Goal: Task Accomplishment & Management: Manage account settings

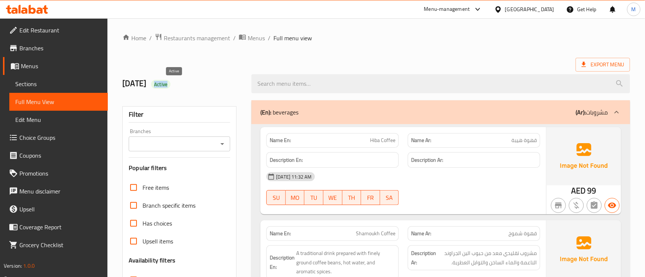
click at [171, 86] on span "Active" at bounding box center [160, 84] width 19 height 7
click at [391, 42] on ol "Home / Restaurants management / Menus / Full menu view" at bounding box center [376, 38] width 508 height 10
click at [487, 63] on div "Export Menu" at bounding box center [376, 65] width 508 height 14
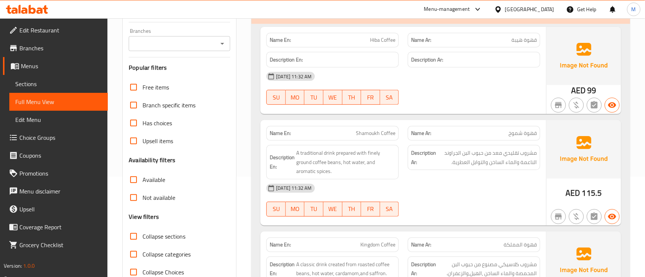
scroll to position [168, 0]
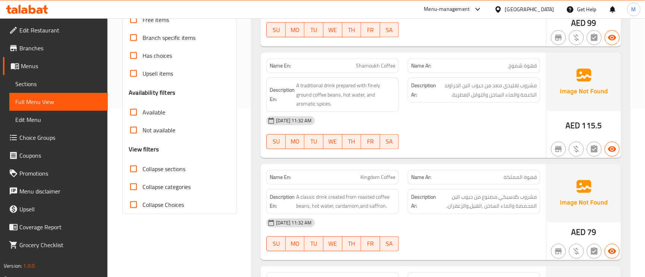
click at [365, 66] on span "Shamoukh Coffee" at bounding box center [376, 66] width 40 height 8
click at [339, 85] on span "A traditional drink prepared with finely ground coffee beans, hot water, and ar…" at bounding box center [345, 95] width 99 height 28
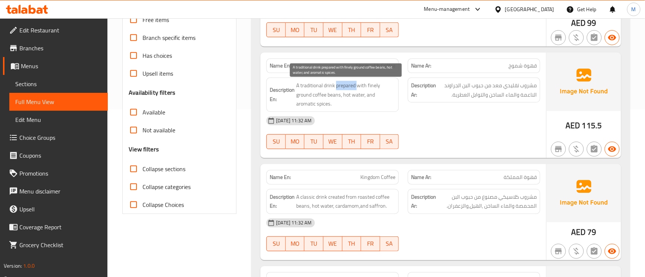
click at [339, 85] on span "A traditional drink prepared with finely ground coffee beans, hot water, and ar…" at bounding box center [345, 95] width 99 height 28
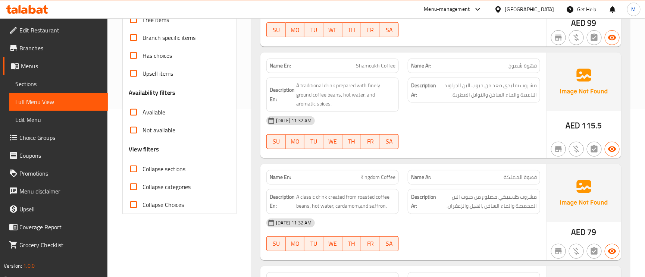
click at [365, 62] on span "Shamoukh Coffee" at bounding box center [376, 66] width 40 height 8
copy span "Shamoukh Coffee"
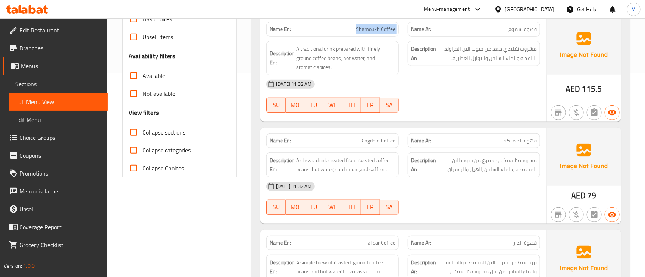
scroll to position [224, 0]
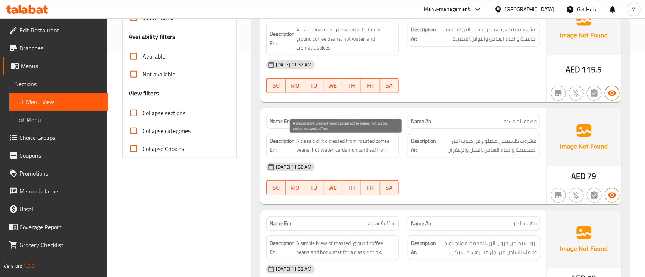
click at [306, 139] on span "A classic drink created from roasted coffee beans, hot water, cardamom,and saff…" at bounding box center [345, 146] width 99 height 18
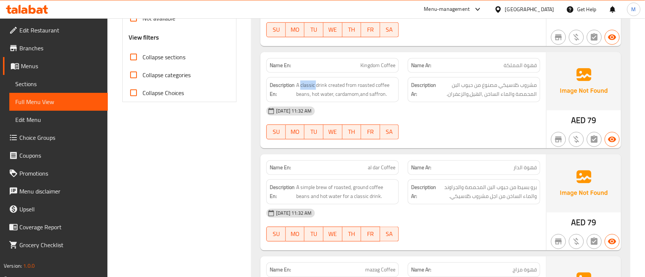
click at [536, 169] on span "قهوة الدار" at bounding box center [526, 168] width 24 height 8
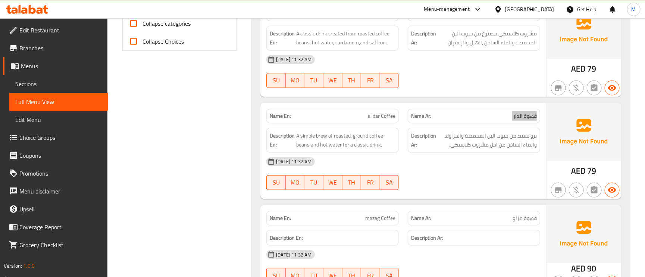
scroll to position [392, 0]
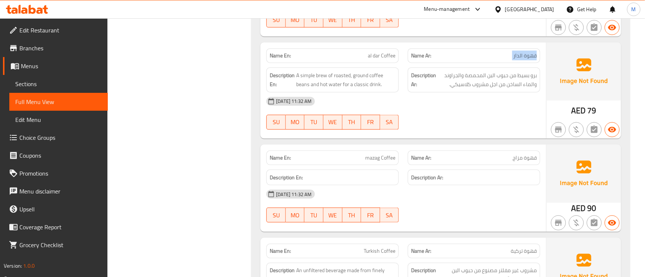
click at [515, 79] on span "برو بسيط من حبوب البن المحمصة والجراوند والماء الساخن من اجل مشروب كلاسيكي." at bounding box center [487, 80] width 99 height 18
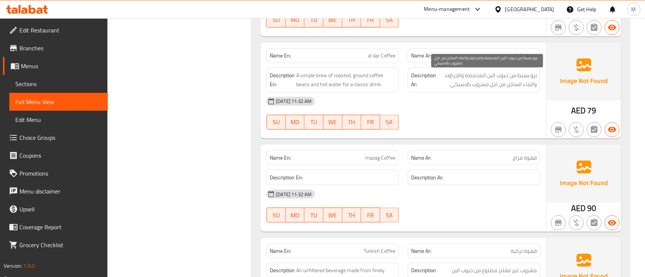
click at [515, 79] on span "برو بسيط من حبوب البن المحمصة والجراوند والماء الساخن من اجل مشروب كلاسيكي." at bounding box center [487, 80] width 99 height 18
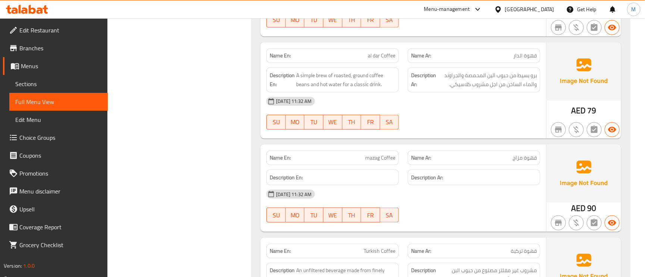
click at [379, 56] on span "al dar Coffee" at bounding box center [382, 56] width 28 height 8
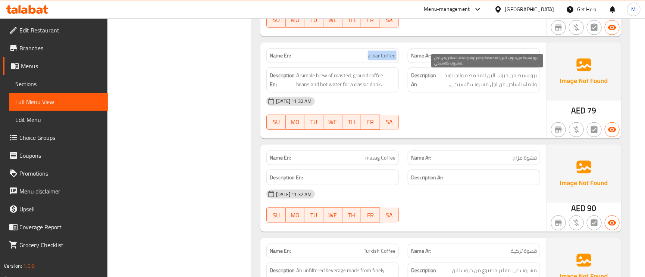
click at [522, 81] on span "برو بسيط من حبوب البن المحمصة والجراوند والماء الساخن من اجل مشروب كلاسيكي." at bounding box center [487, 80] width 99 height 18
click at [522, 80] on span "برو بسيط من حبوب البن المحمصة والجراوند والماء الساخن من اجل مشروب كلاسيكي." at bounding box center [487, 80] width 99 height 18
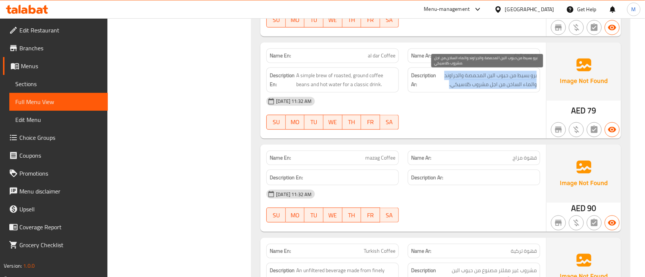
click at [522, 80] on span "برو بسيط من حبوب البن المحمصة والجراوند والماء الساخن من اجل مشروب كلاسيكي." at bounding box center [487, 80] width 99 height 18
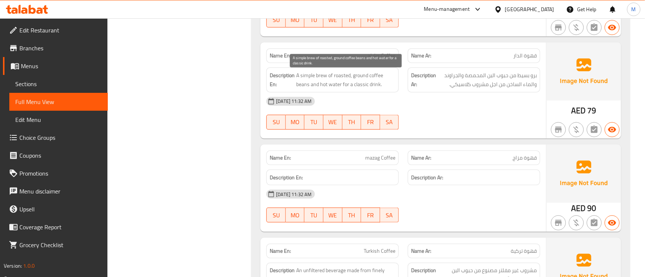
click at [306, 77] on span "A simple brew of roasted, ground coffee beans and hot water for a classic drink." at bounding box center [345, 80] width 99 height 18
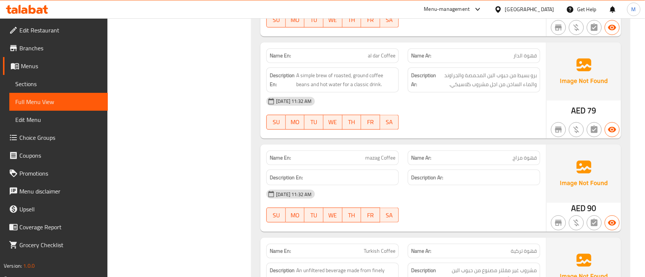
click at [378, 56] on span "al dar Coffee" at bounding box center [382, 56] width 28 height 8
copy span "al dar Coffee"
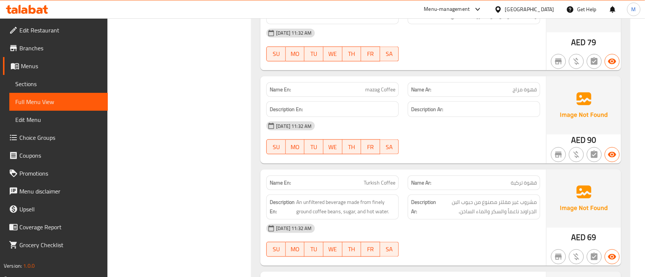
scroll to position [504, 0]
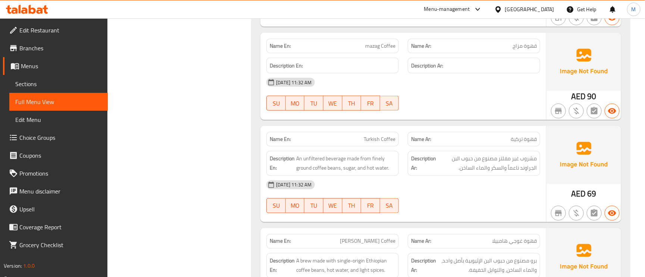
click at [521, 142] on span "قهوة تركية" at bounding box center [524, 139] width 26 height 8
click at [382, 147] on div "Name En: Turkish Coffee" at bounding box center [332, 139] width 132 height 15
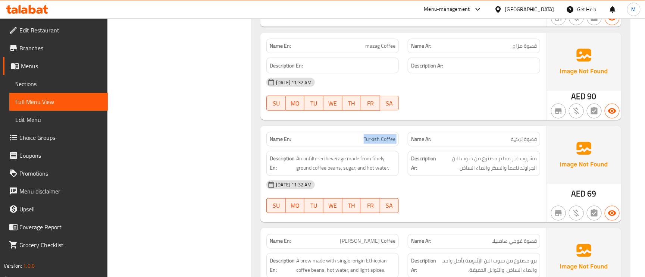
click at [382, 147] on div "Name En: Turkish Coffee" at bounding box center [332, 139] width 132 height 15
click at [366, 164] on span "An unfiltered beverage made from finely ground coffee beans, sugar, and hot wat…" at bounding box center [345, 164] width 99 height 18
click at [350, 163] on span "An unfiltered beverage made from finely ground coffee beans, sugar, and hot wat…" at bounding box center [345, 164] width 99 height 18
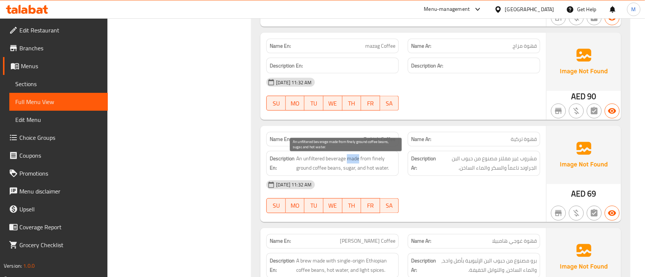
click at [350, 163] on span "An unfiltered beverage made from finely ground coffee beans, sugar, and hot wat…" at bounding box center [345, 164] width 99 height 18
click at [379, 132] on div "Name En: Turkish Coffee" at bounding box center [332, 140] width 141 height 24
click at [377, 136] on div "Name En: Turkish Coffee" at bounding box center [332, 139] width 132 height 15
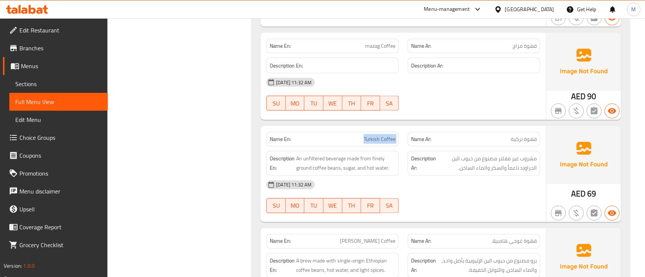
click at [377, 136] on div "Name En: Turkish Coffee" at bounding box center [332, 139] width 132 height 15
copy span "Turkish Coffee"
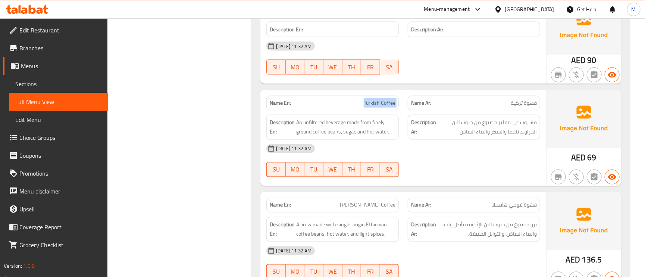
scroll to position [560, 0]
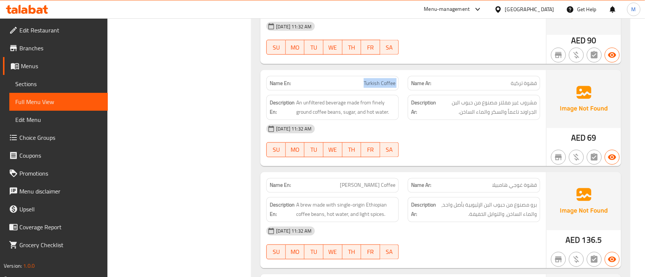
click at [535, 188] on span "قهوة غوجي هامبيلا" at bounding box center [514, 186] width 45 height 8
copy span "قهوة غوجي هامبيلا"
click at [376, 187] on span "Goji Hampela Coffee" at bounding box center [368, 186] width 56 height 8
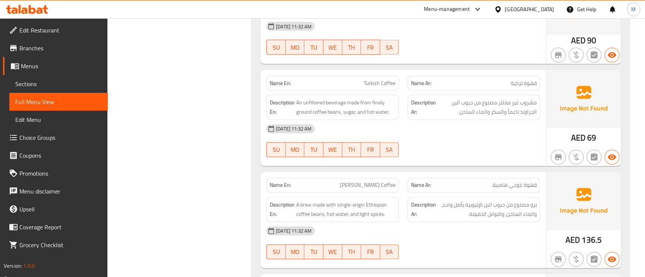
click at [376, 187] on span "Goji Hampela Coffee" at bounding box center [368, 186] width 56 height 8
copy span "Goji Hampela Coffee"
click at [376, 187] on span "Goji Hampela Coffee" at bounding box center [368, 186] width 56 height 8
click at [336, 217] on span "A brew made with single-origin Ethiopian coffee beans, hot water, and light spi…" at bounding box center [345, 210] width 99 height 18
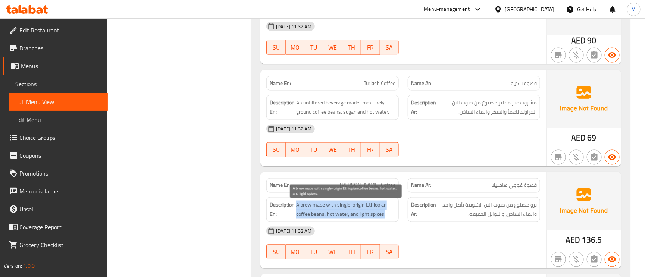
click at [336, 217] on span "A brew made with single-origin Ethiopian coffee beans, hot water, and light spi…" at bounding box center [345, 210] width 99 height 18
click at [328, 219] on span "A brew made with single-origin Ethiopian coffee beans, hot water, and light spi…" at bounding box center [345, 210] width 99 height 18
click at [366, 205] on span "A brew made with single-origin Ethiopian coffee beans, hot water, and light spi…" at bounding box center [345, 210] width 99 height 18
drag, startPoint x: 336, startPoint y: 206, endPoint x: 366, endPoint y: 205, distance: 30.2
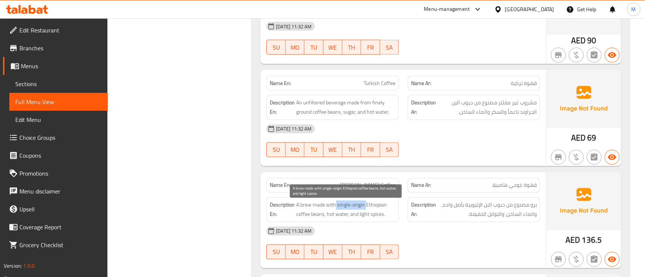
click at [366, 205] on span "A brew made with single-origin Ethiopian coffee beans, hot water, and light spi…" at bounding box center [345, 210] width 99 height 18
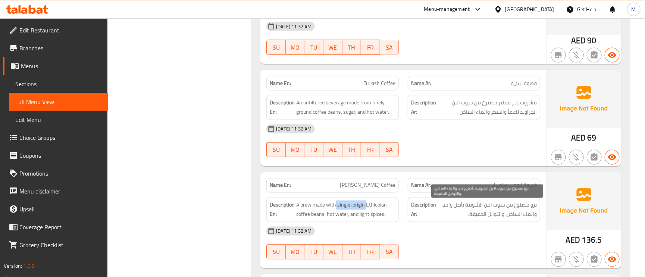
copy span "single-origin"
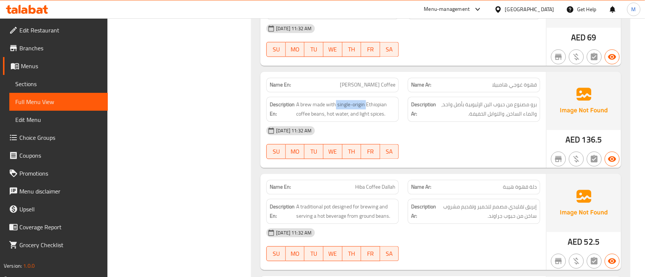
scroll to position [672, 0]
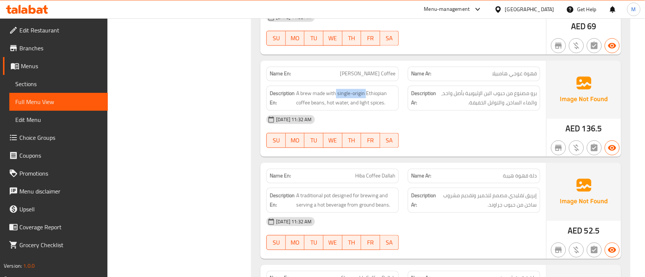
click at [527, 180] on span "دلة قهوة هيبة" at bounding box center [520, 176] width 34 height 8
click at [384, 175] on span "Hiba Coffee Dallah" at bounding box center [375, 176] width 40 height 8
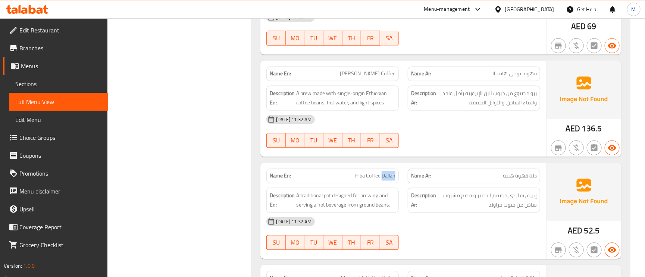
click at [530, 174] on span "دلة قهوة هيبة" at bounding box center [520, 176] width 34 height 8
click at [532, 177] on span "دلة قهوة هيبة" at bounding box center [520, 176] width 34 height 8
copy span "دلة"
click at [532, 177] on span "دلة قهوة هيبة" at bounding box center [520, 176] width 34 height 8
click at [386, 174] on span "Hiba Coffee Dallah" at bounding box center [375, 176] width 40 height 8
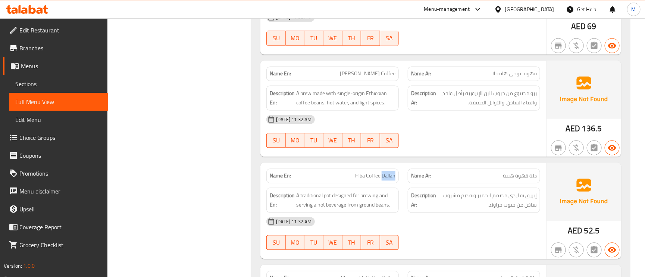
copy span "Dallah"
click at [386, 174] on span "Hiba Coffee Dallah" at bounding box center [375, 176] width 40 height 8
click at [357, 180] on span "Hiba Coffee Dallah" at bounding box center [375, 176] width 40 height 8
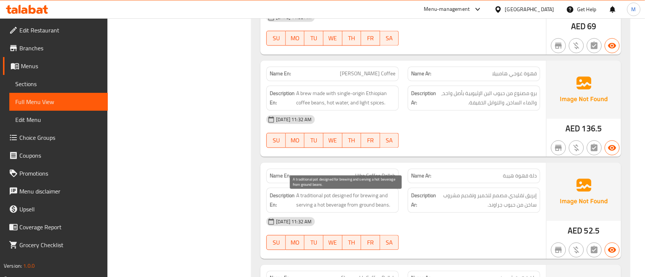
click at [330, 202] on span "A traditional pot designed for brewing and serving a hot beverage from ground b…" at bounding box center [345, 200] width 99 height 18
click at [327, 200] on span "A traditional pot designed for brewing and serving a hot beverage from ground b…" at bounding box center [345, 200] width 99 height 18
click at [326, 198] on span "A traditional pot designed for brewing and serving a hot beverage from ground b…" at bounding box center [345, 200] width 99 height 18
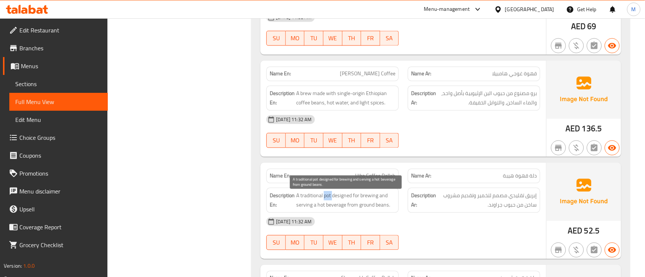
click at [326, 198] on span "A traditional pot designed for brewing and serving a hot beverage from ground b…" at bounding box center [345, 200] width 99 height 18
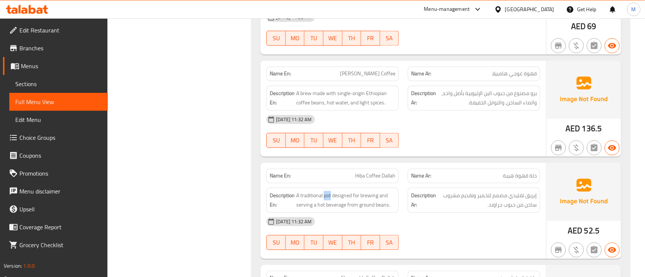
copy span "pot"
click at [524, 206] on span "إبريق تقليدي مصمم لتخمير وتقديم مشروب ساخن من حبوب جراوند." at bounding box center [487, 200] width 99 height 18
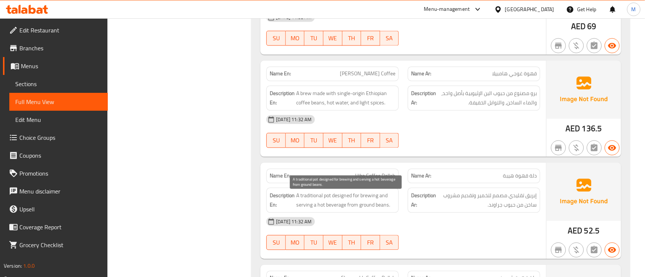
click at [313, 197] on span "A traditional pot designed for brewing and serving a hot beverage from ground b…" at bounding box center [345, 200] width 99 height 18
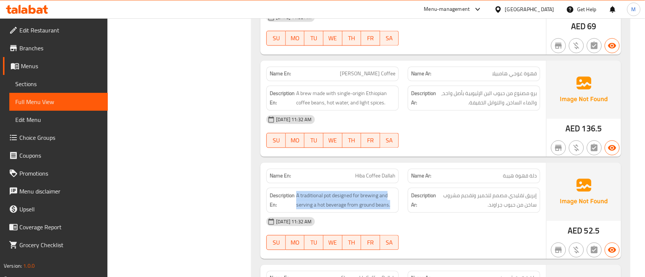
click at [312, 192] on div "Description En: A traditional pot designed for brewing and serving a hot bevera…" at bounding box center [332, 200] width 132 height 25
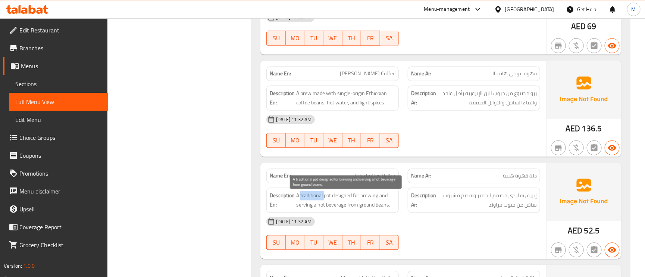
click at [314, 199] on span "A traditional pot designed for brewing and serving a hot beverage from ground b…" at bounding box center [345, 200] width 99 height 18
drag, startPoint x: 314, startPoint y: 199, endPoint x: 301, endPoint y: 210, distance: 16.7
click at [301, 209] on span "A traditional pot designed for brewing and serving a hot beverage from ground b…" at bounding box center [345, 200] width 99 height 18
click at [338, 198] on span "A traditional pot designed for brewing and serving a hot beverage from ground b…" at bounding box center [345, 200] width 99 height 18
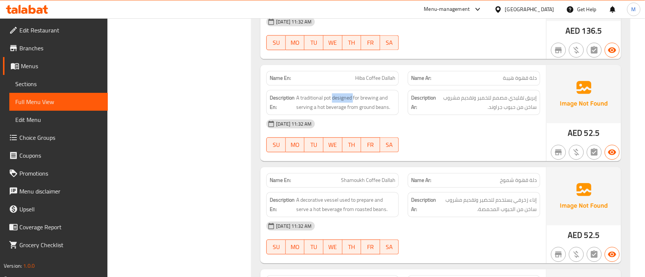
scroll to position [784, 0]
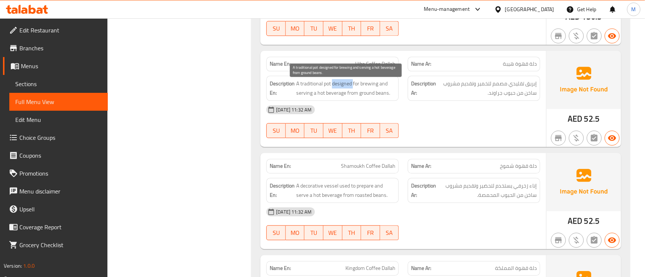
click at [344, 84] on span "A traditional pot designed for brewing and serving a hot beverage from ground b…" at bounding box center [345, 88] width 99 height 18
click at [374, 61] on div "Name En: Hiba Coffee Dallah" at bounding box center [332, 64] width 132 height 15
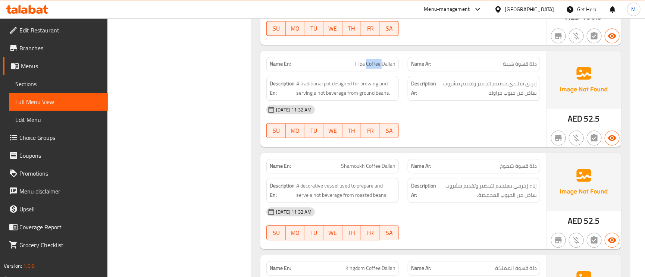
click at [374, 61] on div "Name En: Hiba Coffee Dallah" at bounding box center [332, 64] width 132 height 15
copy span "Hiba Coffee Dallah"
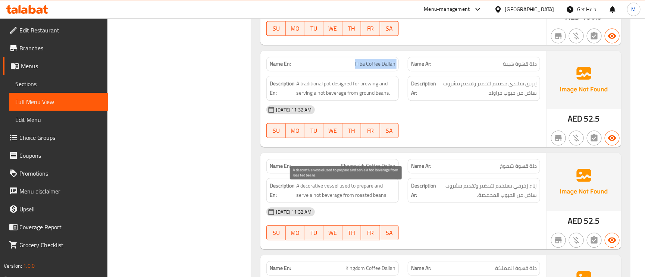
click at [332, 188] on span "A decorative vessel used to prepare and serve a hot beverage from roasted beans." at bounding box center [345, 190] width 99 height 18
click at [304, 190] on span "A decorative vessel used to prepare and serve a hot beverage from roasted beans." at bounding box center [345, 190] width 99 height 18
click at [368, 188] on span "A decorative vessel used to prepare and serve a hot beverage from roasted beans." at bounding box center [345, 190] width 99 height 18
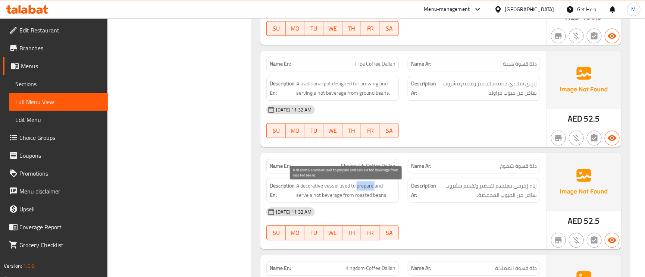
click at [368, 188] on span "A decorative vessel used to prepare and serve a hot beverage from roasted beans." at bounding box center [345, 190] width 99 height 18
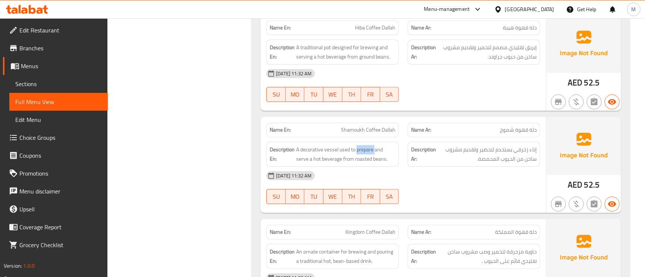
scroll to position [840, 0]
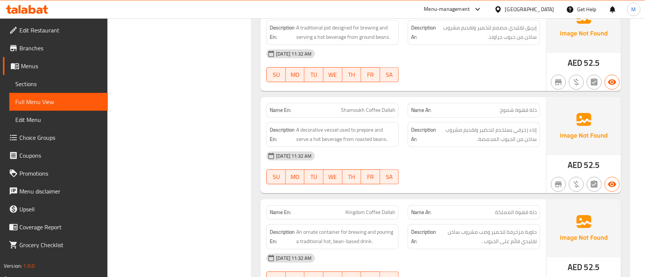
click at [530, 216] on span "دلة قهوة المملكة" at bounding box center [516, 213] width 42 height 8
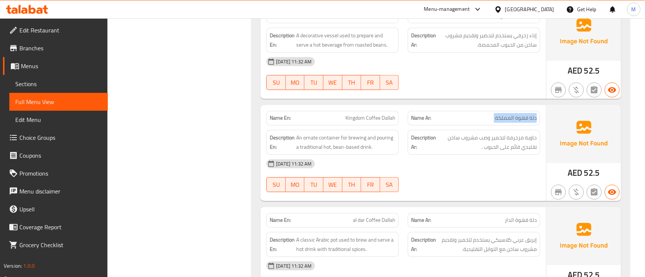
scroll to position [952, 0]
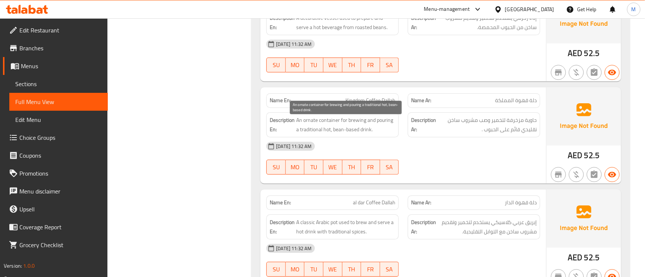
click at [311, 125] on span "An ornate container for brewing and pouring a traditional hot, bean-based drink." at bounding box center [345, 125] width 99 height 18
click at [338, 134] on span "An ornate container for brewing and pouring a traditional hot, bean-based drink." at bounding box center [345, 125] width 99 height 18
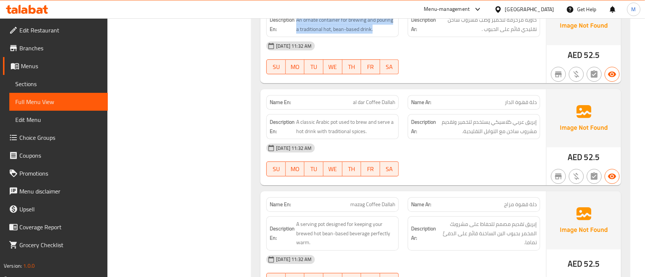
scroll to position [1064, 0]
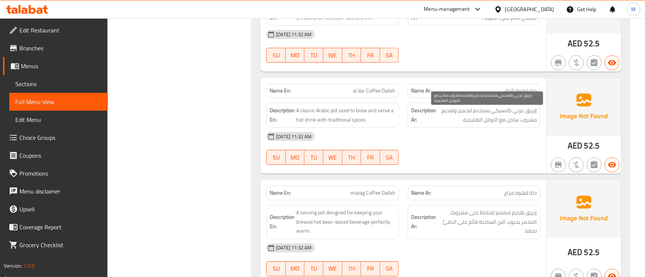
click at [524, 121] on span "إبريق عربي كلاسيكي يستخدم لتخمير وتقديم مشروب ساخن مع التوابل التقليدية." at bounding box center [487, 115] width 99 height 18
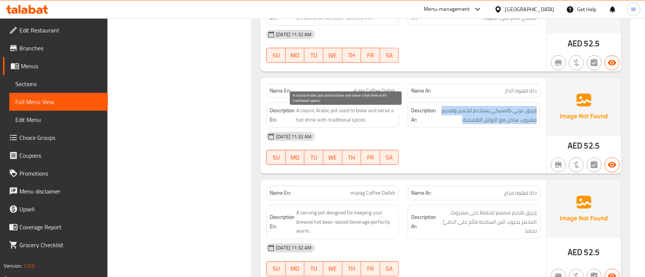
click at [346, 115] on span "A classic Arabic pot used to brew and serve a hot drink with traditional spices." at bounding box center [345, 115] width 99 height 18
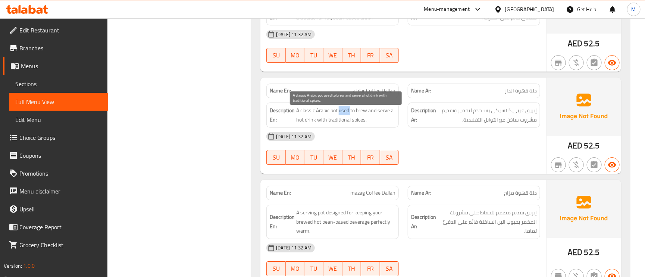
click at [346, 115] on span "A classic Arabic pot used to brew and serve a hot drink with traditional spices." at bounding box center [345, 115] width 99 height 18
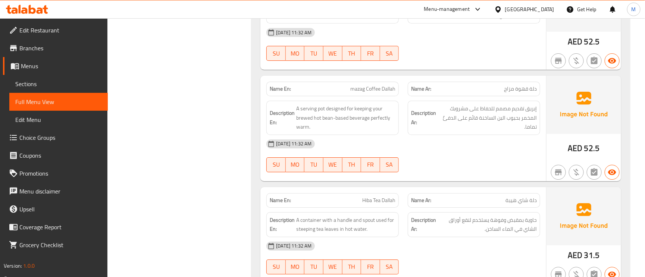
scroll to position [1176, 0]
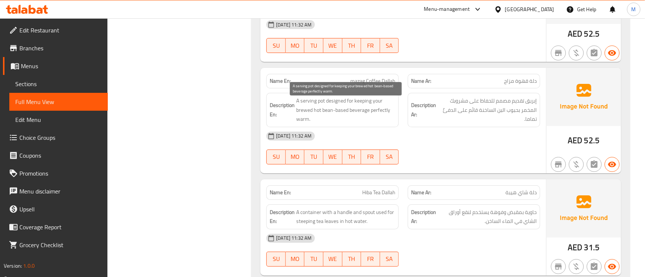
click at [301, 113] on span "A serving pot designed for keeping your brewed hot bean-based beverage perfectl…" at bounding box center [345, 110] width 99 height 28
click at [360, 112] on span "A serving pot designed for keeping your brewed hot bean-based beverage perfectl…" at bounding box center [345, 110] width 99 height 28
click at [327, 116] on span "A serving pot designed for keeping your brewed hot bean-based beverage perfectl…" at bounding box center [345, 110] width 99 height 28
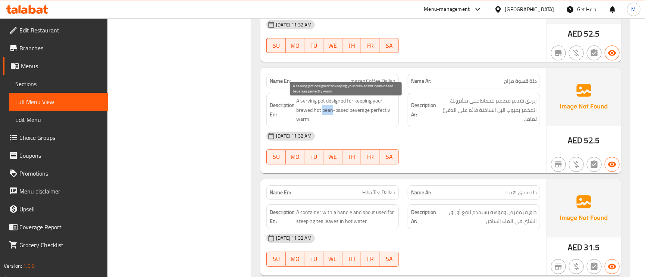
click at [327, 116] on span "A serving pot designed for keeping your brewed hot bean-based beverage perfectl…" at bounding box center [345, 110] width 99 height 28
click at [360, 118] on span "A serving pot designed for keeping your brewed hot bean-based beverage perfectl…" at bounding box center [345, 110] width 99 height 28
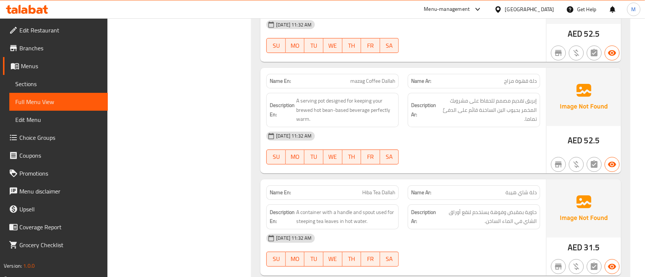
click at [384, 80] on span "mazag Coffee Dallah" at bounding box center [372, 81] width 45 height 8
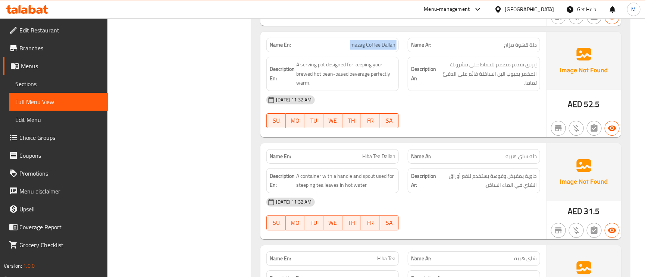
scroll to position [1232, 0]
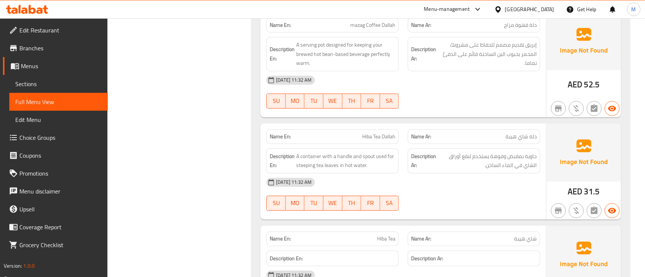
click at [368, 141] on span "Hiba Tea Dallah" at bounding box center [378, 137] width 33 height 8
click at [371, 164] on span "A container with a handle and spout used for steeping tea leaves in hot water." at bounding box center [345, 161] width 99 height 18
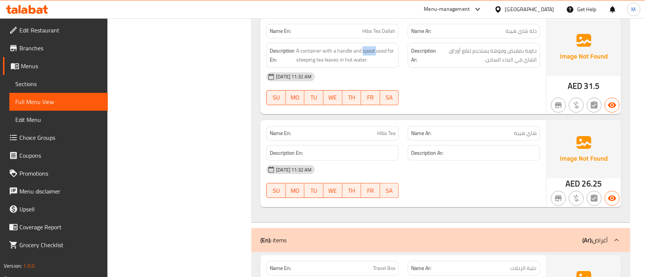
scroll to position [1344, 0]
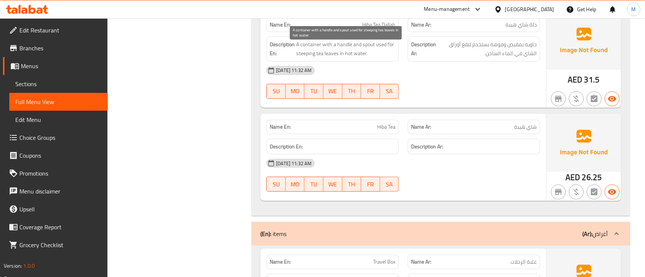
click at [342, 49] on span "A container with a handle and spout used for steeping tea leaves in hot water." at bounding box center [345, 49] width 99 height 18
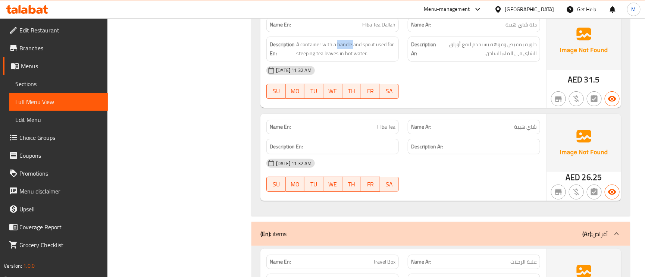
click at [294, 49] on strong "Description En:" at bounding box center [282, 49] width 25 height 18
click at [314, 50] on span "A container with a handle and spout used for steeping tea leaves in hot water." at bounding box center [345, 49] width 99 height 18
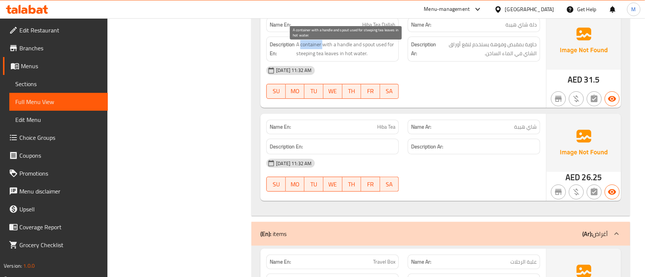
click at [314, 50] on span "A container with a handle and spout used for steeping tea leaves in hot water." at bounding box center [345, 49] width 99 height 18
click at [356, 49] on span "A container with a handle and spout used for steeping tea leaves in hot water." at bounding box center [345, 49] width 99 height 18
click at [343, 53] on span "A container with a handle and spout used for steeping tea leaves in hot water." at bounding box center [345, 49] width 99 height 18
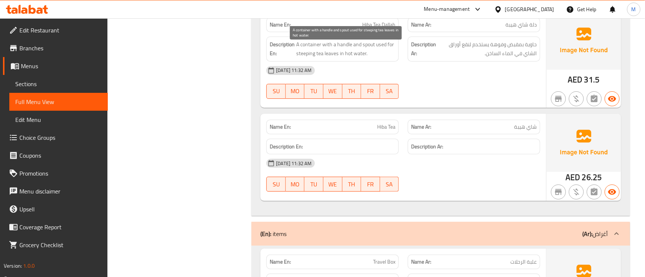
click at [306, 49] on span "A container with a handle and spout used for steeping tea leaves in hot water." at bounding box center [345, 49] width 99 height 18
click at [345, 51] on span "A container with a handle and spout used for steeping tea leaves in hot water." at bounding box center [345, 49] width 99 height 18
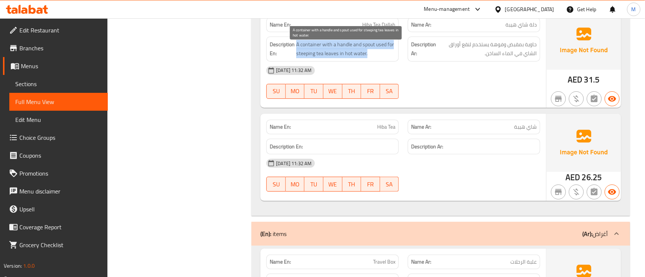
click at [365, 50] on span "A container with a handle and spout used for steeping tea leaves in hot water." at bounding box center [345, 49] width 99 height 18
click at [307, 56] on span "A container with a handle and spout used for steeping tea leaves in hot water." at bounding box center [345, 49] width 99 height 18
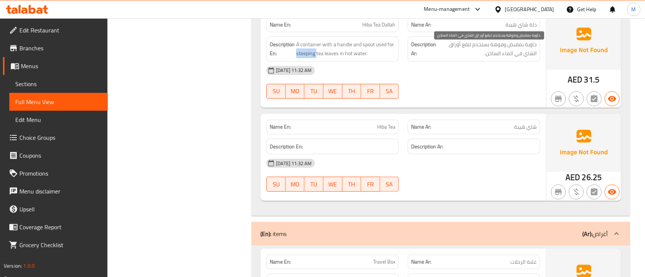
click at [497, 58] on span "حاوية بمقبض وفوهة يستخدم لنقع أوراق الشاي في الماء الساخن." at bounding box center [487, 49] width 99 height 18
click at [518, 58] on span "حاوية بمقبض وفوهة يستخدم لنقع أوراق الشاي في الماء الساخن." at bounding box center [487, 49] width 99 height 18
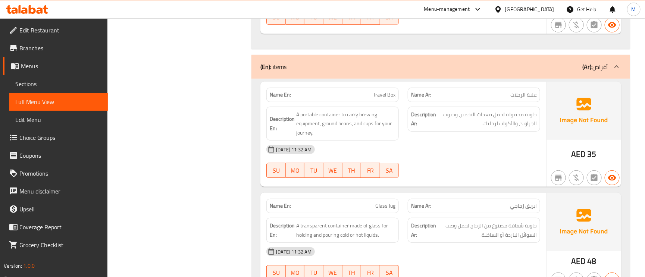
scroll to position [1512, 0]
click at [386, 97] on span "Travel Box" at bounding box center [384, 94] width 22 height 8
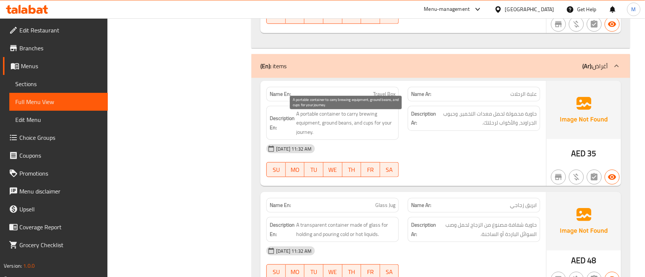
click at [331, 117] on span "A portable container to carry brewing equipment, ground beans, and cups for you…" at bounding box center [345, 123] width 99 height 28
click at [308, 118] on span "A portable container to carry brewing equipment, ground beans, and cups for you…" at bounding box center [345, 123] width 99 height 28
click at [374, 120] on span "A portable container to carry brewing equipment, ground beans, and cups for you…" at bounding box center [345, 123] width 99 height 28
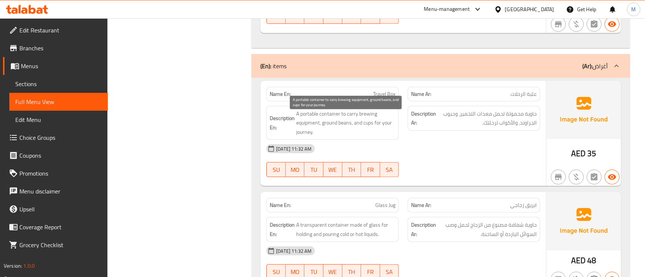
click at [374, 120] on span "A portable container to carry brewing equipment, ground beans, and cups for you…" at bounding box center [345, 123] width 99 height 28
click at [333, 131] on span "A portable container to carry brewing equipment, ground beans, and cups for you…" at bounding box center [345, 123] width 99 height 28
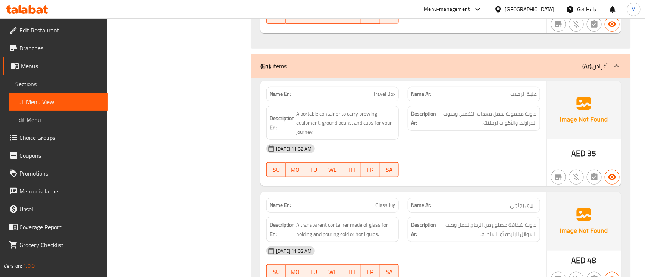
click at [387, 98] on span "Travel Box" at bounding box center [384, 94] width 22 height 8
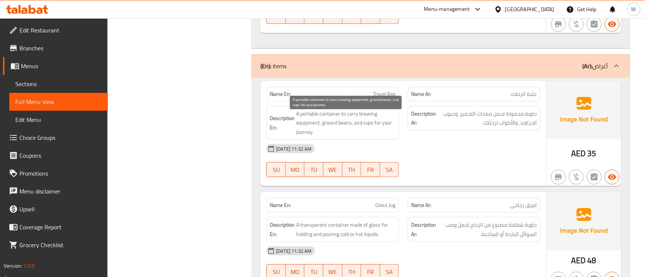
click at [330, 131] on span "A portable container to carry brewing equipment, ground beans, and cups for you…" at bounding box center [345, 123] width 99 height 28
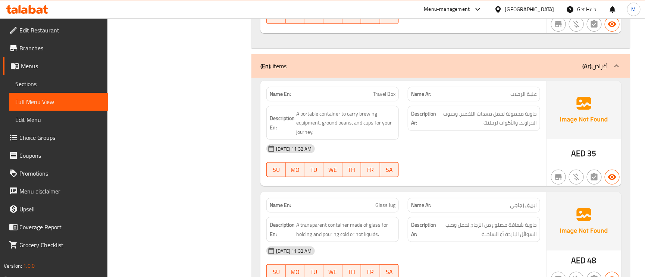
click at [390, 98] on span "Travel Box" at bounding box center [384, 94] width 22 height 8
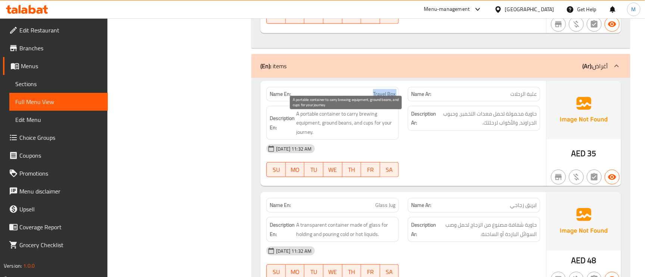
click at [307, 131] on span "A portable container to carry brewing equipment, ground beans, and cups for you…" at bounding box center [345, 123] width 99 height 28
click at [376, 120] on span "A portable container to carry brewing equipment, ground beans, and cups for you…" at bounding box center [345, 123] width 99 height 28
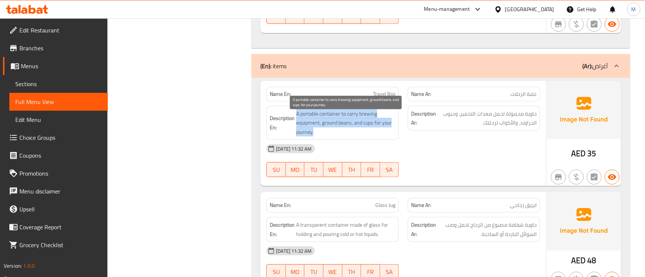
click at [331, 132] on span "A portable container to carry brewing equipment, ground beans, and cups for you…" at bounding box center [345, 123] width 99 height 28
click at [330, 127] on span "A portable container to carry brewing equipment, ground beans, and cups for you…" at bounding box center [345, 123] width 99 height 28
click at [350, 125] on span "A portable container to carry brewing equipment, ground beans, and cups for you…" at bounding box center [345, 123] width 99 height 28
click at [369, 132] on span "A portable container to carry brewing equipment, ground beans, and cups for you…" at bounding box center [345, 123] width 99 height 28
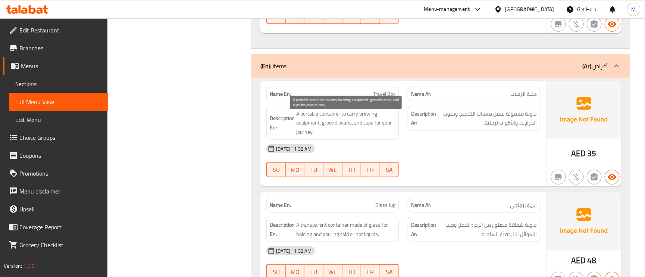
click at [369, 132] on span "A portable container to carry brewing equipment, ground beans, and cups for you…" at bounding box center [345, 123] width 99 height 28
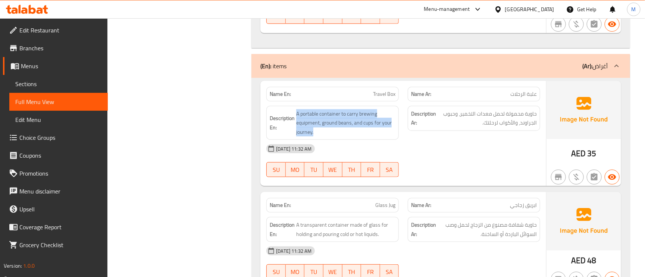
click at [368, 140] on div "Description En: A portable container to carry brewing equipment, ground beans, …" at bounding box center [332, 123] width 132 height 34
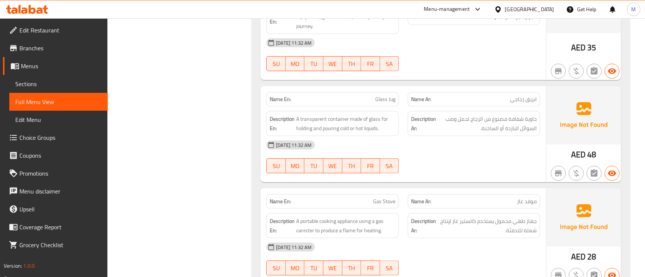
scroll to position [1623, 0]
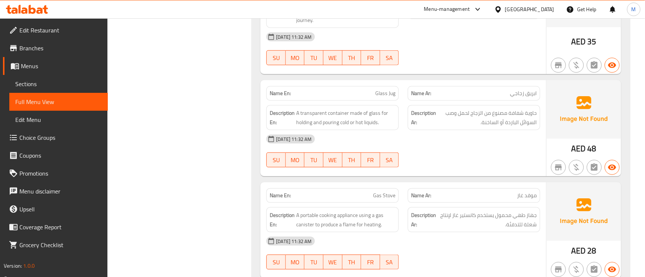
click at [389, 97] on span "Glass Jug" at bounding box center [385, 94] width 20 height 8
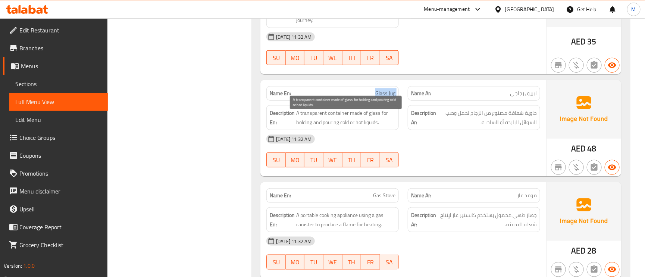
click at [347, 127] on span "A transparent container made of glass for holding and pouring cold or hot liqui…" at bounding box center [345, 118] width 99 height 18
click at [348, 127] on span "A transparent container made of glass for holding and pouring cold or hot liqui…" at bounding box center [345, 118] width 99 height 18
click at [362, 127] on span "A transparent container made of glass for holding and pouring cold or hot liqui…" at bounding box center [345, 118] width 99 height 18
click at [337, 127] on span "A transparent container made of glass for holding and pouring cold or hot liqui…" at bounding box center [345, 118] width 99 height 18
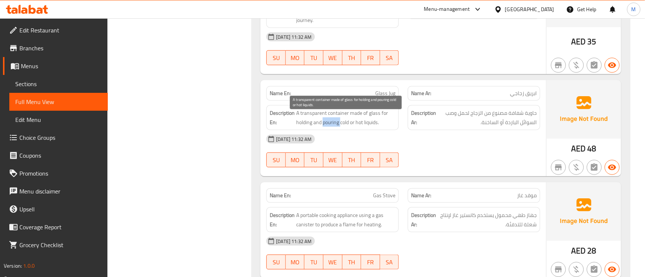
click at [337, 127] on span "A transparent container made of glass for holding and pouring cold or hot liqui…" at bounding box center [345, 118] width 99 height 18
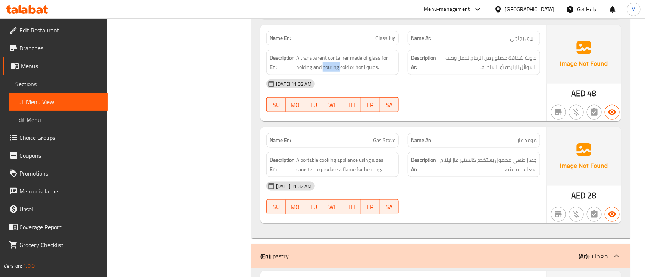
scroll to position [1679, 0]
click at [364, 143] on p "Name En: Gas Stove" at bounding box center [333, 140] width 126 height 8
click at [378, 143] on span "Gas Stove" at bounding box center [384, 140] width 22 height 8
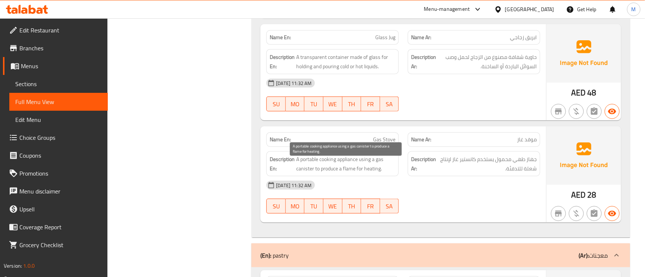
click at [323, 167] on span "A portable cooking appliance using a gas canister to produce a flame for heatin…" at bounding box center [345, 164] width 99 height 18
click at [346, 163] on span "A portable cooking appliance using a gas canister to produce a flame for heatin…" at bounding box center [345, 164] width 99 height 18
click at [346, 162] on span "A portable cooking appliance using a gas canister to produce a flame for heatin…" at bounding box center [345, 164] width 99 height 18
click at [306, 173] on span "A portable cooking appliance using a gas canister to produce a flame for heatin…" at bounding box center [345, 164] width 99 height 18
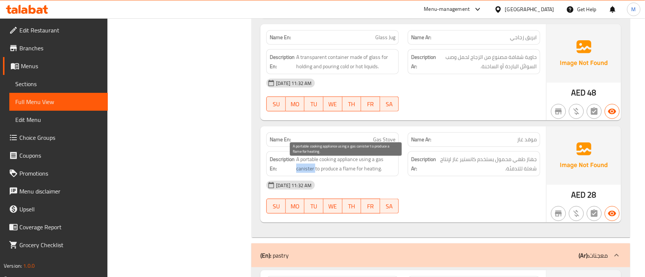
click at [306, 173] on span "A portable cooking appliance using a gas canister to produce a flame for heatin…" at bounding box center [345, 164] width 99 height 18
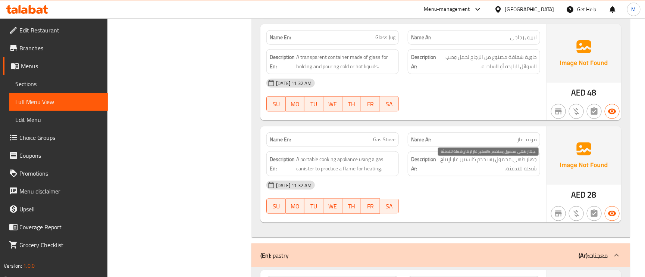
click at [470, 163] on span "جهاز طهي محمول يستخدم كانستير غاز لإنتاج شعلة للتدفئة." at bounding box center [487, 164] width 99 height 18
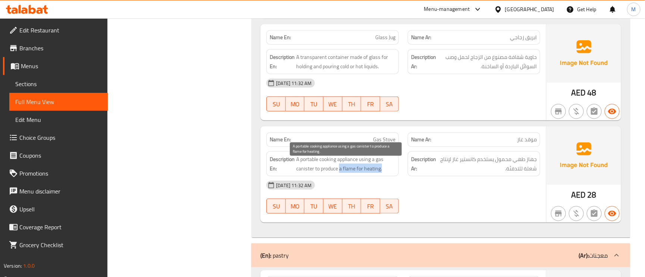
drag, startPoint x: 340, startPoint y: 172, endPoint x: 386, endPoint y: 172, distance: 46.7
click at [386, 172] on span "A portable cooking appliance using a gas canister to produce a flame for heatin…" at bounding box center [345, 164] width 99 height 18
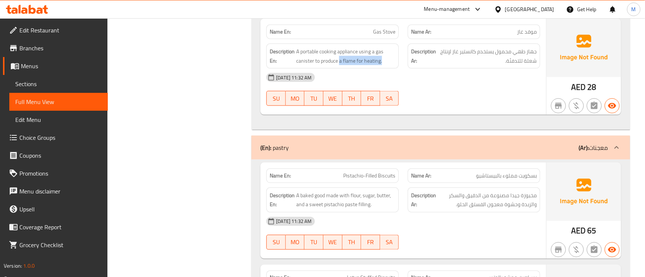
scroll to position [1903, 0]
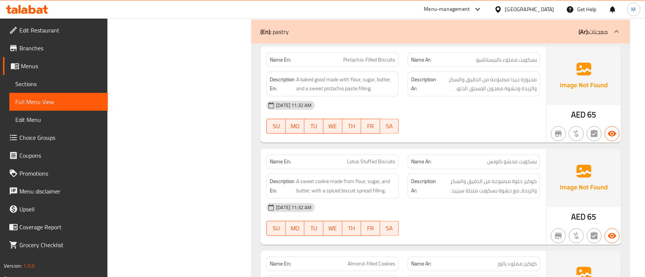
click at [523, 64] on span "بسكويت مملوء بالبيستاشيو" at bounding box center [506, 60] width 61 height 8
click at [355, 64] on span "Pistachio-Filled Biscuits" at bounding box center [369, 60] width 52 height 8
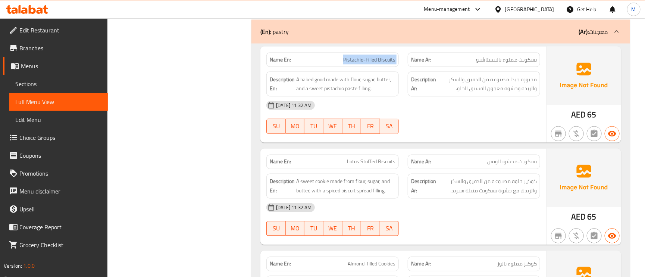
click at [355, 64] on span "Pistachio-Filled Biscuits" at bounding box center [369, 60] width 52 height 8
click at [368, 64] on span "Pistachio-Filled Biscuits" at bounding box center [369, 60] width 52 height 8
click at [362, 64] on span "Pistachio-Filled Biscuits" at bounding box center [369, 60] width 52 height 8
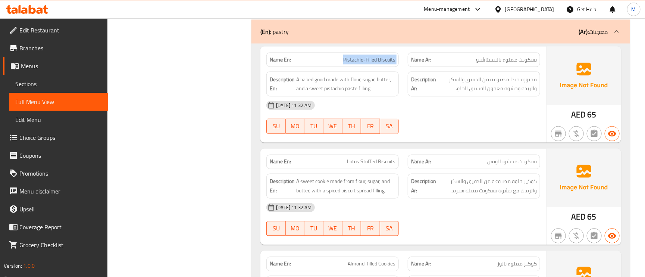
click at [362, 64] on span "Pistachio-Filled Biscuits" at bounding box center [369, 60] width 52 height 8
click at [366, 64] on span "Pistachio-Filled Biscuits" at bounding box center [369, 60] width 52 height 8
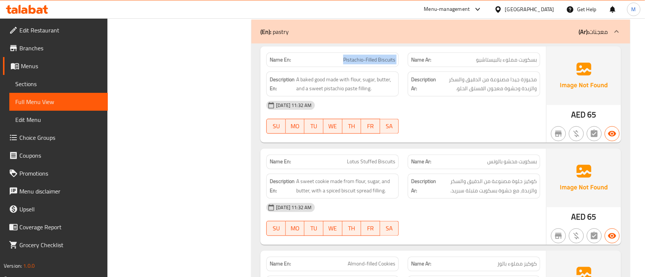
click at [366, 64] on span "Pistachio-Filled Biscuits" at bounding box center [369, 60] width 52 height 8
click at [293, 84] on strong "Description En:" at bounding box center [282, 84] width 25 height 18
click at [309, 87] on span "A baked good made with flour, sugar, butter, and a sweet pistachio paste fillin…" at bounding box center [345, 84] width 99 height 18
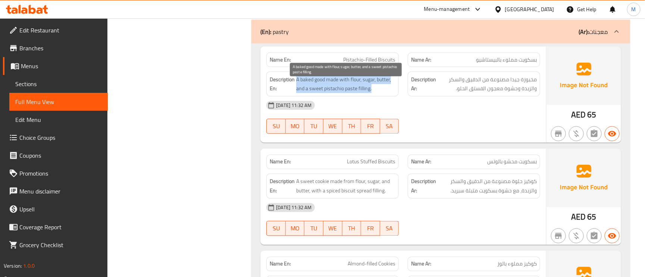
click at [309, 86] on span "A baked good made with flour, sugar, butter, and a sweet pistachio paste fillin…" at bounding box center [345, 84] width 99 height 18
click at [350, 93] on span "A baked good made with flour, sugar, butter, and a sweet pistachio paste fillin…" at bounding box center [345, 84] width 99 height 18
click at [312, 93] on span "A baked good made with flour, sugar, butter, and a sweet pistachio paste fillin…" at bounding box center [345, 84] width 99 height 18
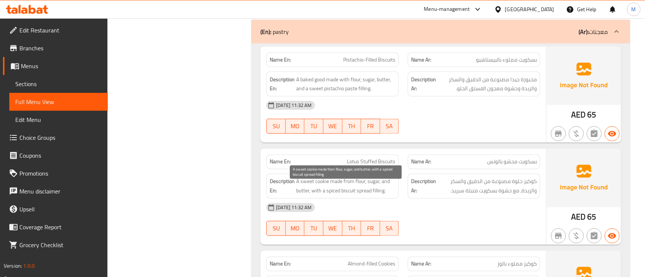
click at [361, 196] on span "A sweet cookie made from flour, sugar, and butter, with a spiced biscuit spread…" at bounding box center [345, 186] width 99 height 18
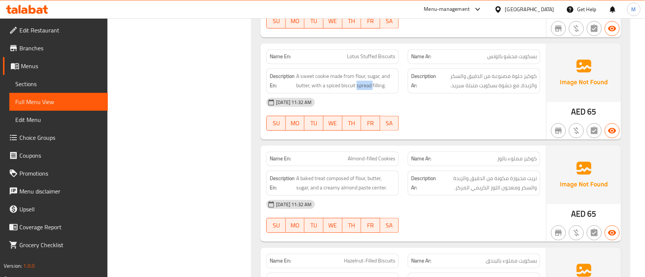
scroll to position [2015, 0]
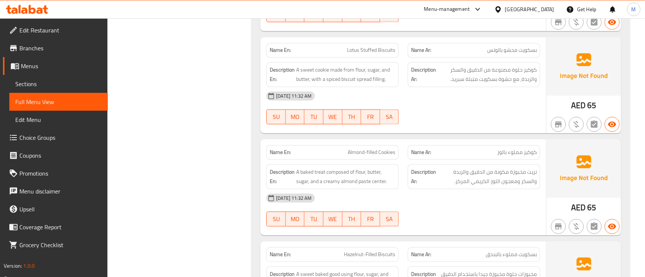
click at [383, 156] on span "Almond-filled Cookies" at bounding box center [372, 153] width 48 height 8
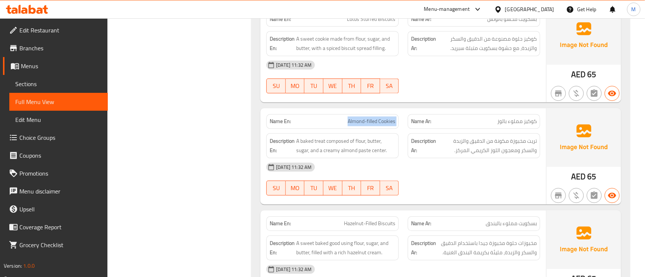
scroll to position [2071, 0]
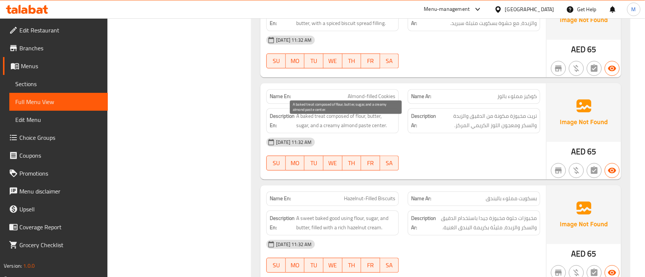
click at [338, 121] on span "A baked treat composed of flour, butter, sugar, and a creamy almond paste cente…" at bounding box center [345, 121] width 99 height 18
click at [325, 130] on span "A baked treat composed of flour, butter, sugar, and a creamy almond paste cente…" at bounding box center [345, 121] width 99 height 18
click at [325, 124] on span "A baked treat composed of flour, butter, sugar, and a creamy almond paste cente…" at bounding box center [345, 121] width 99 height 18
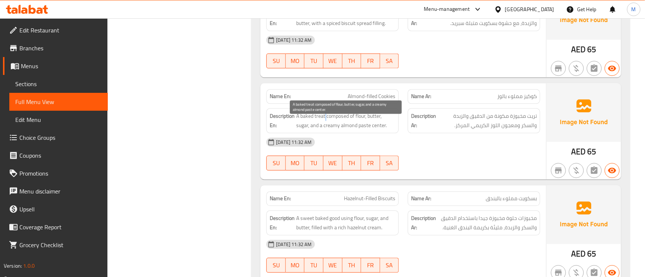
click at [316, 120] on span "A baked treat composed of flour, butter, sugar, and a creamy almond paste cente…" at bounding box center [345, 121] width 99 height 18
click at [321, 121] on span "A baked treat composed of flour, butter, sugar, and a creamy almond paste cente…" at bounding box center [345, 121] width 99 height 18
click at [312, 122] on span "A baked treat composed of flour, butter, sugar, and a creamy almond paste cente…" at bounding box center [345, 121] width 99 height 18
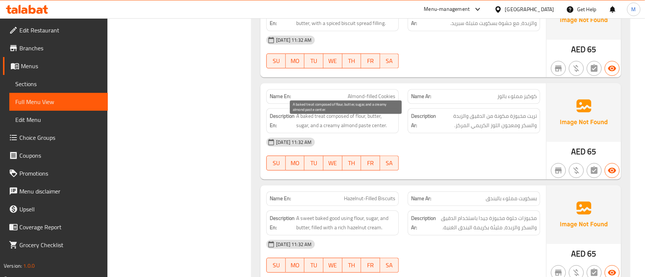
click at [343, 122] on span "A baked treat composed of flour, butter, sugar, and a creamy almond paste cente…" at bounding box center [345, 121] width 99 height 18
click at [361, 124] on span "A baked treat composed of flour, butter, sugar, and a creamy almond paste cente…" at bounding box center [345, 121] width 99 height 18
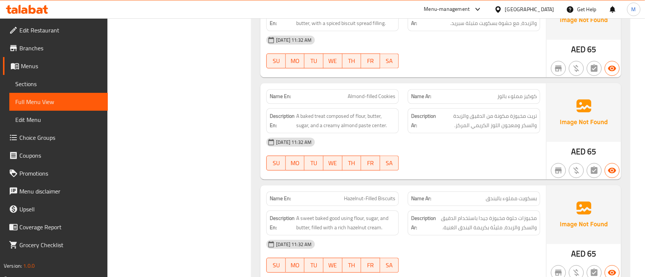
click at [383, 100] on span "Almond-filled Cookies" at bounding box center [372, 97] width 48 height 8
click at [382, 99] on span "Almond-filled Cookies" at bounding box center [372, 97] width 48 height 8
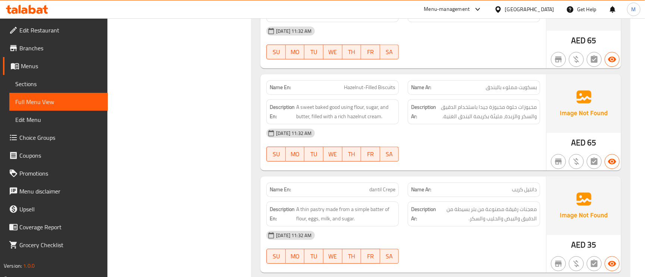
scroll to position [2183, 0]
click at [368, 91] on span "Hazelnut-Filled Biscuits" at bounding box center [370, 87] width 52 height 8
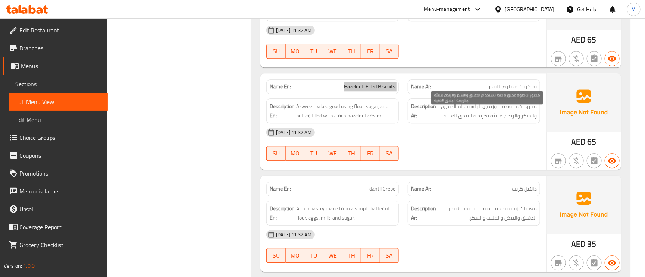
scroll to position [2216, 0]
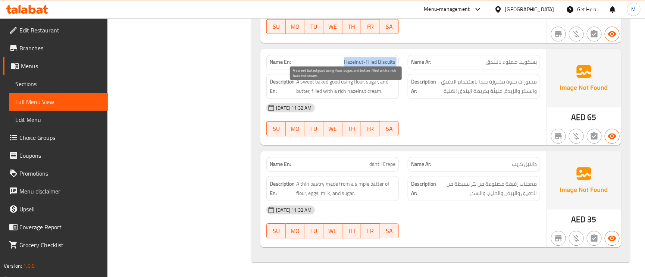
click at [308, 80] on span "A sweet baked good using flour, sugar, and butter, filled with a rich hazelnut …" at bounding box center [345, 86] width 99 height 18
click at [321, 79] on span "A sweet baked good using flour, sugar, and butter, filled with a rich hazelnut …" at bounding box center [345, 86] width 99 height 18
click at [341, 80] on span "A sweet baked good using flour, sugar, and butter, filled with a rich hazelnut …" at bounding box center [345, 86] width 99 height 18
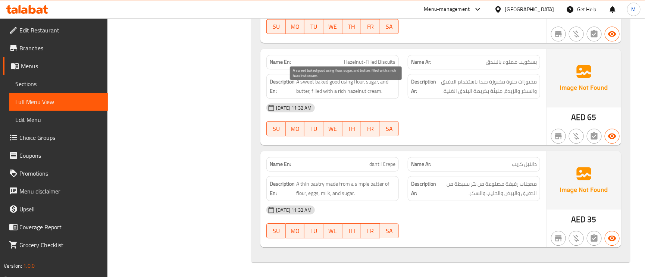
click at [340, 81] on span "A sweet baked good using flour, sugar, and butter, filled with a rich hazelnut …" at bounding box center [345, 86] width 99 height 18
click at [340, 83] on span "A sweet baked good using flour, sugar, and butter, filled with a rich hazelnut …" at bounding box center [345, 86] width 99 height 18
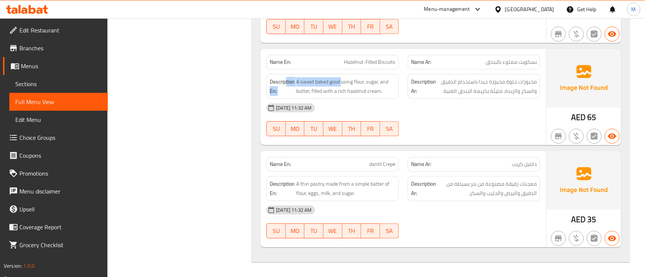
drag, startPoint x: 342, startPoint y: 78, endPoint x: 286, endPoint y: 79, distance: 56.7
click at [286, 79] on h6 "Description En: A sweet baked good using flour, sugar, and butter, filled with …" at bounding box center [333, 86] width 126 height 18
click at [321, 82] on span "A sweet baked good using flour, sugar, and butter, filled with a rich hazelnut …" at bounding box center [345, 86] width 99 height 18
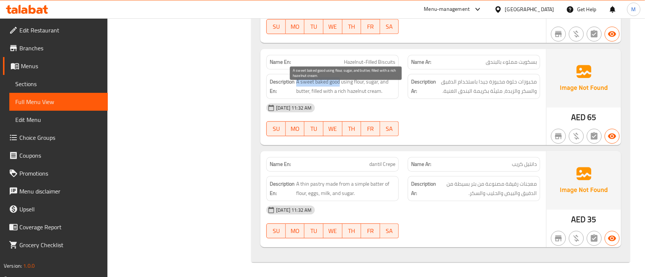
drag, startPoint x: 340, startPoint y: 80, endPoint x: 297, endPoint y: 79, distance: 42.9
click at [297, 79] on span "A sweet baked good using flour, sugar, and butter, filled with a rich hazelnut …" at bounding box center [345, 86] width 99 height 18
click at [353, 85] on span "A sweet baked good using flour, sugar, and butter, filled with a rich hazelnut …" at bounding box center [345, 86] width 99 height 18
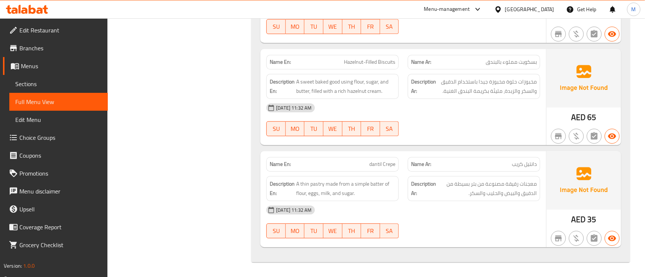
click at [365, 58] on span "Hazelnut-Filled Biscuits" at bounding box center [370, 62] width 52 height 8
click at [391, 166] on span "dantil Crepe" at bounding box center [382, 164] width 26 height 8
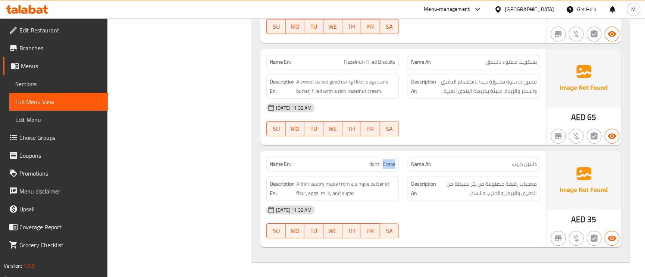
click at [391, 166] on span "dantil Crepe" at bounding box center [382, 164] width 26 height 8
click at [391, 162] on span "dantil Crepe" at bounding box center [382, 164] width 26 height 8
click at [389, 158] on div "Name En: dantil Crepe" at bounding box center [332, 164] width 132 height 15
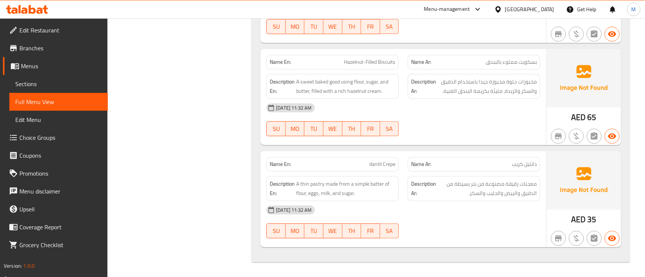
click at [388, 158] on div "Name En: dantil Crepe" at bounding box center [332, 164] width 132 height 15
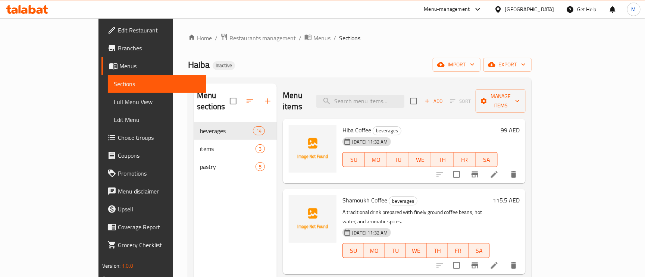
click at [118, 32] on span "Edit Restaurant" at bounding box center [159, 30] width 82 height 9
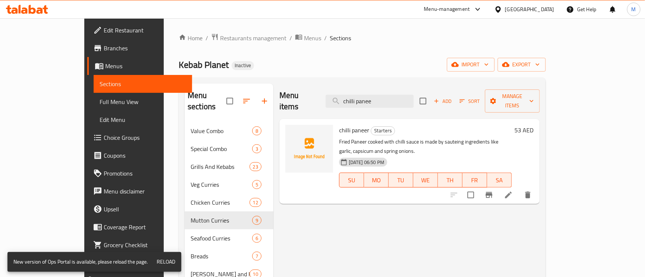
click at [538, 12] on div "[GEOGRAPHIC_DATA]" at bounding box center [529, 9] width 49 height 8
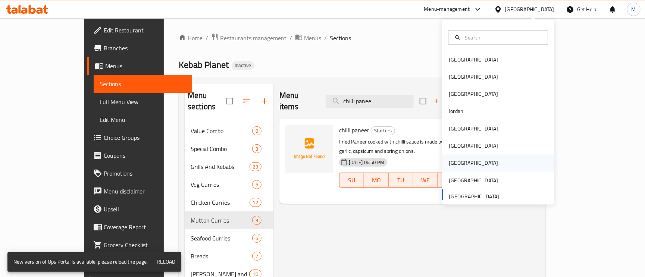
click at [452, 163] on div "Qatar" at bounding box center [473, 163] width 49 height 8
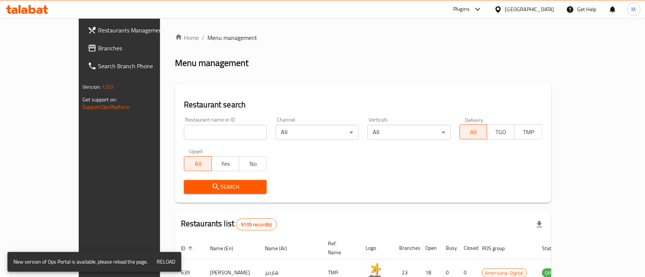
drag, startPoint x: 28, startPoint y: 50, endPoint x: 146, endPoint y: 72, distance: 120.1
click at [98, 50] on span "Branches" at bounding box center [139, 48] width 82 height 9
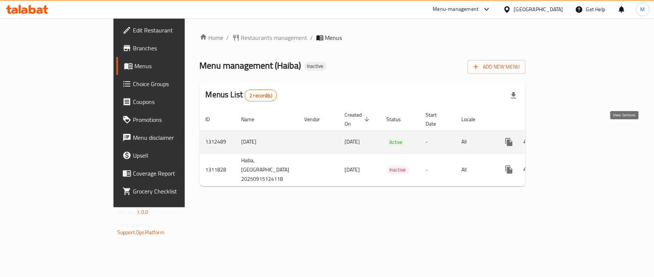
click at [567, 138] on icon "enhanced table" at bounding box center [562, 142] width 9 height 9
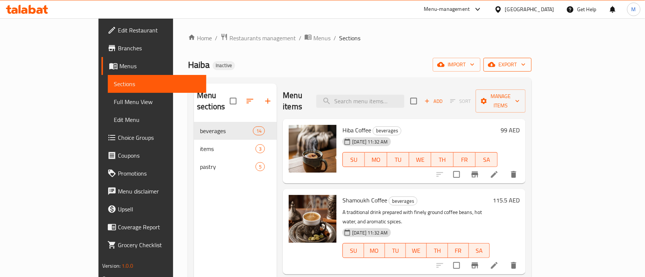
click at [526, 61] on span "export" at bounding box center [508, 64] width 36 height 9
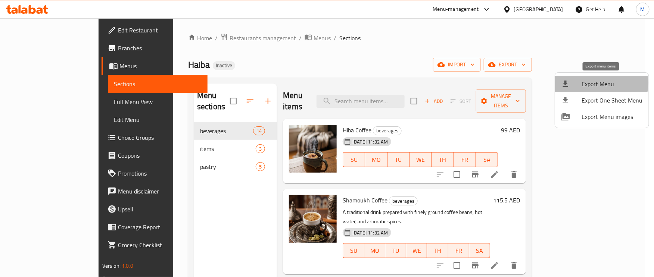
click at [587, 83] on span "Export Menu" at bounding box center [612, 83] width 61 height 9
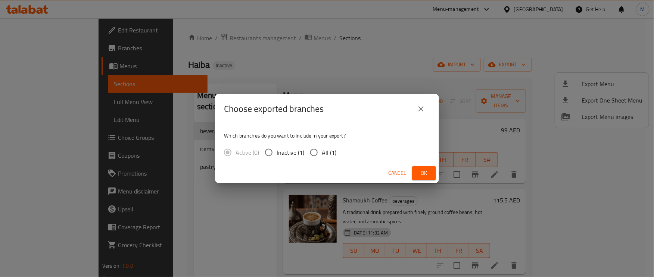
click at [312, 155] on input "All (1)" at bounding box center [314, 153] width 16 height 16
radio input "true"
click at [422, 173] on span "Ok" at bounding box center [424, 173] width 12 height 9
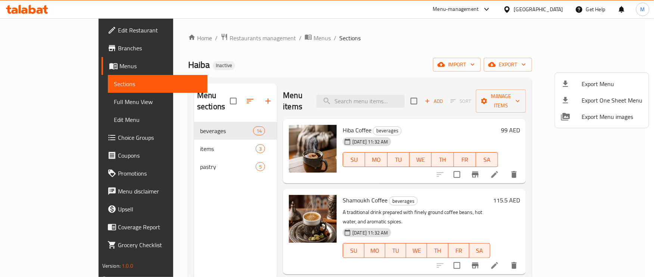
click at [394, 99] on div at bounding box center [327, 138] width 654 height 277
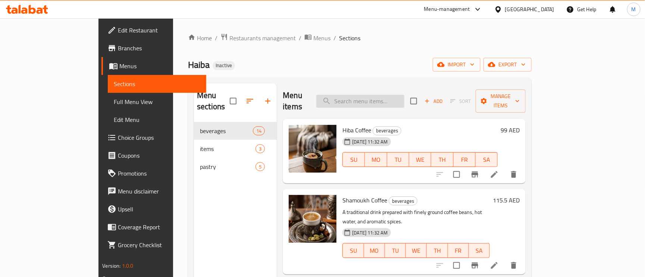
paste input "Shamoukh Coffee"
type input "Shamoukh Coffee"
click at [397, 96] on input "Shamoukh Coffee" at bounding box center [360, 101] width 88 height 13
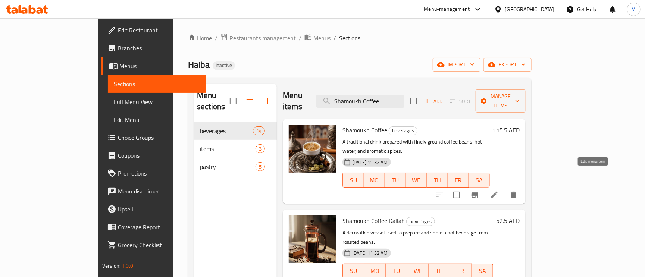
click at [499, 191] on icon at bounding box center [494, 195] width 9 height 9
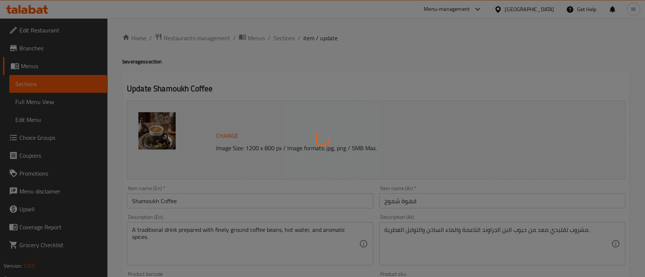
click at [485, 234] on div at bounding box center [322, 138] width 645 height 277
click at [478, 232] on div at bounding box center [322, 138] width 645 height 277
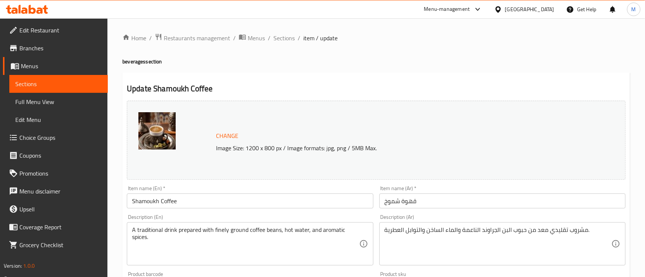
click at [480, 226] on div "مشروب تقليدي معد من حبوب البن الجراوند الناعمة والماء الساخن والتوابل العطرية. …" at bounding box center [503, 243] width 246 height 43
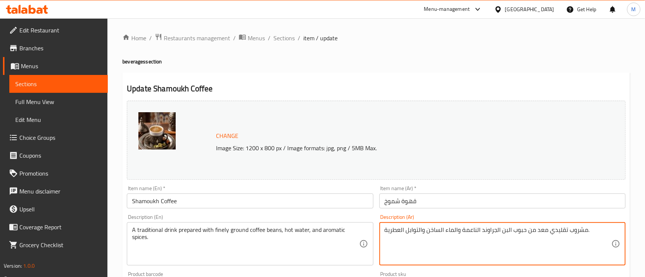
click at [481, 234] on textarea "مشروب تقليدي معد من حبوب البن الجراوند الناعمة والماء الساخن والتوابل العطرية." at bounding box center [498, 244] width 227 height 35
type textarea "مشروب تقليدي معد من حبوب البن المطحونة الناعمة والماء الساخن والتوابل العطرية."
click at [460, 195] on input "قهوة شموخ" at bounding box center [503, 201] width 246 height 15
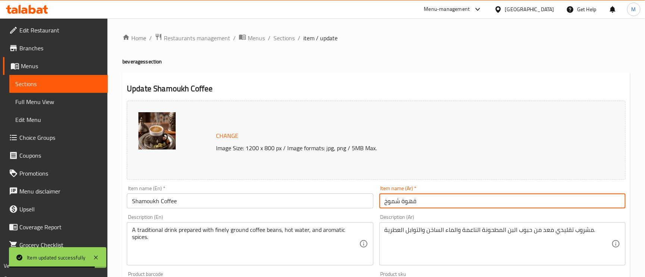
click at [289, 27] on div "Home / Restaurants management / Menus / Sections / item / update beverages sect…" at bounding box center [376, 278] width 538 height 520
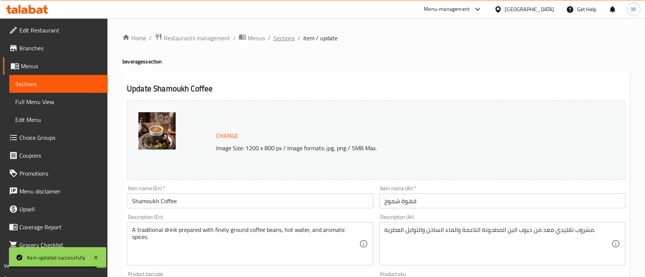
click at [286, 39] on span "Sections" at bounding box center [284, 38] width 21 height 9
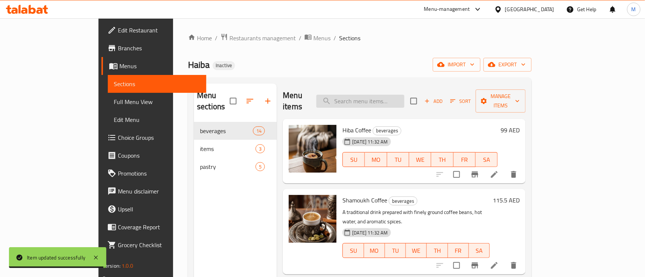
paste input "al dar Coffee"
click at [387, 98] on input "search" at bounding box center [360, 101] width 88 height 13
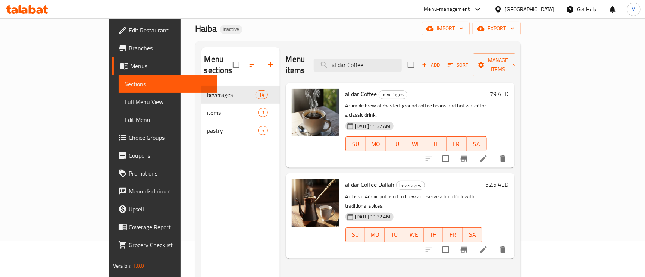
scroll to position [56, 0]
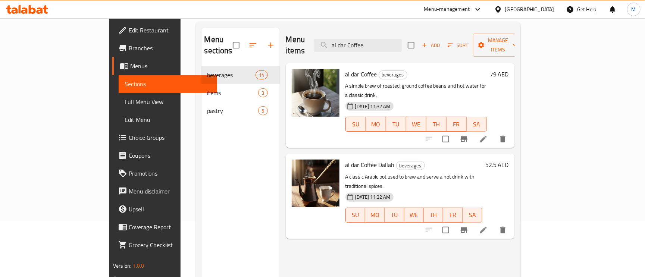
type input "al dar Coffee"
click at [488, 226] on icon at bounding box center [483, 230] width 9 height 9
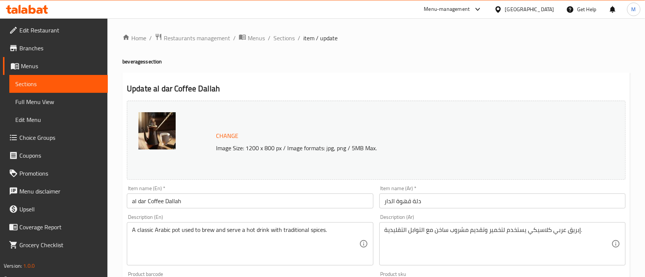
click at [282, 34] on span "Sections" at bounding box center [284, 38] width 21 height 9
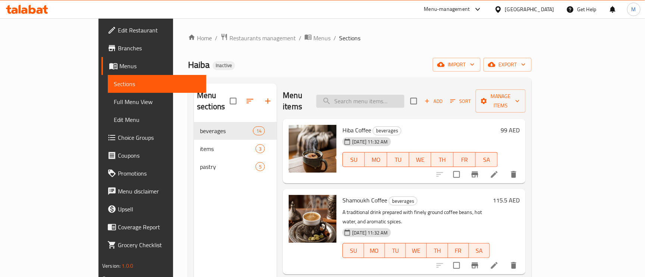
click at [390, 102] on input "search" at bounding box center [360, 101] width 88 height 13
paste input "al dar Coffee"
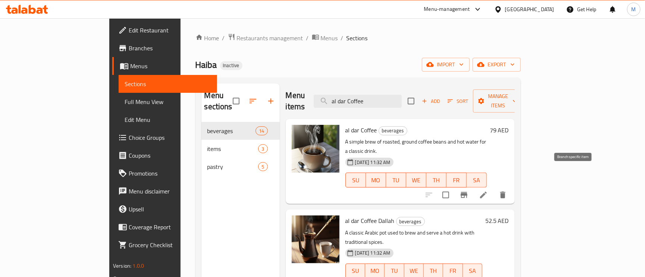
type input "al dar Coffee"
click at [487, 192] on icon at bounding box center [483, 195] width 7 height 7
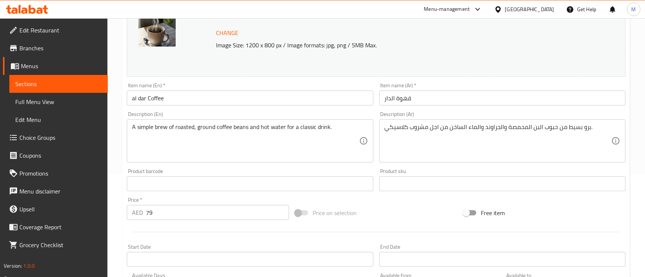
scroll to position [112, 0]
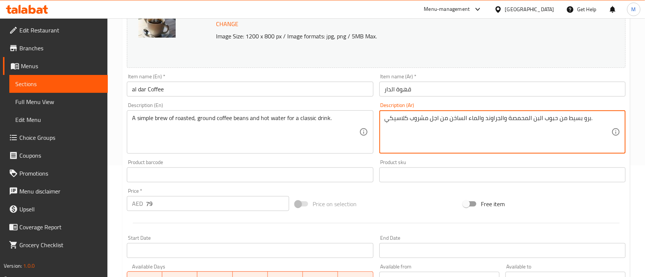
drag, startPoint x: 484, startPoint y: 118, endPoint x: 499, endPoint y: 124, distance: 15.9
type textarea "برو بسيط من حبوب البن المحمصة والمطحونة والماء الساخن من اجل مشروب كلاسيكي."
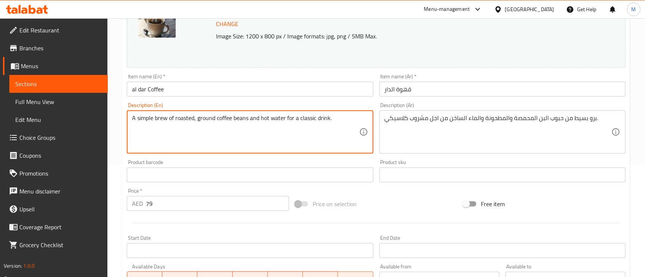
click at [280, 120] on textarea "A simple brew of roasted, ground coffee beans and hot water for a classic drink." at bounding box center [245, 132] width 227 height 35
click at [435, 82] on div "Item name (Ar)   * قهوة الدار Item name (Ar) *" at bounding box center [503, 85] width 246 height 23
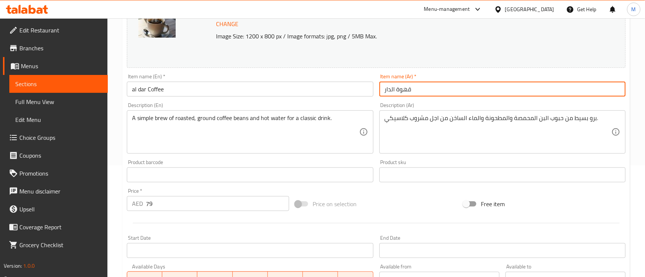
click at [435, 89] on input "قهوة الدار" at bounding box center [503, 89] width 246 height 15
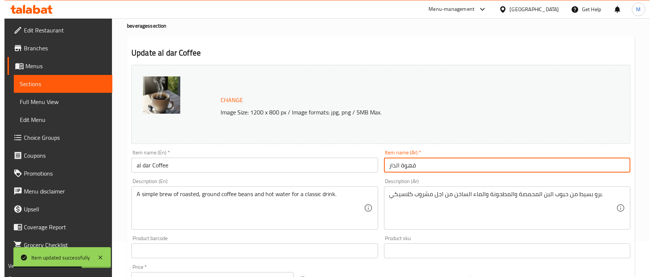
scroll to position [0, 0]
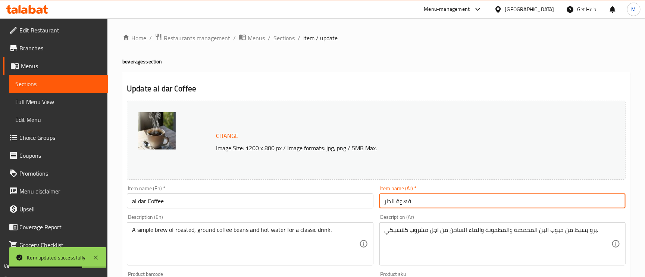
click at [271, 35] on ol "Home / Restaurants management / Menus / Sections / item / update" at bounding box center [376, 38] width 508 height 10
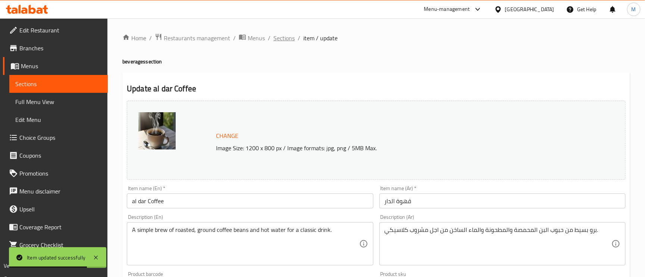
click at [275, 34] on span "Sections" at bounding box center [284, 38] width 21 height 9
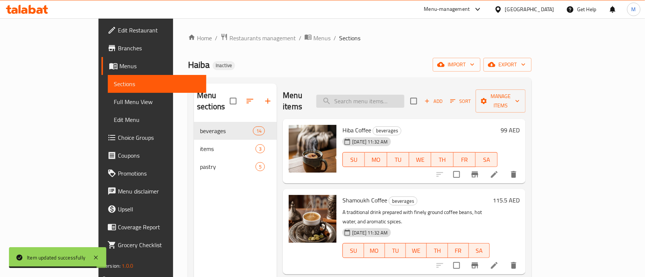
click at [357, 95] on input "search" at bounding box center [360, 101] width 88 height 13
paste input "Turkish Coffee"
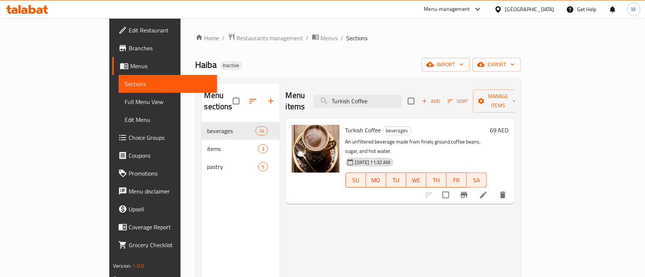
type input "Turkish Coffee"
click at [494, 188] on li at bounding box center [483, 194] width 21 height 13
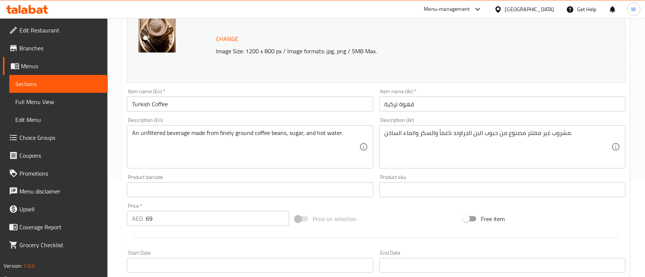
scroll to position [112, 0]
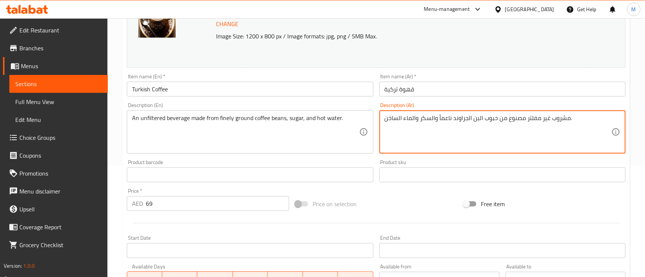
drag, startPoint x: 468, startPoint y: 119, endPoint x: 452, endPoint y: 116, distance: 15.8
type textarea "مشروب غير مفلتر مصنوع من حبوب البن المطحونة ناعماً والسكر والماء الساخن."
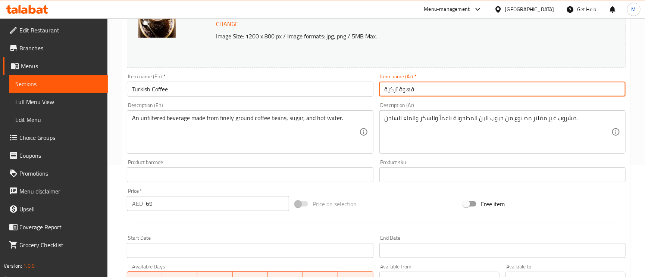
click at [444, 90] on input "قهوة تركية" at bounding box center [503, 89] width 246 height 15
click at [433, 46] on div "Change Image Size: 1200 x 800 px / Image formats: jpg, png / 5MB Max." at bounding box center [376, 28] width 499 height 79
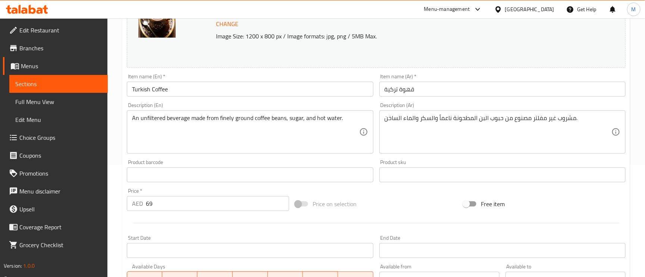
click at [443, 82] on input "قهوة تركية" at bounding box center [503, 89] width 246 height 15
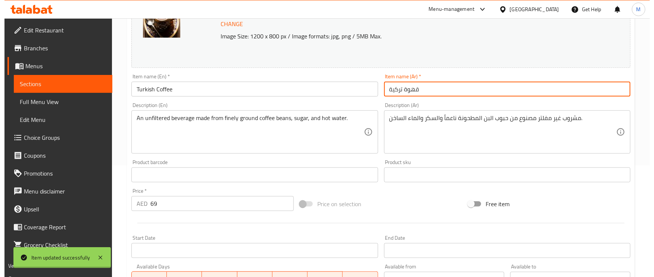
scroll to position [0, 0]
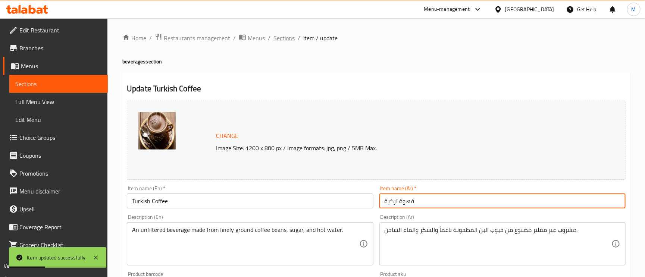
click at [283, 39] on span "Sections" at bounding box center [284, 38] width 21 height 9
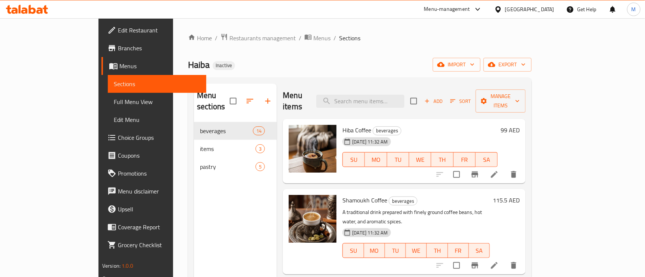
drag, startPoint x: 397, startPoint y: 107, endPoint x: 396, endPoint y: 91, distance: 15.7
click at [397, 106] on div "Menu items Add Sort Manage items" at bounding box center [404, 101] width 243 height 35
paste input "Hiba Coffee Dallah"
click at [396, 95] on input "Hiba Coffee Dallah" at bounding box center [360, 101] width 88 height 13
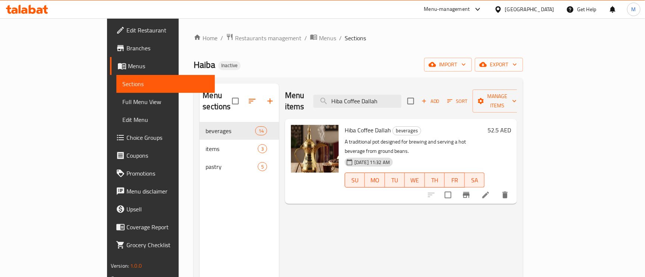
type input "Hiba Coffee Dallah"
click at [490, 191] on icon at bounding box center [485, 195] width 9 height 9
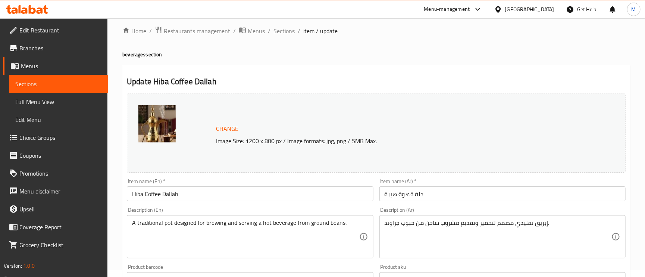
scroll to position [56, 0]
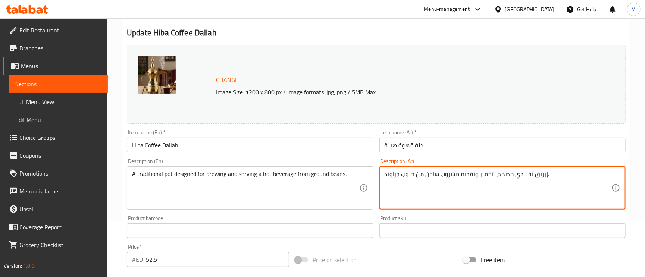
click at [396, 174] on textarea "إبريق تقليدي مصمم لتخمير وتقديم مشروب ساخن من حبوب جراوند." at bounding box center [498, 188] width 227 height 35
type textarea "إبريق تقليدي مصمم لتخمير وتقديم مشروب ساخن من حبوب مطحونة."
click at [442, 140] on input "دلة قهوة هيبة" at bounding box center [503, 145] width 246 height 15
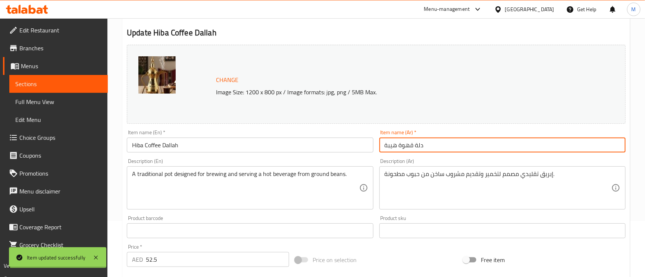
click at [350, 177] on div "Home / Restaurants management / Menus / Sections / item / update beverages sect…" at bounding box center [376, 222] width 508 height 490
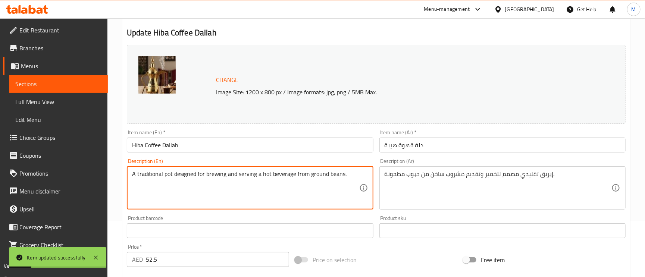
drag, startPoint x: 309, startPoint y: 174, endPoint x: 344, endPoint y: 180, distance: 34.9
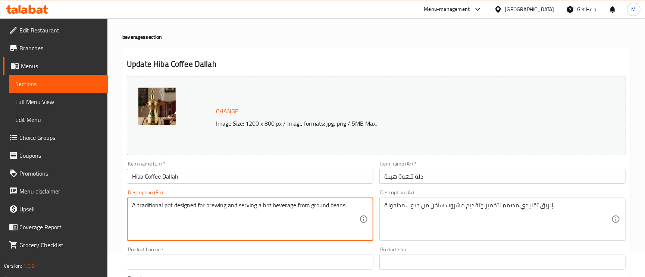
scroll to position [0, 0]
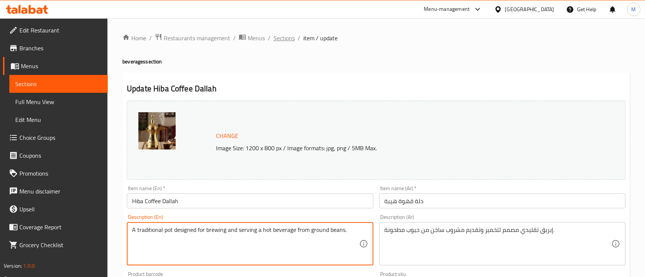
click at [286, 34] on span "Sections" at bounding box center [284, 38] width 21 height 9
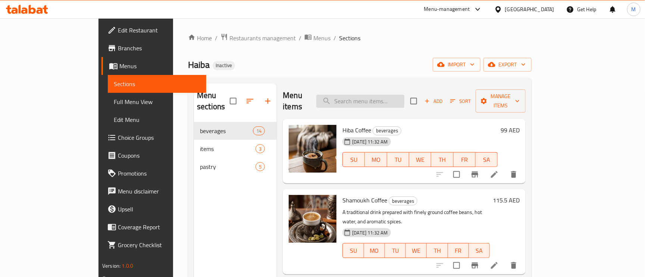
paste input "mazag Coffee Dallah"
click at [386, 96] on input "mazag Coffee Dallah" at bounding box center [360, 101] width 88 height 13
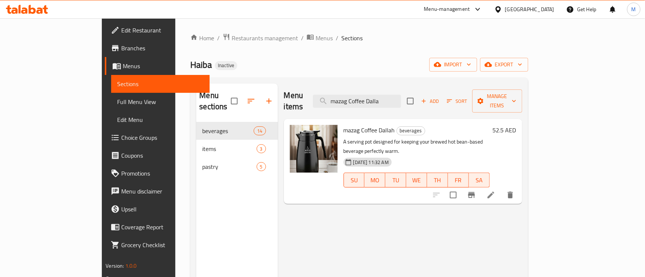
type input "mazag Coffee Dalla"
click at [502, 188] on li at bounding box center [491, 194] width 21 height 13
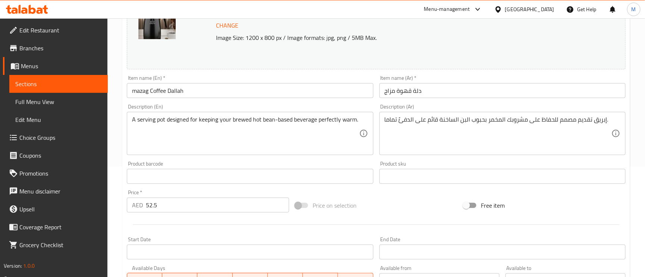
scroll to position [112, 0]
click at [434, 120] on textarea "إبريق تقديم مصمم للحفاظ على مشروبك المخمر بحبوب البن الساخنة قائم على الدفئً تم…" at bounding box center [498, 132] width 227 height 35
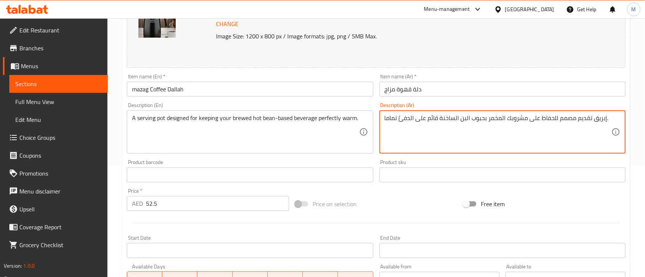
click at [502, 121] on textarea "إبريق تقديم مصمم للحفاظ على مشروبك المخمر بحبوب البن الساخنة قائم على الدفئً تم…" at bounding box center [498, 132] width 227 height 35
drag, startPoint x: 501, startPoint y: 121, endPoint x: 505, endPoint y: 114, distance: 8.0
click at [500, 122] on textarea "إبريق تقديم مصمم للحفاظ على مشروبك المخمر بحبوب البن الساخنة قائم على الدفئً تم…" at bounding box center [498, 132] width 227 height 35
click at [505, 112] on div "إبريق تقديم مصمم للحفاظ على مشروبك المخمر بحبوب البن الساخنة قائم على الدفئً تم…" at bounding box center [503, 131] width 246 height 43
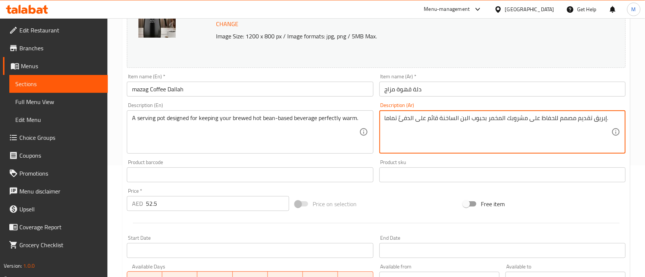
click at [508, 120] on textarea "إبريق تقديم مصمم للحفاظ على مشروبك المخمر بحبوب البن الساخنة قائم على الدفئً تم…" at bounding box center [498, 132] width 227 height 35
paste textarea "قائم"
click at [489, 118] on textarea "إبريق تقديم مصمم للحفاظ على مشروبك القائمعلي المخمر بحبوب البن الساخنة قائم على…" at bounding box center [498, 132] width 227 height 35
click at [305, 118] on textarea "A serving pot designed for keeping your brewed hot bean-based beverage perfectl…" at bounding box center [245, 132] width 227 height 35
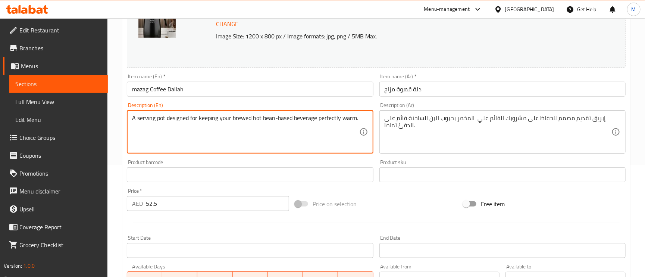
click at [283, 115] on textarea "A serving pot designed for keeping your brewed hot bean-based beverage perfectl…" at bounding box center [245, 132] width 227 height 35
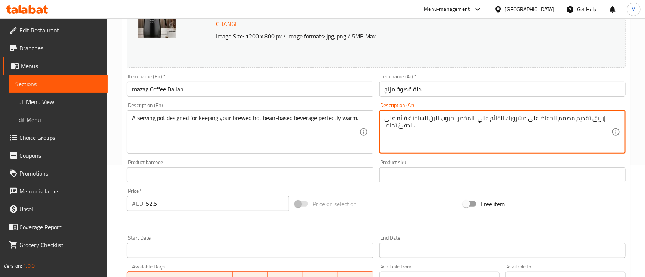
click at [468, 119] on textarea "إبريق تقديم مصمم للحفاظ على مشروبك القائم علي المخمر بحبوب البن الساخنة قائم عل…" at bounding box center [498, 132] width 227 height 35
click at [470, 119] on textarea "إبريق تقديم مصمم للحفاظ على مشروبك القائم علي بحبوب البن الساخنة قائم على الدفئ…" at bounding box center [498, 132] width 227 height 35
click at [449, 121] on textarea "إبريق تقديم مصمم للحفاظ على مشروبك القائم علي بحبوب البن الساخنة قائم على الدفئ…" at bounding box center [498, 132] width 227 height 35
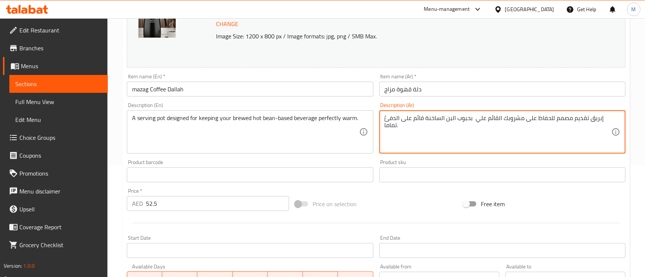
click at [449, 121] on textarea "إبريق تقديم مصمم للحفاظ على مشروبك القائم علي بحبوب البن الساخنة قائم على الدفئ…" at bounding box center [498, 132] width 227 height 35
drag, startPoint x: 472, startPoint y: 118, endPoint x: 477, endPoint y: 119, distance: 5.2
click at [477, 119] on textarea "إبريق تقديم مصمم للحفاظ على مشروبك القائم علي بحبوب الساخنة قائم على الدفئً تما…" at bounding box center [498, 132] width 227 height 35
click at [471, 119] on textarea "إبريق تقديم مصمم للحفاظ على مشروبك القائم علي بحبوب الساخنة قائم على الدفئً تما…" at bounding box center [498, 132] width 227 height 35
click at [474, 117] on textarea "إبريق تقديم مصمم للحفاظ على مشروبك القائم علي بحبوب الساخنة قائم على الدفئً تما…" at bounding box center [498, 132] width 227 height 35
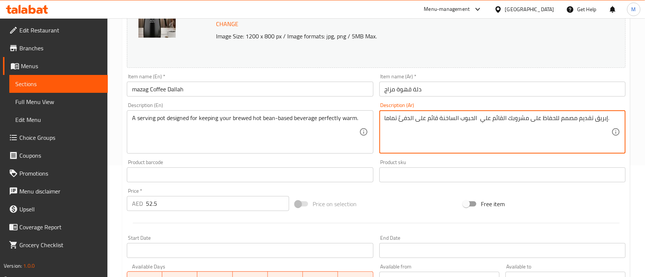
click at [478, 118] on textarea "إبريق تقديم مصمم للحفاظ على مشروبك القائم علي الحبوب الساخنة قائم على الدفئً تم…" at bounding box center [498, 132] width 227 height 35
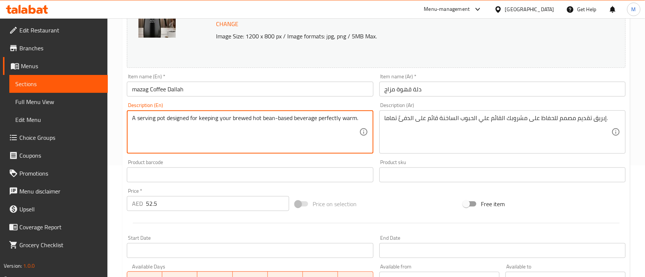
click at [159, 120] on textarea "A serving pot designed for keeping your brewed hot bean-based beverage perfectl…" at bounding box center [245, 132] width 227 height 35
click at [180, 122] on textarea "A serving pot designed for keeping your brewed hot bean-based beverage perfectl…" at bounding box center [245, 132] width 227 height 35
click at [215, 118] on textarea "A serving pot designed for keeping your brewed hot bean-based beverage perfectl…" at bounding box center [245, 132] width 227 height 35
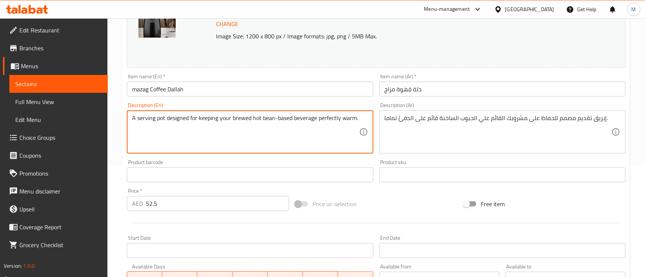
click at [439, 114] on div "إبريق تقديم مصمم للحفاظ على مشروبك القائم علي الحبوب الساخنة قائم على الدفئً تم…" at bounding box center [503, 131] width 246 height 43
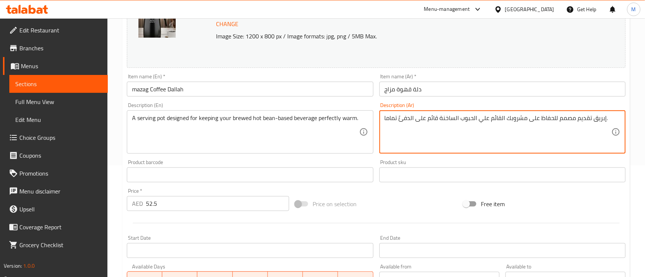
click at [438, 123] on textarea "إبريق تقديم مصمم للحفاظ على مشروبك القائم علي الحبوب الساخنة قائم على الدفئً تم…" at bounding box center [498, 132] width 227 height 35
click at [242, 116] on textarea "A serving pot designed for keeping your brewed hot bean-based beverage perfectl…" at bounding box center [245, 132] width 227 height 35
click at [408, 118] on textarea "إبريق تقديم مصمم للحفاظ على مشروبك القائم علي الحبوب الساخنة المخمرة قائم على ا…" at bounding box center [498, 132] width 227 height 35
click at [410, 122] on textarea "إبريق تقديم مصمم للحفاظ على مشروبك القائم علي الحبوب الساخنة المخمرة على الدفئً…" at bounding box center [498, 132] width 227 height 35
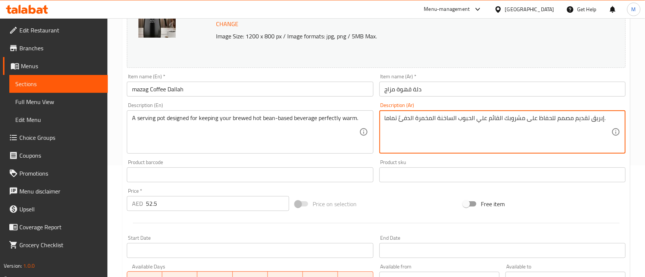
type textarea "إبريق تقديم مصمم للحفاظ على مشروبك القائم علي الحبوب الساخنة المخمرة الدفئً تما…"
click at [447, 88] on input "دلة قهوة مزاج" at bounding box center [503, 89] width 246 height 15
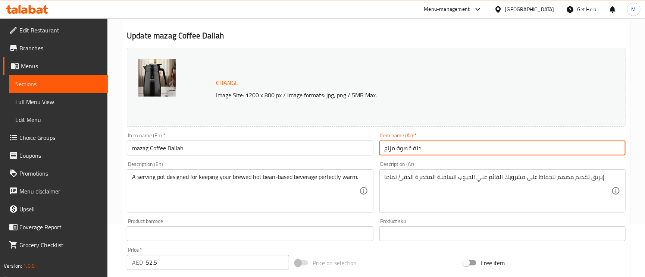
scroll to position [0, 0]
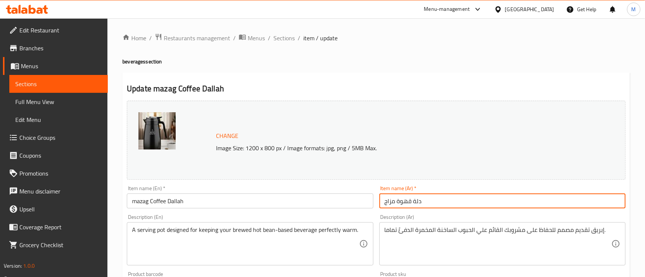
click at [283, 31] on div "Home / Restaurants management / Menus / Sections / item / update beverages sect…" at bounding box center [376, 278] width 538 height 520
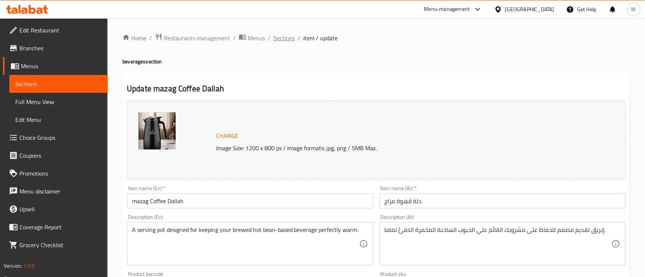
click at [283, 34] on span "Sections" at bounding box center [284, 38] width 21 height 9
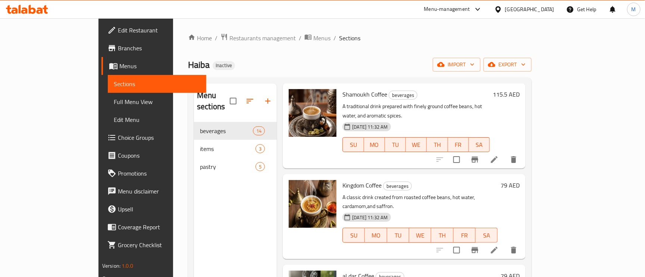
scroll to position [224, 0]
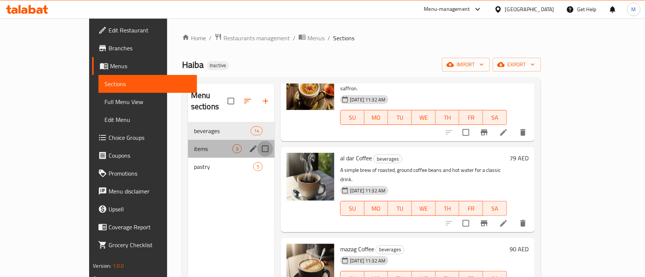
click at [258, 141] on input "Menu sections" at bounding box center [266, 149] width 16 height 16
checkbox input "true"
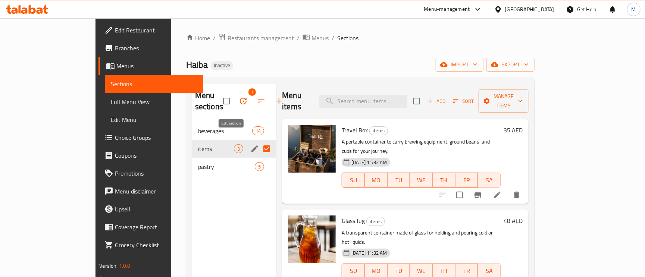
click at [252, 146] on icon "edit" at bounding box center [255, 149] width 7 height 7
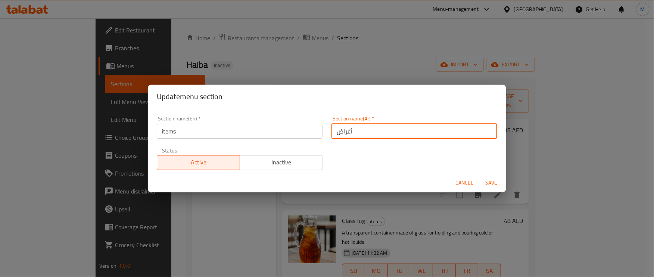
drag, startPoint x: 344, startPoint y: 134, endPoint x: 337, endPoint y: 132, distance: 7.2
click at [337, 132] on input "أغراض" at bounding box center [414, 131] width 166 height 15
click at [344, 129] on input "أغراض" at bounding box center [414, 131] width 166 height 15
click at [346, 130] on input "أغراض" at bounding box center [414, 131] width 166 height 15
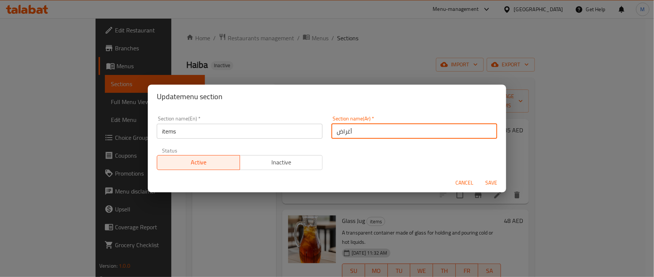
drag, startPoint x: 344, startPoint y: 133, endPoint x: 339, endPoint y: 133, distance: 4.9
click at [340, 133] on input "أغراض" at bounding box center [414, 131] width 166 height 15
drag, startPoint x: 333, startPoint y: 130, endPoint x: 345, endPoint y: 132, distance: 13.0
click at [342, 132] on input "أغراض" at bounding box center [414, 131] width 166 height 15
click at [348, 130] on input "أغراض" at bounding box center [414, 131] width 166 height 15
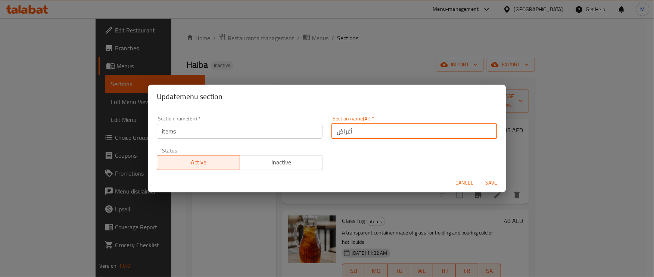
drag, startPoint x: 334, startPoint y: 132, endPoint x: 346, endPoint y: 134, distance: 11.4
click at [341, 133] on input "أغراض" at bounding box center [414, 131] width 166 height 15
click at [346, 134] on input "أغراض" at bounding box center [414, 131] width 166 height 15
drag, startPoint x: 330, startPoint y: 133, endPoint x: 344, endPoint y: 133, distance: 14.2
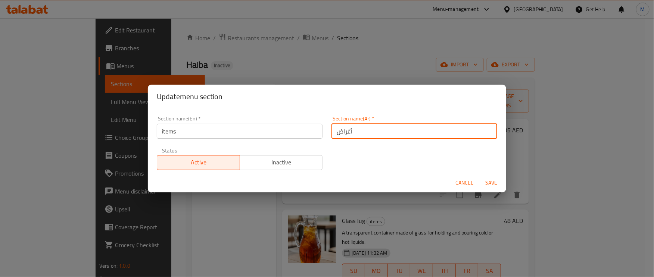
click at [344, 133] on input "أغراض" at bounding box center [414, 131] width 166 height 15
click at [348, 134] on input "أغراض" at bounding box center [414, 131] width 166 height 15
click at [339, 130] on input "أغراض" at bounding box center [414, 131] width 166 height 15
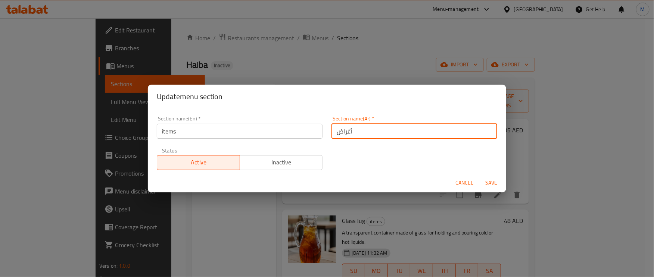
drag, startPoint x: 333, startPoint y: 129, endPoint x: 346, endPoint y: 130, distance: 13.4
click at [346, 130] on input "أغراض" at bounding box center [414, 131] width 166 height 15
type input "أصناف"
click at [364, 173] on div "Cancel Save" at bounding box center [327, 183] width 358 height 20
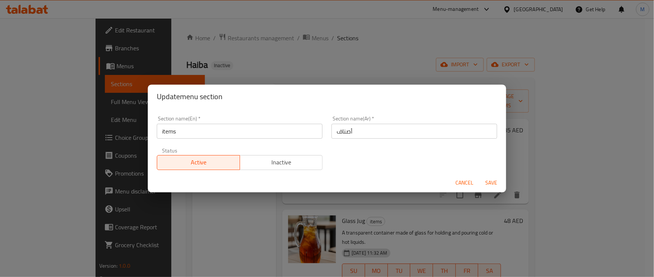
click at [490, 183] on span "Save" at bounding box center [491, 182] width 18 height 9
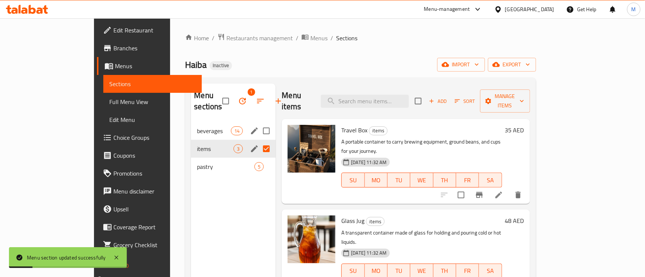
click at [259, 123] on input "Menu sections" at bounding box center [267, 131] width 16 height 16
checkbox input "true"
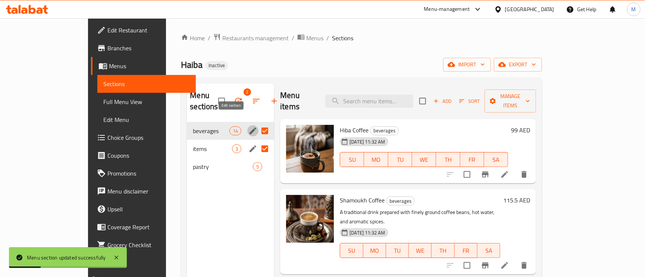
click at [249, 127] on icon "edit" at bounding box center [253, 131] width 9 height 9
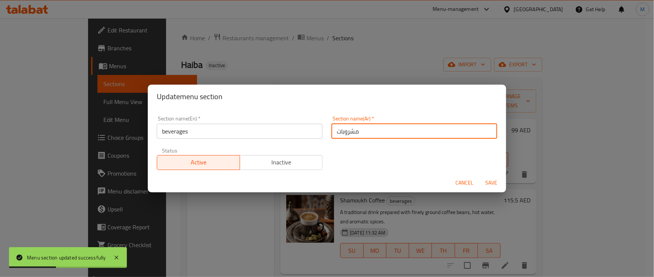
click at [331, 131] on input "مشروبات" at bounding box center [414, 131] width 166 height 15
type input "المشروبات"
click at [492, 187] on span "Save" at bounding box center [491, 182] width 18 height 9
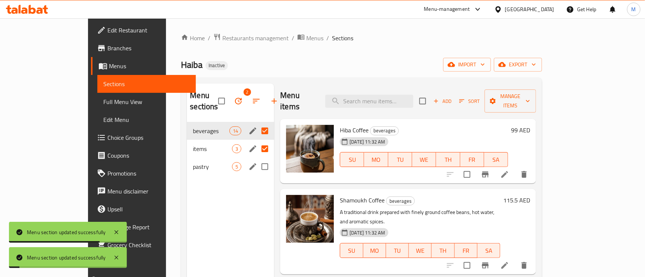
click at [257, 159] on input "Menu sections" at bounding box center [265, 167] width 16 height 16
checkbox input "true"
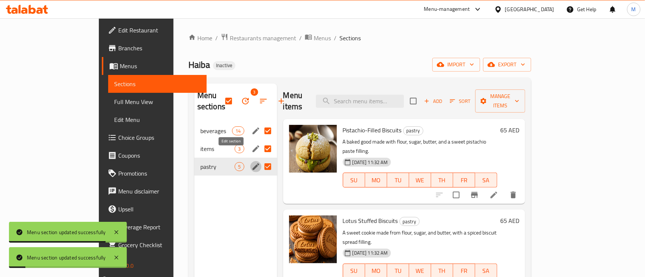
click at [252, 162] on icon "edit" at bounding box center [256, 166] width 9 height 9
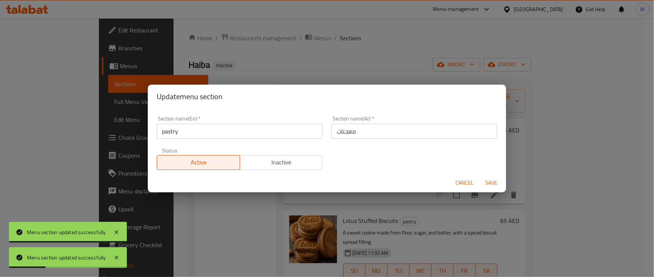
click at [227, 120] on div "Section name(En)   * pastry Section name(En) *" at bounding box center [240, 127] width 166 height 23
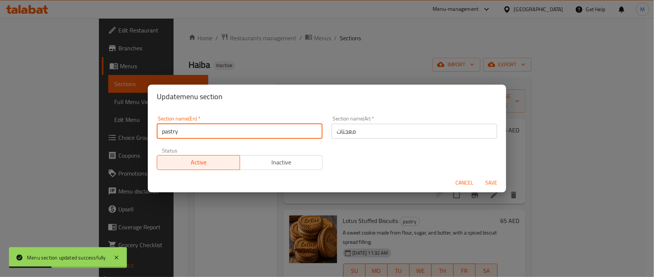
click at [228, 127] on input "pastry" at bounding box center [240, 131] width 166 height 15
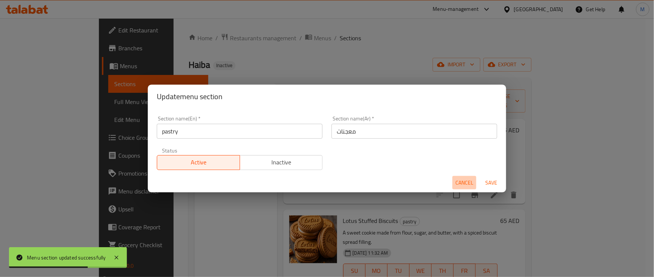
click at [467, 178] on span "Cancel" at bounding box center [464, 182] width 18 height 9
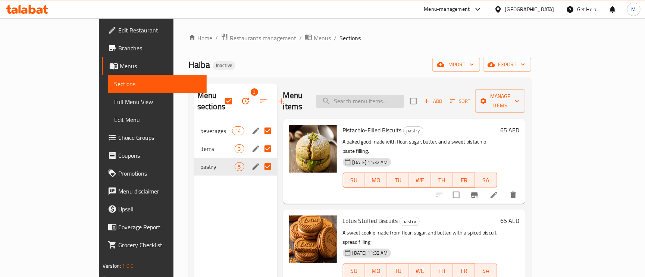
click at [381, 96] on input "search" at bounding box center [360, 101] width 88 height 13
paste input "ground"
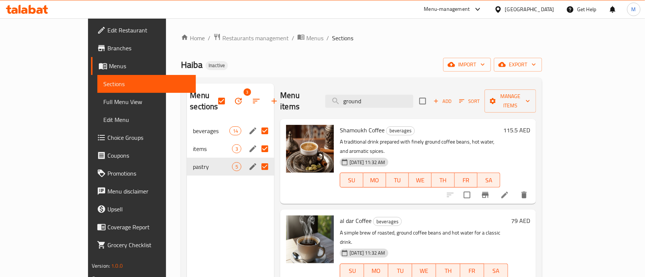
click at [385, 106] on div "Menu items ground Add Sort Manage items" at bounding box center [408, 101] width 256 height 35
click at [382, 100] on input "ground" at bounding box center [369, 101] width 88 height 13
paste input "Travel Box"
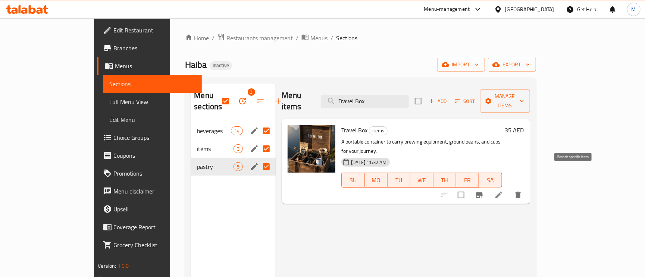
type input "Travel Box"
click at [509, 188] on li at bounding box center [499, 194] width 21 height 13
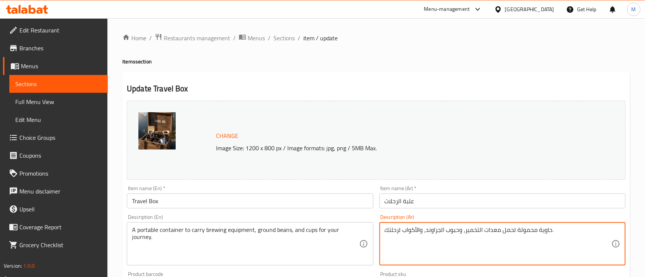
drag, startPoint x: 441, startPoint y: 232, endPoint x: 427, endPoint y: 232, distance: 14.6
type textarea "حاوية محمولة لحمل معدات التخمير، وحبوب المطحونة، والأكواب لرحلتك."
click at [481, 197] on input "علبة الرحلات" at bounding box center [503, 201] width 246 height 15
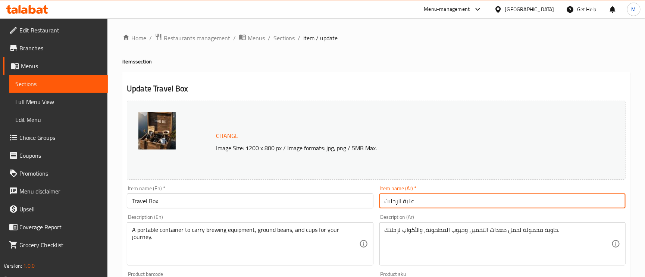
click at [481, 197] on input "علبة الرحلات" at bounding box center [503, 201] width 246 height 15
click at [288, 36] on span "Sections" at bounding box center [284, 38] width 21 height 9
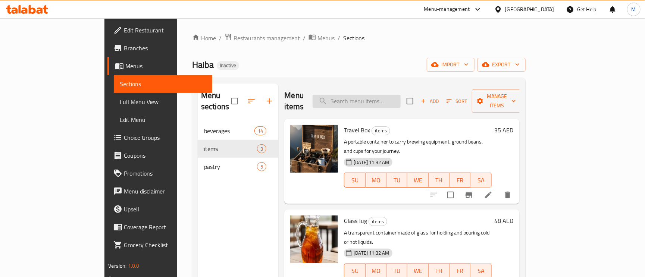
click at [394, 95] on input "search" at bounding box center [357, 101] width 88 height 13
paste input "Pistachio-Filled Biscuits"
type input "Pistachio-Filled Biscuits"
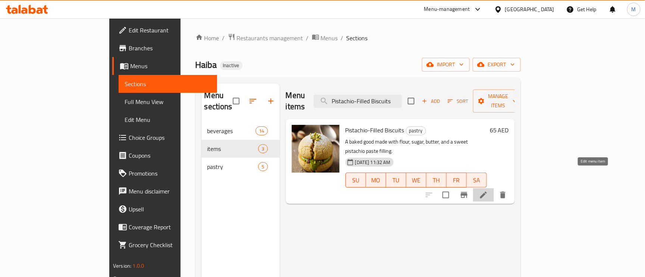
click at [487, 192] on icon at bounding box center [483, 195] width 7 height 7
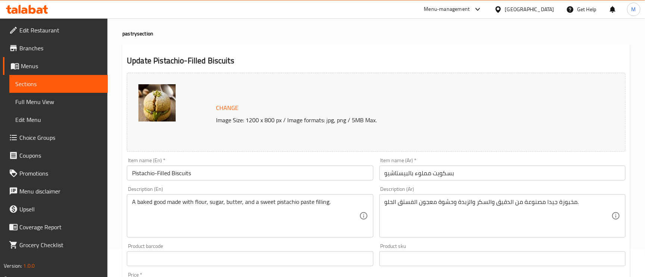
scroll to position [56, 0]
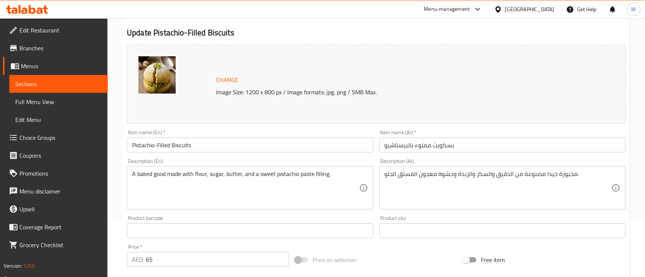
click at [428, 146] on input "بسكويت مملوء بالبيستاشيو" at bounding box center [503, 145] width 246 height 15
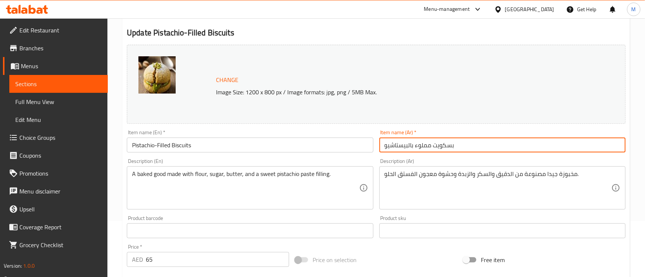
click at [428, 146] on input "بسكويت مملوء بالبيستاشيو" at bounding box center [503, 145] width 246 height 15
click at [424, 148] on input "بسكويت مملوء بالبيستاشيو" at bounding box center [503, 145] width 246 height 15
type input "بسكويت محشو بالبيستاشيو"
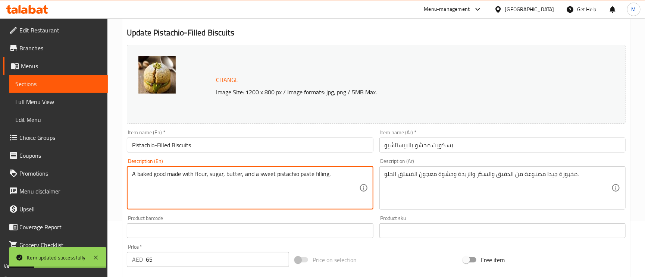
click at [158, 177] on textarea "A baked good made with flour, sugar, butter, and a sweet pistachio paste fillin…" at bounding box center [245, 188] width 227 height 35
click at [144, 173] on textarea "A baked good made with flour, sugar, butter, and a sweet pistachio paste fillin…" at bounding box center [245, 188] width 227 height 35
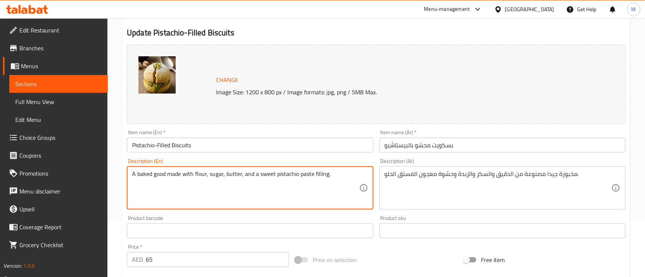
click at [159, 174] on textarea "A baked good made with flour, sugar, butter, and a sweet pistachio paste fillin…" at bounding box center [245, 188] width 227 height 35
click at [169, 175] on textarea "A baked good made with flour, sugar, butter, and a sweet pistachio paste fillin…" at bounding box center [245, 188] width 227 height 35
drag, startPoint x: 166, startPoint y: 174, endPoint x: 129, endPoint y: 175, distance: 37.3
click at [129, 175] on div "A baked good made with flour, sugar, butter, and a sweet pistachio paste fillin…" at bounding box center [250, 187] width 246 height 43
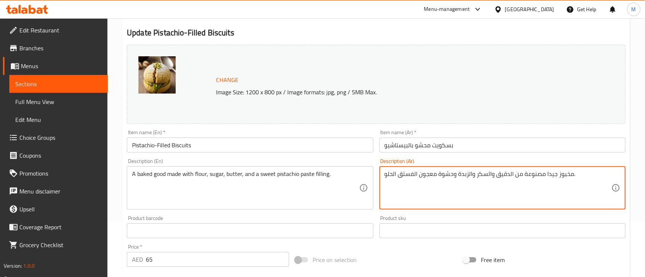
click at [550, 149] on input "بسكويت محشو بالبيستاشيو" at bounding box center [503, 145] width 246 height 15
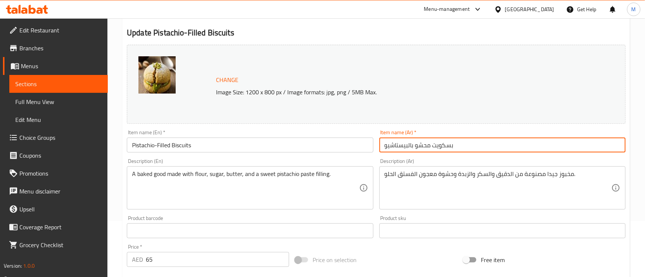
click at [550, 147] on input "بسكويت محشو بالبيستاشيو" at bounding box center [503, 145] width 246 height 15
click at [549, 143] on input "بسكويت محشو بالبيستاشيو" at bounding box center [503, 145] width 246 height 15
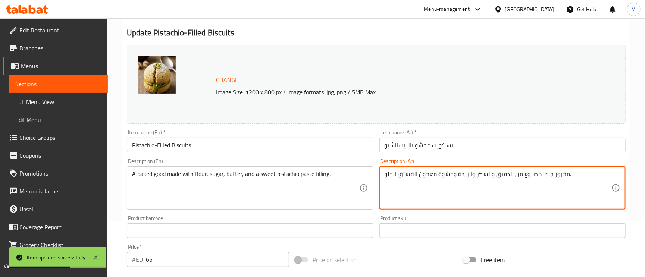
type textarea "مخبوز جيدا مصنوع من الدقيق والسكر والزبدة وحشوة معجون الفستق الحلو."
click at [499, 147] on input "بسكويت محشو بالبيستاشيو" at bounding box center [503, 145] width 246 height 15
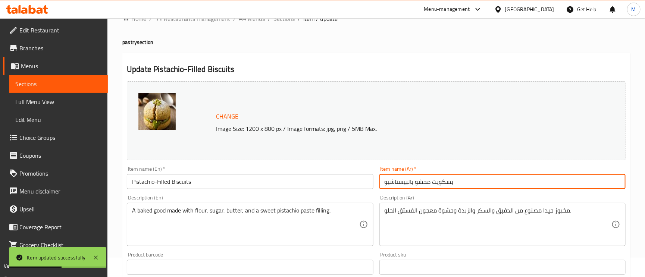
scroll to position [0, 0]
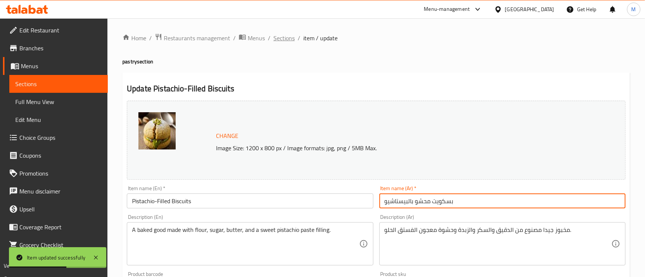
click at [284, 39] on span "Sections" at bounding box center [284, 38] width 21 height 9
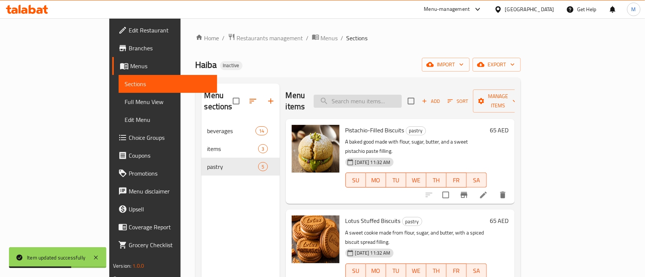
click at [402, 100] on input "search" at bounding box center [358, 101] width 88 height 13
paste input "Almond-filled Cookies"
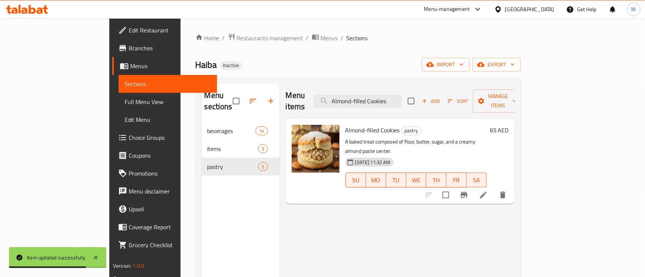
type input "Almond-filled Cookies"
click at [487, 192] on icon at bounding box center [483, 195] width 7 height 7
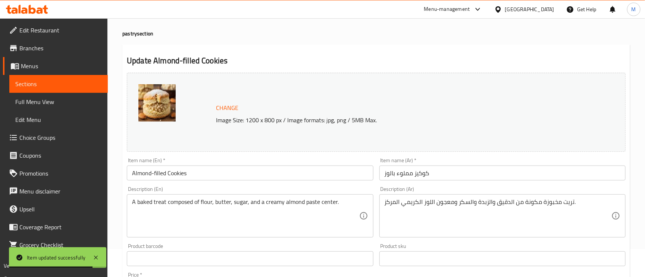
scroll to position [56, 0]
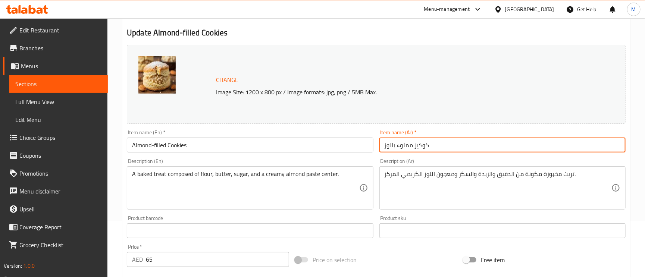
drag, startPoint x: 397, startPoint y: 149, endPoint x: 408, endPoint y: 149, distance: 10.1
click at [408, 149] on input "كوكيز مملوء بالوز" at bounding box center [503, 145] width 246 height 15
type input "كوكيز محشو بالوز"
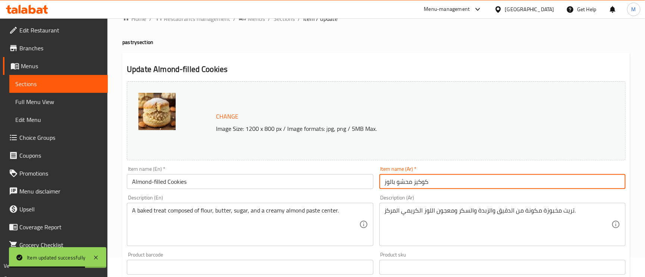
scroll to position [0, 0]
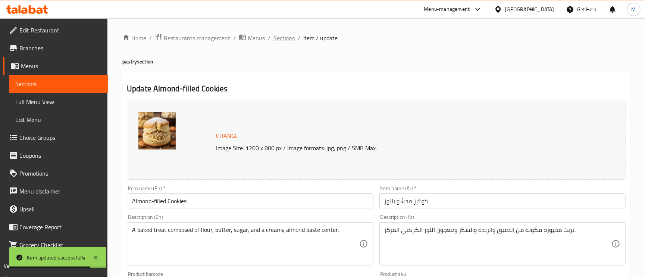
click at [286, 34] on span "Sections" at bounding box center [284, 38] width 21 height 9
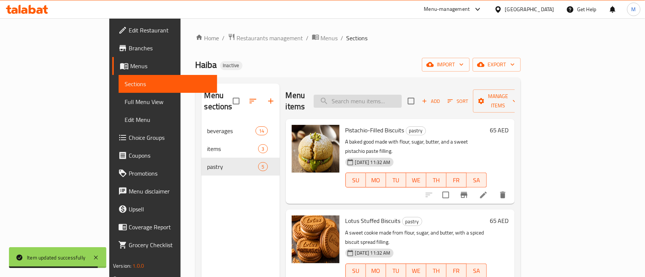
paste input "Almond-filled Cookies"
click at [377, 95] on input "search" at bounding box center [358, 101] width 88 height 13
type input "Almond-filled Cookies"
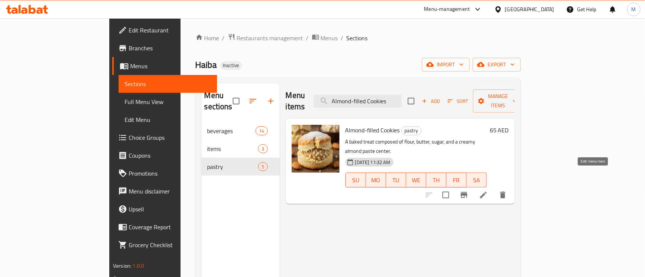
click at [488, 191] on icon at bounding box center [483, 195] width 9 height 9
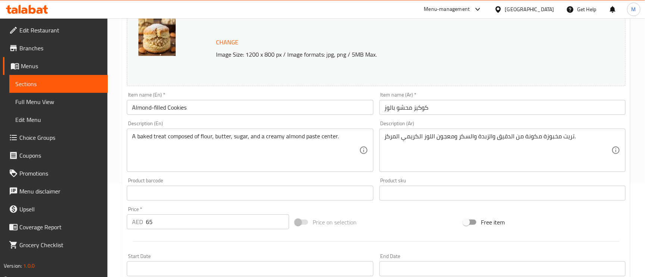
scroll to position [112, 0]
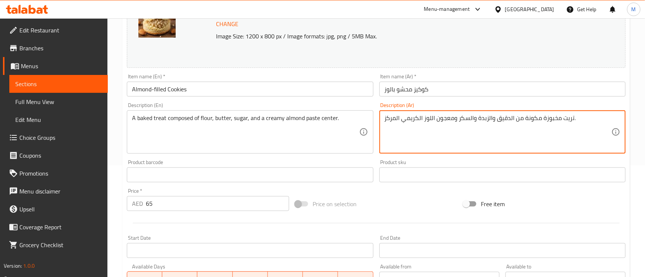
click at [389, 117] on textarea "تريت مخبوزة مكونة من الدقيق والزبدة والسكر ومعجون اللوز الكريمي المركز." at bounding box center [498, 132] width 227 height 35
click at [400, 119] on textarea "تريت مخبوزة مكونة من الدقيق والزبدة والسكر ومعجون اللوز الكريمي المركز." at bounding box center [498, 132] width 227 height 35
type textarea "تريت مخبوزة مكونة من الدقيق والزبدة والسكر ومعجون اللوز الكريمي بالمركز."
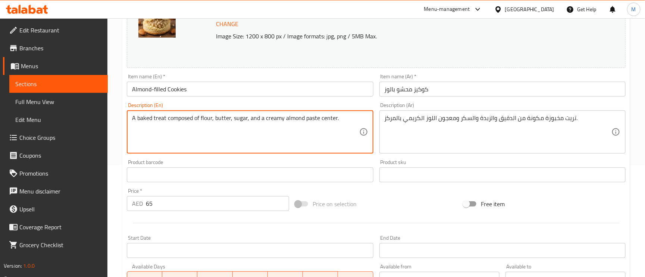
click at [330, 122] on textarea "A baked treat composed of flour, butter, sugar, and a creamy almond paste cente…" at bounding box center [245, 132] width 227 height 35
click at [498, 84] on input "كوكيز محشو بالوز" at bounding box center [503, 89] width 246 height 15
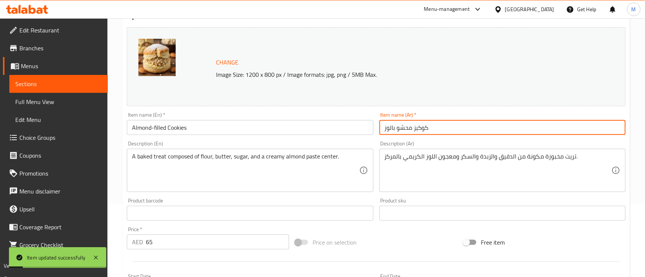
scroll to position [0, 0]
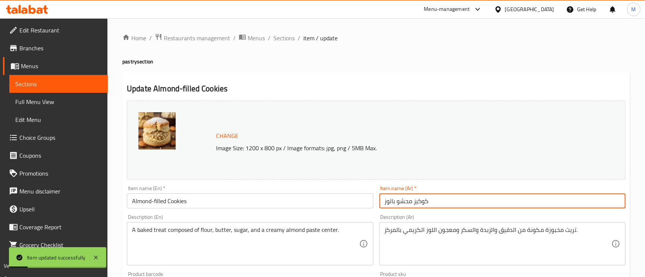
drag, startPoint x: 278, startPoint y: 35, endPoint x: 337, endPoint y: 77, distance: 71.2
click at [278, 35] on span "Sections" at bounding box center [284, 38] width 21 height 9
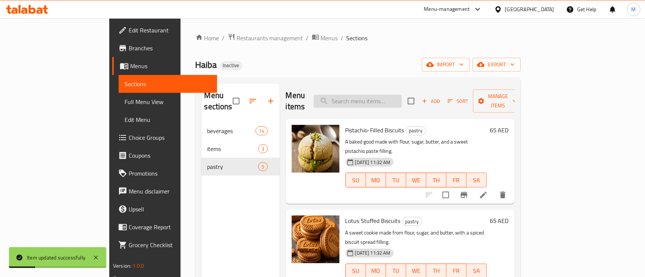
click at [402, 96] on input "search" at bounding box center [358, 101] width 88 height 13
paste input "Hazelnut-Filled Biscuits"
type input "Hazelnut-Filled Biscuits"
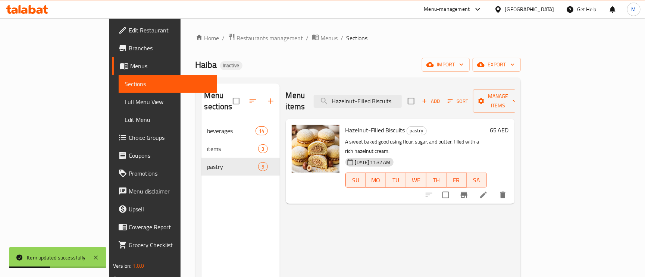
click at [488, 191] on icon at bounding box center [483, 195] width 9 height 9
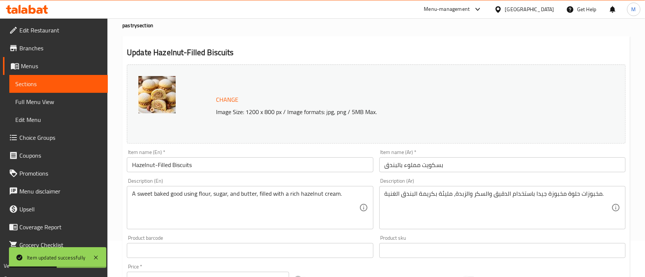
scroll to position [56, 0]
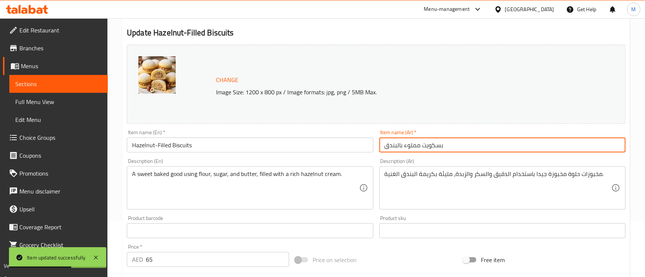
drag, startPoint x: 415, startPoint y: 144, endPoint x: 405, endPoint y: 143, distance: 10.6
click at [405, 143] on input "بسكويت مملوء بالبندق" at bounding box center [503, 145] width 246 height 15
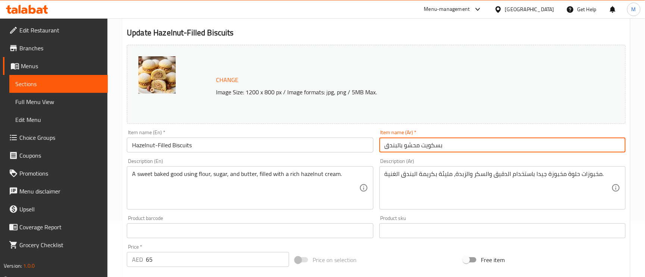
type input "بسكويت محشو بالبندق"
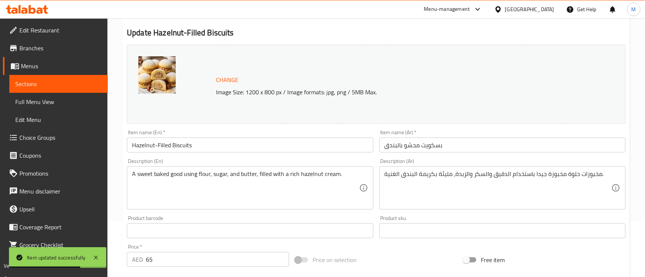
click at [503, 146] on input "بسكويت محشو بالبندق" at bounding box center [503, 145] width 246 height 15
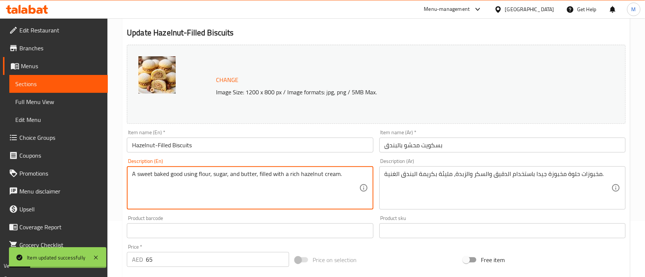
click at [150, 172] on textarea "A sweet baked good using flour, sugar, and butter, filled with a rich hazelnut …" at bounding box center [245, 188] width 227 height 35
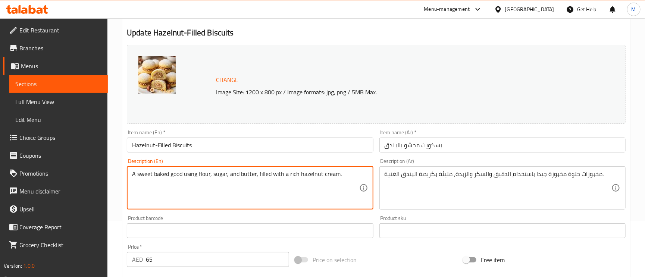
click at [200, 182] on textarea "A sweet baked good using flour, sugar, and butter, filled with a rich hazelnut …" at bounding box center [245, 188] width 227 height 35
drag, startPoint x: 210, startPoint y: 173, endPoint x: 194, endPoint y: 112, distance: 63.5
click at [124, 166] on div "Description (En) A sweet baked good using flour, sugar, and butter, filled with…" at bounding box center [250, 184] width 252 height 57
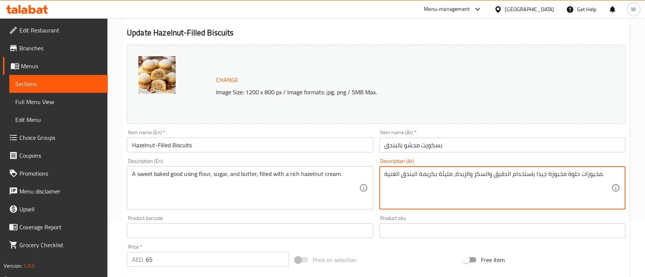
click at [586, 177] on textarea "مخبوزات حلوة مخبوزة جيدا باستخدام الدقيق والسكر والزبدة، مليئة بكريمة البندق ال…" at bounding box center [498, 188] width 227 height 35
click at [589, 172] on textarea "مخبوزات حلوة مخبوزة جيدا باستخدام الدقيق والسكر والزبدة، مليئة بكريمة البندق ال…" at bounding box center [498, 188] width 227 height 35
click at [568, 178] on textarea "مخبوزات حلوة مخبوزة جيدا باستخدام الدقيق والسكر والزبدة، مليئة بكريمة البندق ال…" at bounding box center [498, 188] width 227 height 35
drag, startPoint x: 566, startPoint y: 173, endPoint x: 599, endPoint y: 178, distance: 33.6
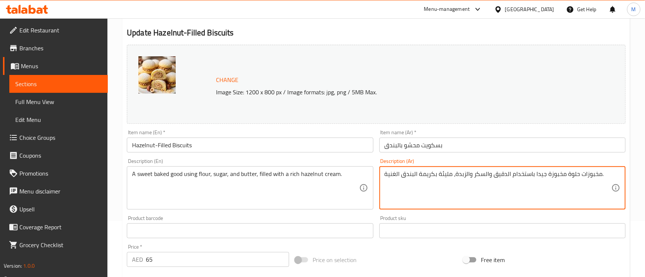
click at [599, 178] on textarea "مخبوزات حلوة مخبوزة جيدا باستخدام الدقيق والسكر والزبدة، مليئة بكريمة البندق ال…" at bounding box center [498, 188] width 227 height 35
click at [148, 177] on textarea "A sweet baked good using flour, sugar, and butter, filled with a rich hazelnut …" at bounding box center [245, 188] width 227 height 35
click at [587, 177] on textarea "مخبوزات حلو مخبوزة جيدا باستخدام الدقيق والسكر والزبدة، مليئة بكريمة البندق الغ…" at bounding box center [498, 188] width 227 height 35
click at [545, 175] on textarea "حلو مخبوزة جيدا باستخدام الدقيق والسكر والزبدة، مليئة بكريمة البندق الغنية." at bounding box center [498, 188] width 227 height 35
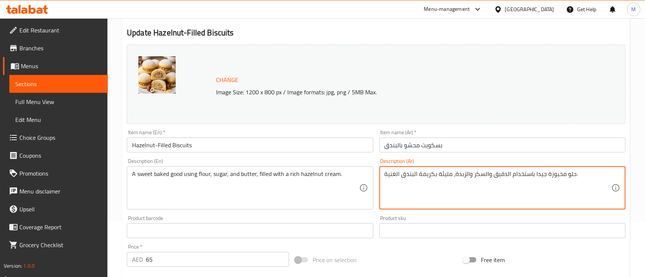
click at [545, 173] on textarea "حلو مخبوزة جيدا باستخدام الدقيق والسكر والزبدة، مليئة بكريمة البندق الغنية." at bounding box center [498, 188] width 227 height 35
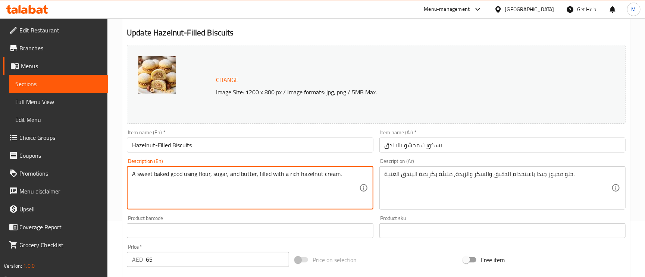
click at [181, 175] on textarea "A sweet baked good using flour, sugar, and butter, filled with a rich hazelnut …" at bounding box center [245, 188] width 227 height 35
click at [175, 174] on textarea "A sweet baked good using flour, sugar, and butter, filled with a rich hazelnut …" at bounding box center [245, 188] width 227 height 35
click at [220, 174] on textarea "A sweet baked good using flour, sugar, and butter, filled with a rich hazelnut …" at bounding box center [245, 188] width 227 height 35
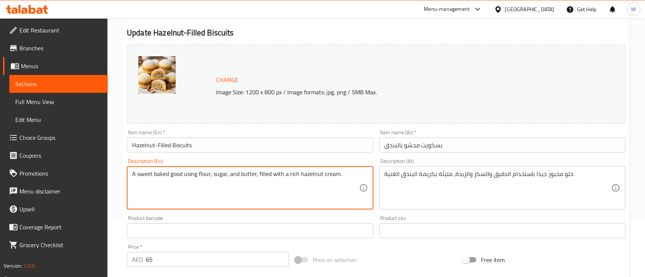
click at [413, 146] on input "بسكويت محشو بالبندق" at bounding box center [503, 145] width 246 height 15
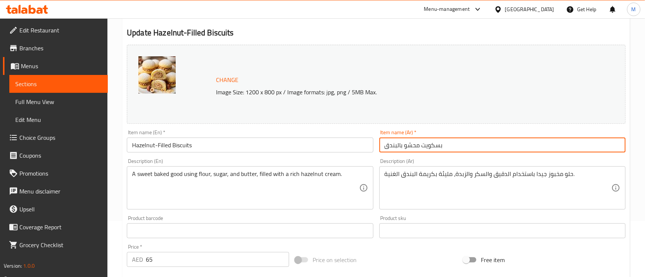
click at [413, 146] on input "بسكويت محشو بالبندق" at bounding box center [503, 145] width 246 height 15
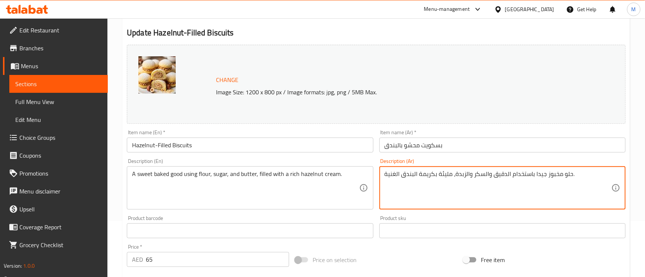
drag, startPoint x: 440, startPoint y: 177, endPoint x: 450, endPoint y: 176, distance: 9.7
paste textarea "حشو"
type textarea "حلو مخبوز جيدا باستخدام الدقيق والسكر والزبدة، محشوة بكريمة البندق الغنية."
click at [452, 150] on input "بسكويت محشو بالبندق" at bounding box center [503, 145] width 246 height 15
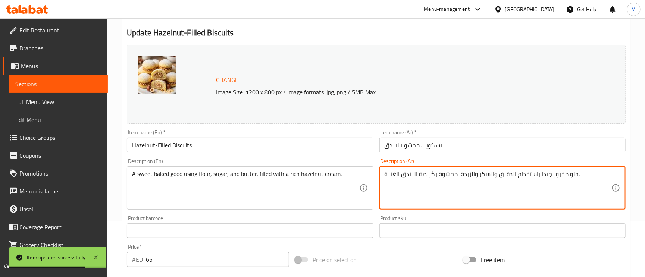
click at [436, 145] on input "بسكويت محشو بالبندق" at bounding box center [503, 145] width 246 height 15
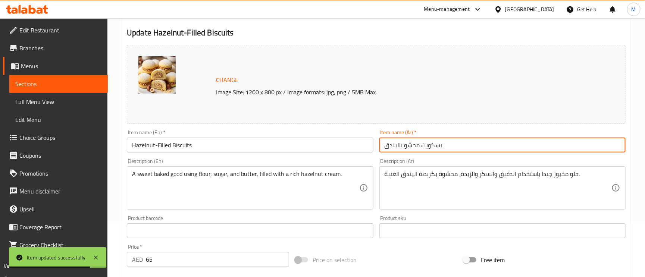
click at [459, 143] on input "بسكويت محشو بالبندق" at bounding box center [503, 145] width 246 height 15
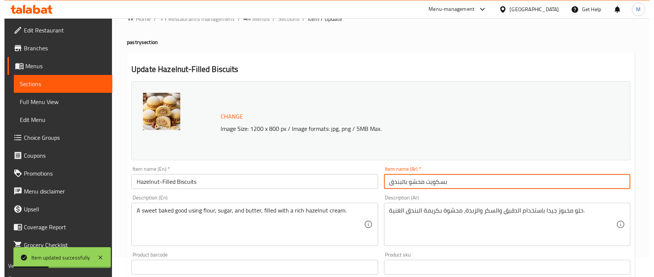
scroll to position [0, 0]
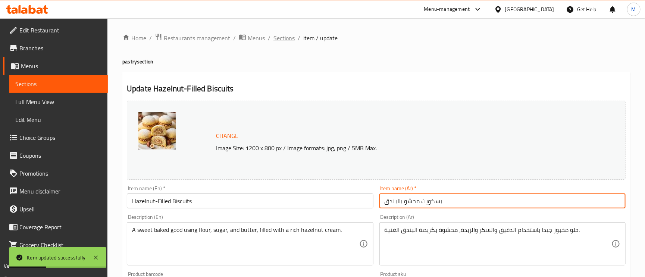
click at [290, 34] on span "Sections" at bounding box center [284, 38] width 21 height 9
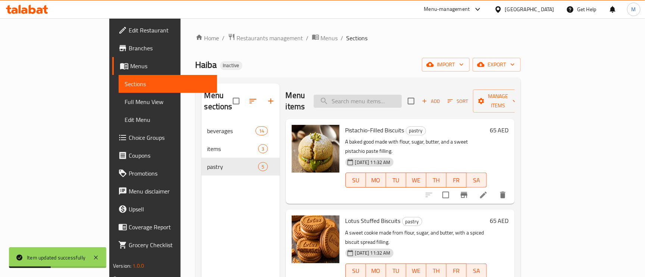
paste input "dantil Crepe"
click at [386, 95] on input "dantil Crepe" at bounding box center [358, 101] width 88 height 13
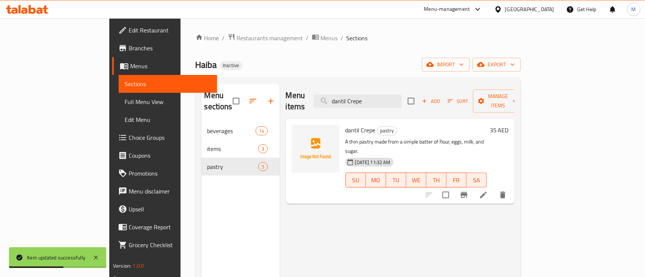
type input "dantil Crepe"
click at [494, 188] on li at bounding box center [483, 194] width 21 height 13
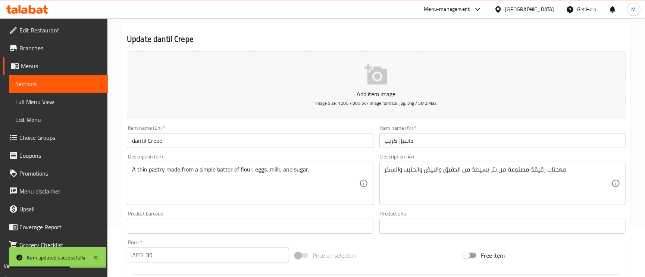
scroll to position [112, 0]
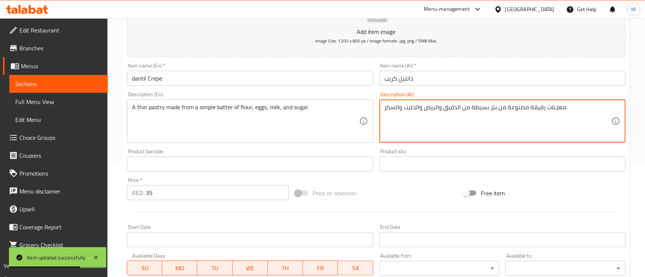
click at [493, 105] on textarea "معجنات رقيقة مصنوعة من بتر بسيطة من الدقيق والبيض والحليب والسكر." at bounding box center [498, 121] width 227 height 35
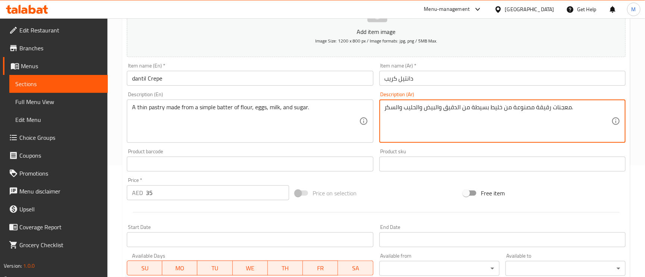
click at [472, 109] on textarea "معجنات رقيقة مصنوعة من خليط بسيطة من الدقيق والبيض والحليب والسكر." at bounding box center [498, 121] width 227 height 35
type textarea "معجنات رقيقة مصنوعة من خليط بسيط من الدقيق والبيض والحليب والسكر."
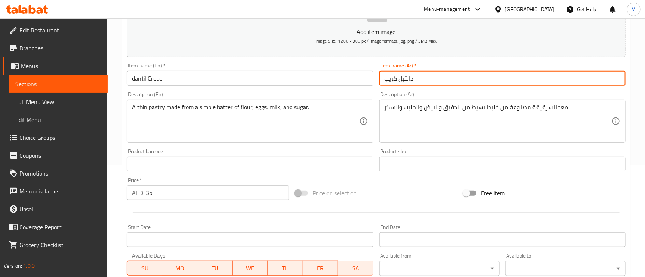
click at [447, 78] on input "دانتيل كريب" at bounding box center [503, 78] width 246 height 15
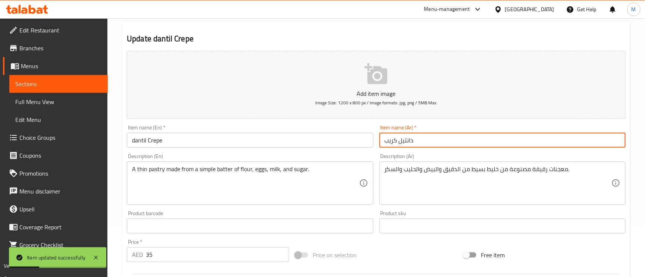
scroll to position [0, 0]
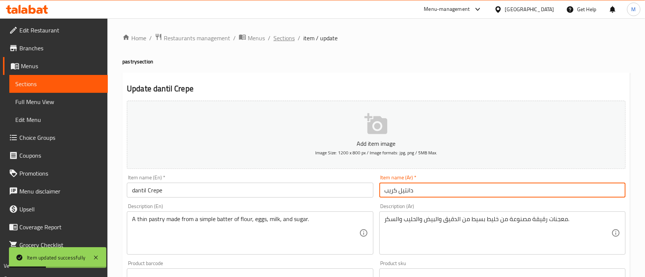
click at [280, 39] on span "Sections" at bounding box center [284, 38] width 21 height 9
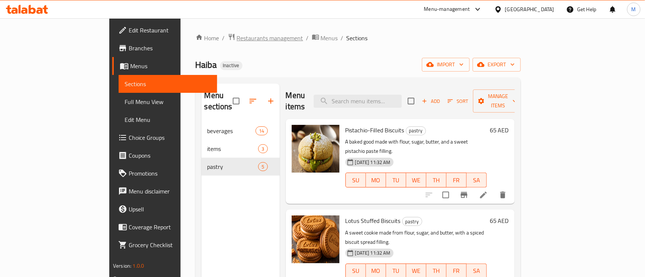
click at [237, 35] on span "Restaurants management" at bounding box center [270, 38] width 66 height 9
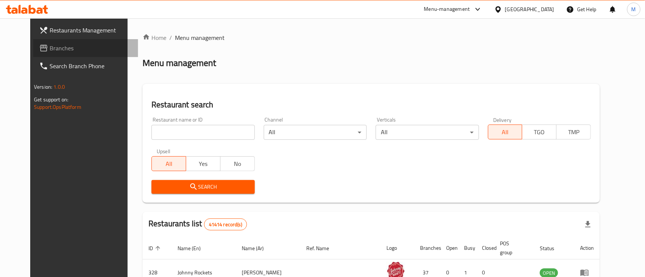
click at [50, 49] on span "Branches" at bounding box center [91, 48] width 82 height 9
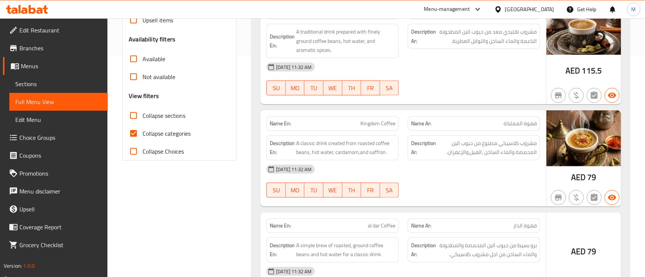
scroll to position [224, 0]
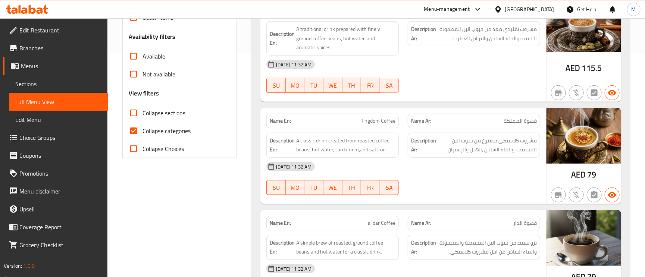
click at [144, 127] on span "Collapse categories" at bounding box center [167, 131] width 48 height 9
click at [143, 126] on input "Collapse categories" at bounding box center [134, 131] width 18 height 18
checkbox input "false"
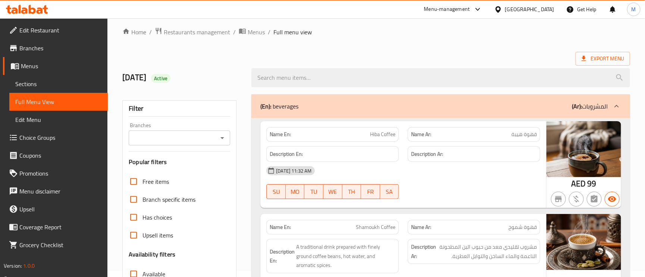
scroll to position [0, 0]
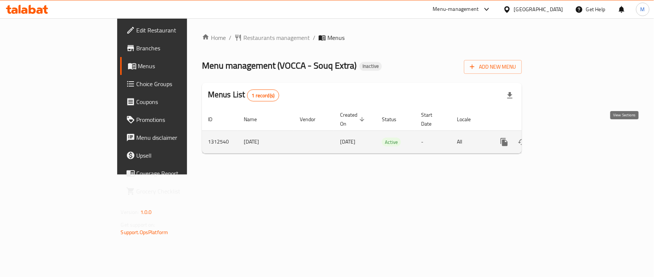
click at [567, 134] on link "enhanced table" at bounding box center [558, 142] width 18 height 18
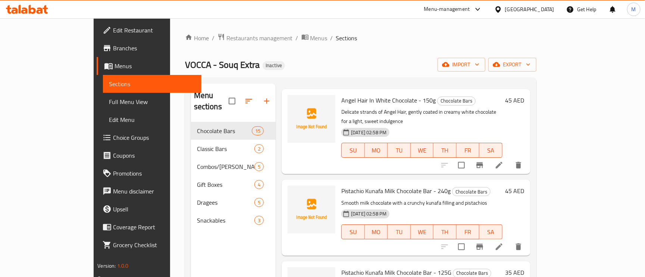
scroll to position [56, 0]
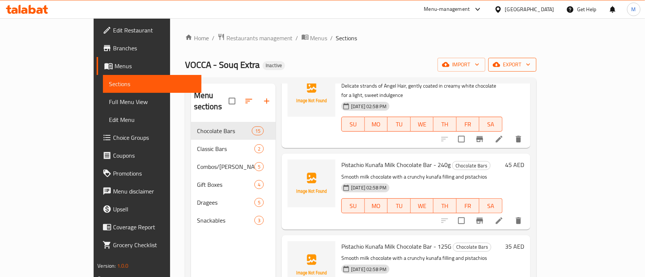
click at [531, 66] on span "export" at bounding box center [513, 64] width 36 height 9
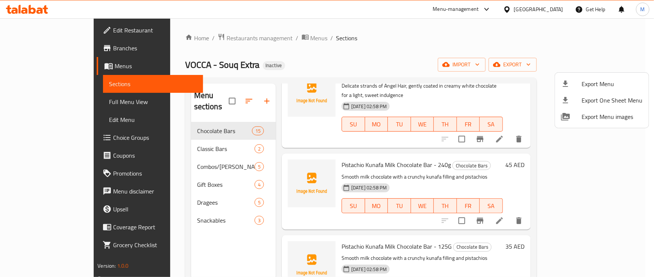
click at [423, 49] on div at bounding box center [327, 138] width 654 height 277
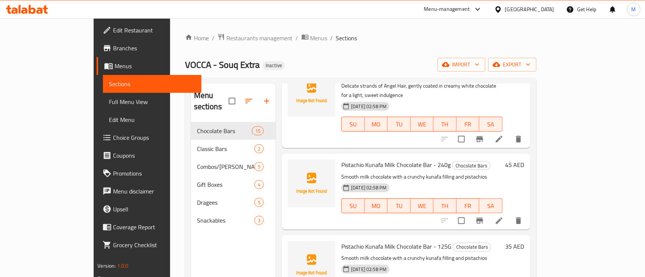
click at [109, 106] on span "Full Menu View" at bounding box center [152, 101] width 87 height 9
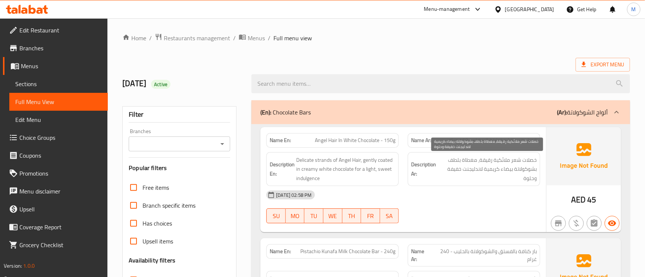
click at [513, 165] on span "خصلات شعر ملائكية رقيقة، مغطاة بلطف بشوكولاتة بيضاء كريمية لاندليجنت خفيفة وحلوة" at bounding box center [487, 170] width 99 height 28
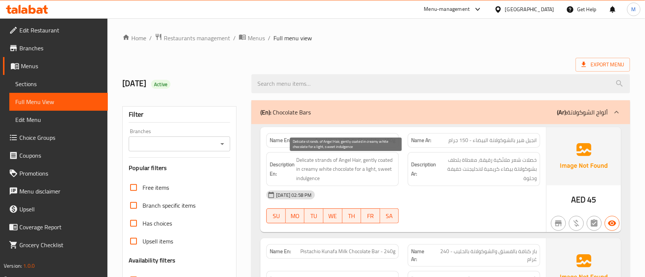
click at [318, 160] on span "Delicate strands of Angel Hair, gently coated in creamy white chocolate for a l…" at bounding box center [345, 170] width 99 height 28
click at [319, 160] on span "Delicate strands of Angel Hair, gently coated in creamy white chocolate for a l…" at bounding box center [345, 170] width 99 height 28
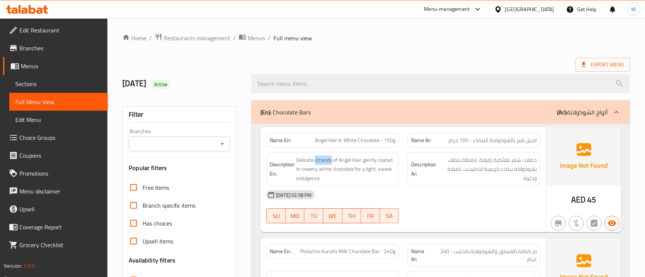
copy span "strands"
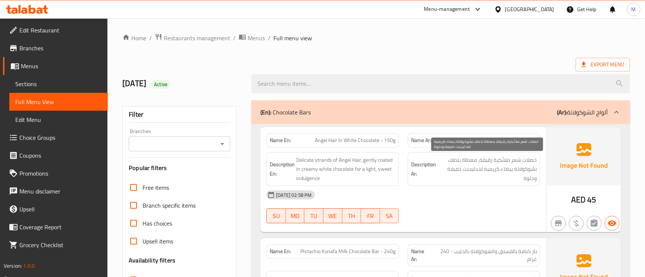
click at [497, 165] on span "خصلات شعر ملائكية رقيقة، مغطاة بلطف بشوكولاتة بيضاء كريمية لاندليجنت خفيفة وحلوة" at bounding box center [487, 170] width 99 height 28
click at [497, 172] on span "خصلات شعر ملائكية رقيقة، مغطاة بلطف بشوكولاتة بيضاء كريمية لاندليجنت خفيفة وحلوة" at bounding box center [487, 170] width 99 height 28
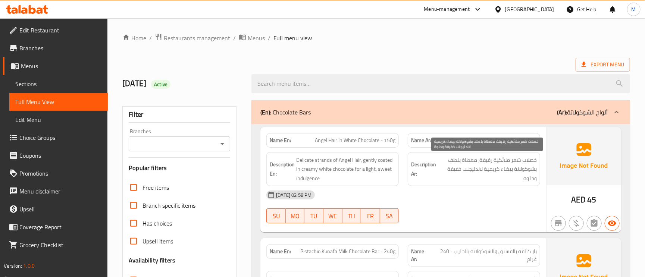
click at [497, 172] on span "خصلات شعر ملائكية رقيقة، مغطاة بلطف بشوكولاتة بيضاء كريمية لاندليجنت خفيفة وحلوة" at bounding box center [487, 170] width 99 height 28
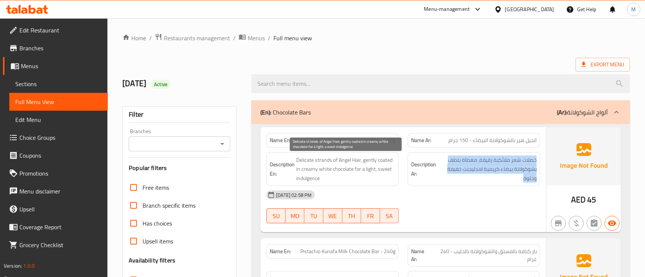
click at [357, 171] on span "Delicate strands of Angel Hair, gently coated in creamy white chocolate for a l…" at bounding box center [345, 170] width 99 height 28
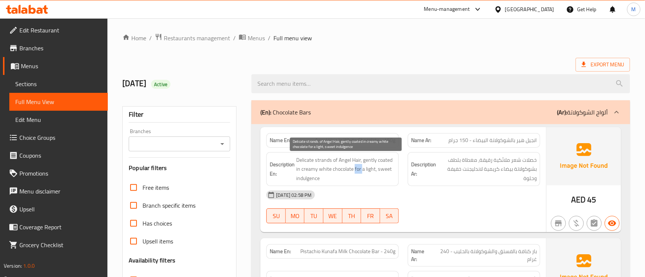
click at [357, 171] on span "Delicate strands of Angel Hair, gently coated in creamy white chocolate for a l…" at bounding box center [345, 170] width 99 height 28
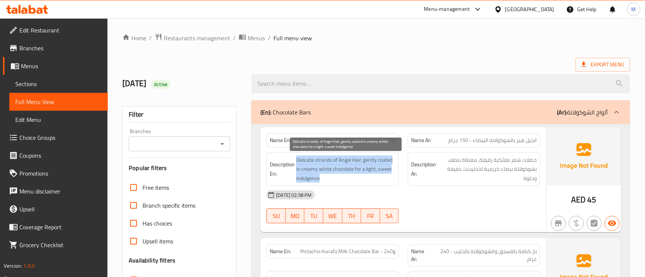
click at [357, 171] on span "Delicate strands of Angel Hair, gently coated in creamy white chocolate for a l…" at bounding box center [345, 170] width 99 height 28
click at [336, 159] on span "Delicate strands of Angel Hair, gently coated in creamy white chocolate for a l…" at bounding box center [345, 170] width 99 height 28
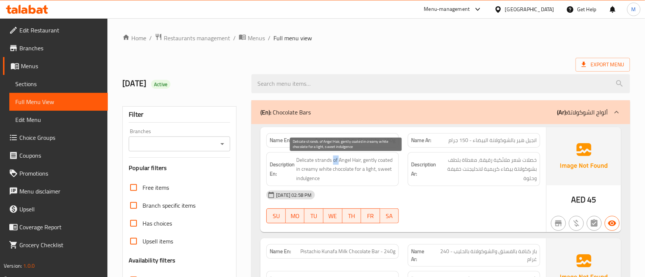
click at [336, 159] on span "Delicate strands of Angel Hair, gently coated in creamy white chocolate for a l…" at bounding box center [345, 170] width 99 height 28
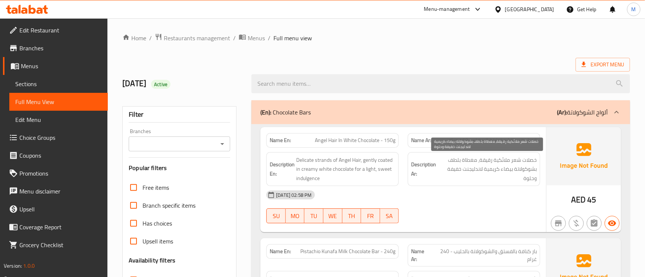
click at [526, 164] on span "خصلات شعر ملائكية رقيقة، مغطاة بلطف بشوكولاتة بيضاء كريمية لاندليجنت خفيفة وحلوة" at bounding box center [487, 170] width 99 height 28
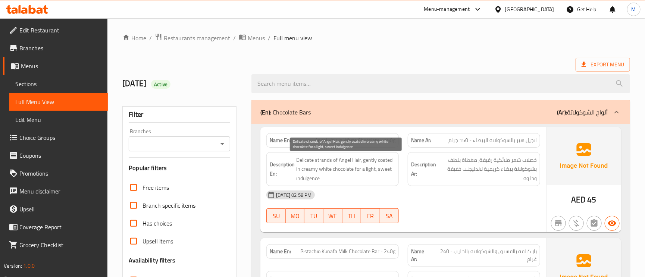
click at [385, 164] on span "Delicate strands of Angel Hair, gently coated in creamy white chocolate for a l…" at bounding box center [345, 170] width 99 height 28
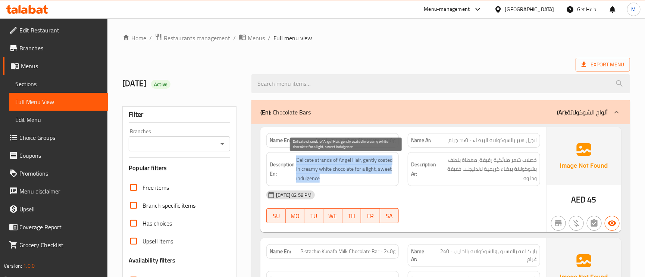
click at [331, 165] on span "Delicate strands of Angel Hair, gently coated in creamy white chocolate for a l…" at bounding box center [345, 170] width 99 height 28
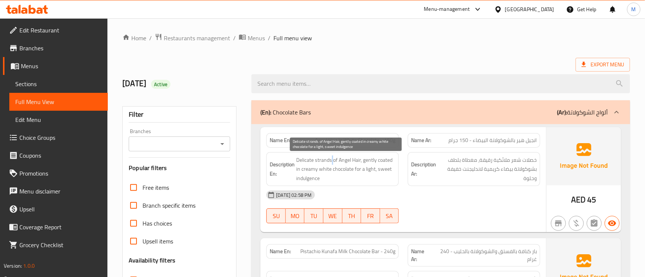
click at [331, 165] on span "Delicate strands of Angel Hair, gently coated in creamy white chocolate for a l…" at bounding box center [345, 170] width 99 height 28
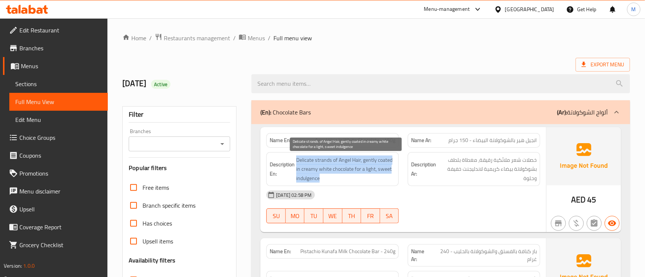
click at [331, 165] on span "Delicate strands of Angel Hair, gently coated in creamy white chocolate for a l…" at bounding box center [345, 170] width 99 height 28
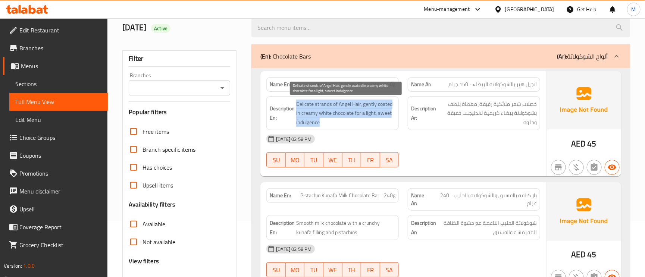
click at [337, 111] on span "Delicate strands of Angel Hair, gently coated in creamy white chocolate for a l…" at bounding box center [345, 114] width 99 height 28
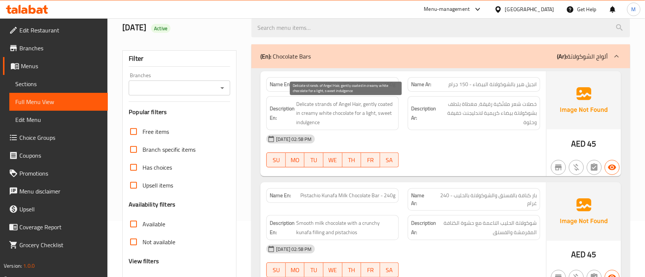
click at [337, 111] on span "Delicate strands of Angel Hair, gently coated in creamy white chocolate for a l…" at bounding box center [345, 114] width 99 height 28
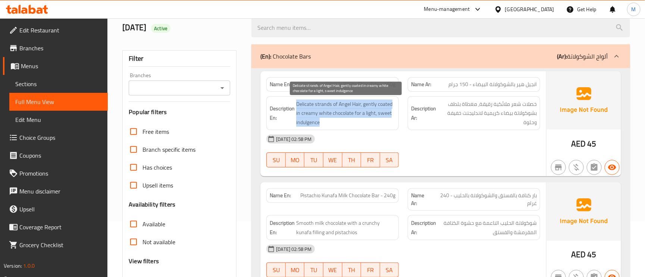
click at [337, 110] on span "Delicate strands of Angel Hair, gently coated in creamy white chocolate for a l…" at bounding box center [345, 114] width 99 height 28
click at [307, 105] on span "Delicate strands of Angel Hair, gently coated in creamy white chocolate for a l…" at bounding box center [345, 114] width 99 height 28
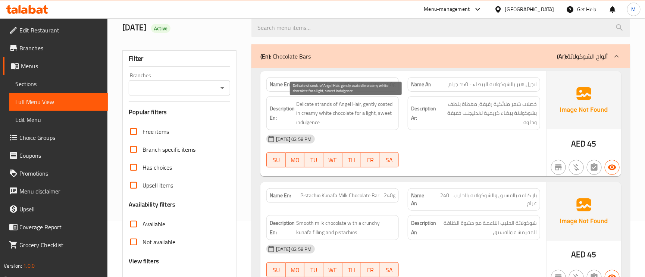
click at [307, 105] on span "Delicate strands of Angel Hair, gently coated in creamy white chocolate for a l…" at bounding box center [345, 114] width 99 height 28
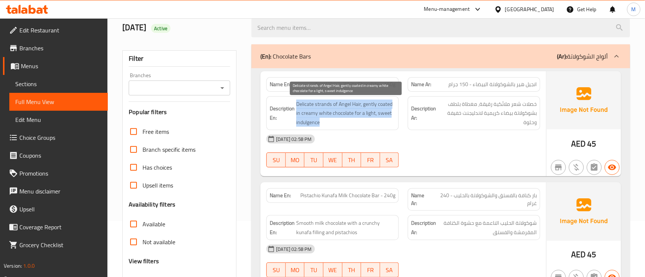
click at [308, 105] on span "Delicate strands of Angel Hair, gently coated in creamy white chocolate for a l…" at bounding box center [345, 114] width 99 height 28
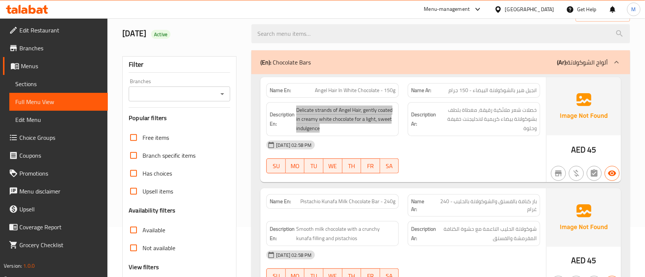
scroll to position [0, 0]
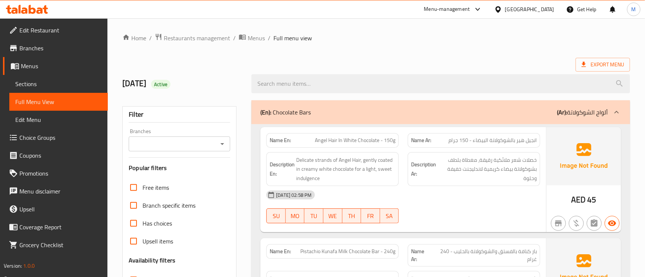
click at [514, 142] on span "انجيل هير بالشوكولاتة البيضاء - 150 جرام" at bounding box center [493, 141] width 88 height 8
click at [523, 144] on span "انجيل هير بالشوكولاتة البيضاء - 150 جرام" at bounding box center [493, 141] width 88 height 8
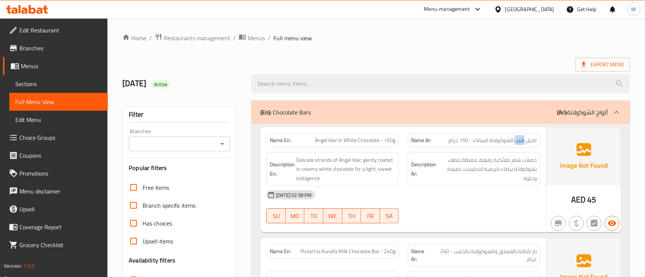
click at [523, 144] on span "انجيل هير بالشوكولاتة البيضاء - 150 جرام" at bounding box center [493, 141] width 88 height 8
click at [327, 137] on span "Angel Hair In White Chocolate - 150g" at bounding box center [355, 141] width 81 height 8
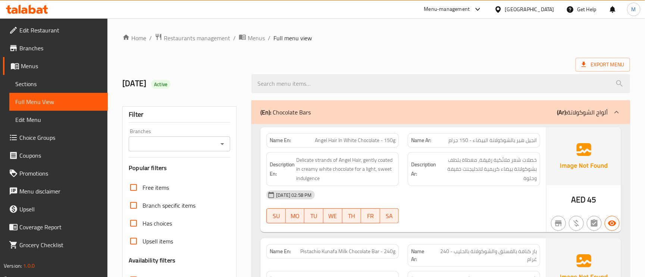
click at [489, 144] on span "انجيل هير بالشوكولاتة البيضاء - 150 جرام" at bounding box center [493, 141] width 88 height 8
click at [364, 141] on span "Angel Hair In White Chocolate - 150g" at bounding box center [355, 141] width 81 height 8
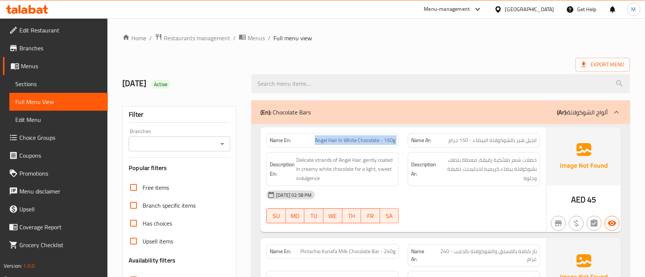
click at [364, 141] on span "Angel Hair In White Chocolate - 150g" at bounding box center [355, 141] width 81 height 8
copy span "Angel Hair In White Chocolate - 150g"
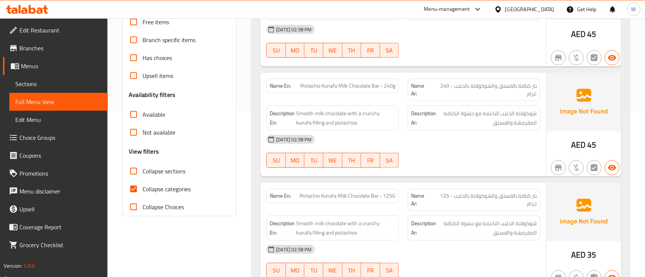
scroll to position [224, 0]
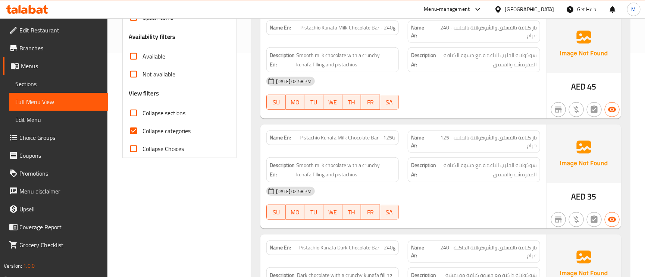
click at [133, 129] on input "Collapse categories" at bounding box center [134, 131] width 18 height 18
checkbox input "false"
click at [40, 81] on span "Sections" at bounding box center [58, 83] width 87 height 9
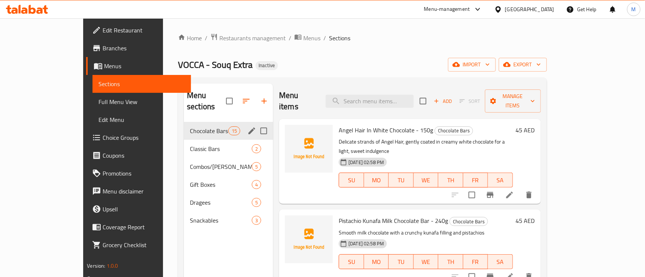
click at [256, 123] on input "Menu sections" at bounding box center [264, 131] width 16 height 16
checkbox input "true"
click at [247, 127] on icon "edit" at bounding box center [251, 131] width 9 height 9
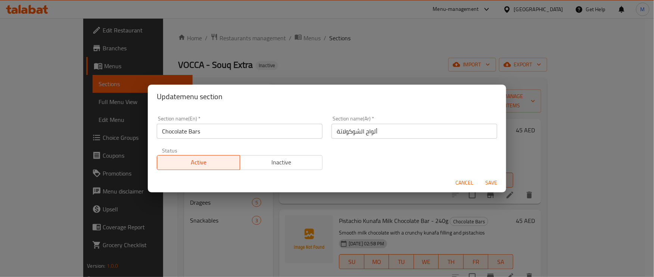
click at [367, 132] on input "ألواح الشوكولاتة" at bounding box center [414, 131] width 166 height 15
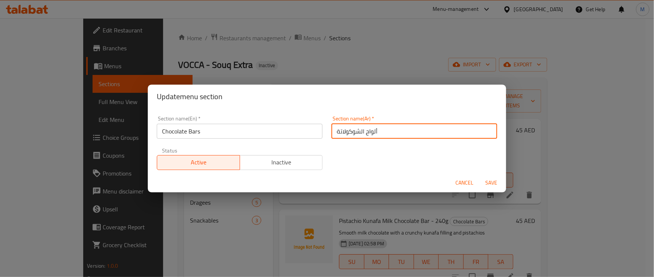
click at [367, 132] on input "ألواح الشوكولاتة" at bounding box center [414, 131] width 166 height 15
type input "بارز الشوكولاتة"
click at [495, 181] on span "Save" at bounding box center [491, 182] width 18 height 9
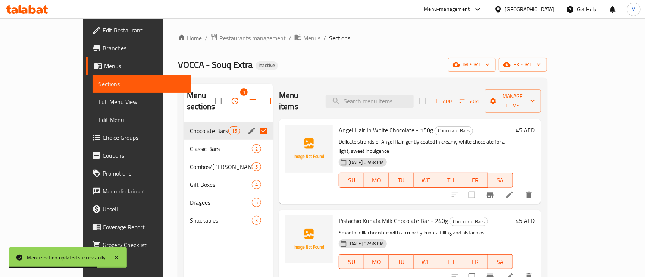
click at [256, 123] on input "Menu sections" at bounding box center [264, 131] width 16 height 16
checkbox input "false"
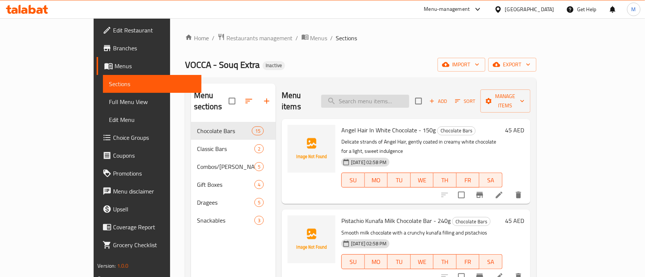
click at [406, 96] on input "search" at bounding box center [365, 101] width 88 height 13
paste input "Angel Hair In White Chocolate - 150g"
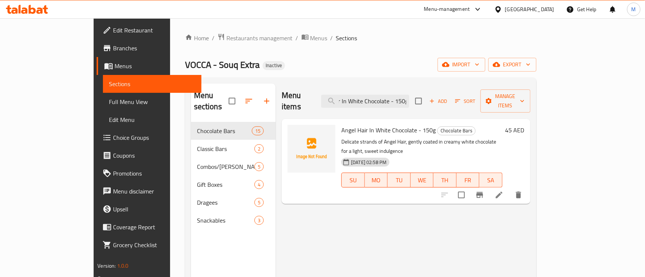
type input "Angel Hair In White Chocolate - 150g"
click at [504, 191] on icon at bounding box center [499, 195] width 9 height 9
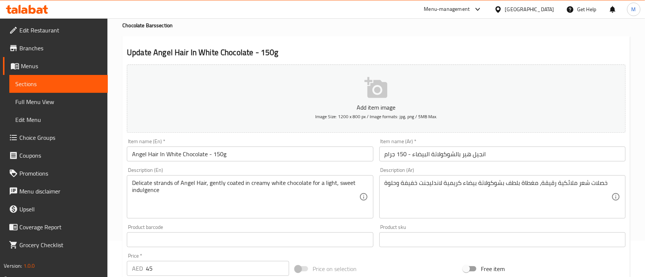
scroll to position [56, 0]
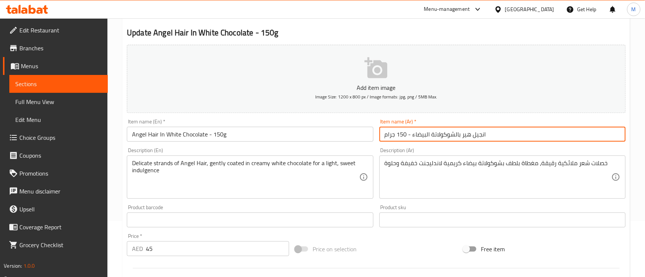
click at [479, 132] on input "انجيل هير بالشوكولاتة البيضاء - 150 جرام" at bounding box center [503, 134] width 246 height 15
click at [517, 134] on input "انجيل هير بالشوكولاتة البيضاء - 150 جرام" at bounding box center [503, 134] width 246 height 15
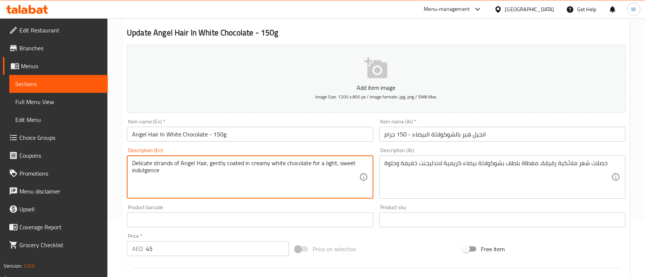
drag, startPoint x: 206, startPoint y: 165, endPoint x: 187, endPoint y: 165, distance: 19.0
click at [208, 166] on textarea "Delicate strands of Angel Hair, gently coated in creamy white chocolate for a l…" at bounding box center [245, 177] width 227 height 35
click at [206, 166] on textarea "Delicate strands of Angel Hair, gently coated in creamy white chocolate for a l…" at bounding box center [245, 177] width 227 height 35
click at [208, 176] on textarea "Delicate strands of Angel Hair, gently coated in creamy white chocolate for a l…" at bounding box center [245, 177] width 227 height 35
drag, startPoint x: 206, startPoint y: 161, endPoint x: 191, endPoint y: 175, distance: 20.1
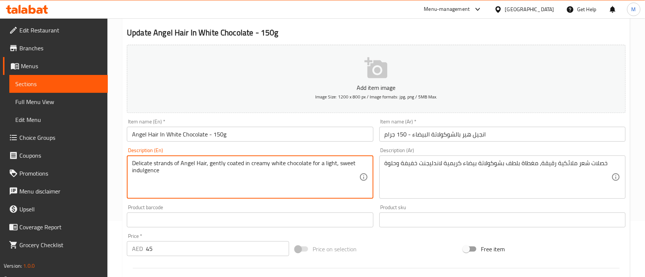
click at [185, 176] on textarea "Delicate strands of Angel Hair, gently coated in creamy white chocolate for a l…" at bounding box center [245, 177] width 227 height 35
drag, startPoint x: 206, startPoint y: 164, endPoint x: 174, endPoint y: 163, distance: 32.5
click at [174, 163] on textarea "Delicate strands of Angel Hair, gently coated in creamy white chocolate for a l…" at bounding box center [245, 177] width 227 height 35
drag, startPoint x: 155, startPoint y: 162, endPoint x: 184, endPoint y: 165, distance: 29.7
click at [149, 161] on textarea "Delicate stranof Angel Hairds , gently coated in creamy white chocolate for a l…" at bounding box center [245, 177] width 227 height 35
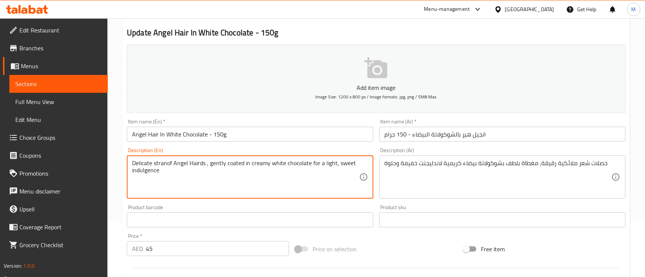
click at [208, 190] on textarea "Delicate stranof Angel Hairds , gently coated in creamy white chocolate for a l…" at bounding box center [245, 177] width 227 height 35
type textarea "Delicate strands of Angel Hair, gently coated in creamy white chocolate for a l…"
click at [230, 186] on textarea "Delicate strands of Angel Hair, gently coated in creamy white chocolate for a l…" at bounding box center [245, 177] width 227 height 35
drag, startPoint x: 206, startPoint y: 164, endPoint x: 190, endPoint y: 162, distance: 15.8
click at [190, 162] on textarea "Delicate strands of Angel Hair, gently coated in creamy white chocolate for a l…" at bounding box center [245, 177] width 227 height 35
